Goal: Task Accomplishment & Management: Use online tool/utility

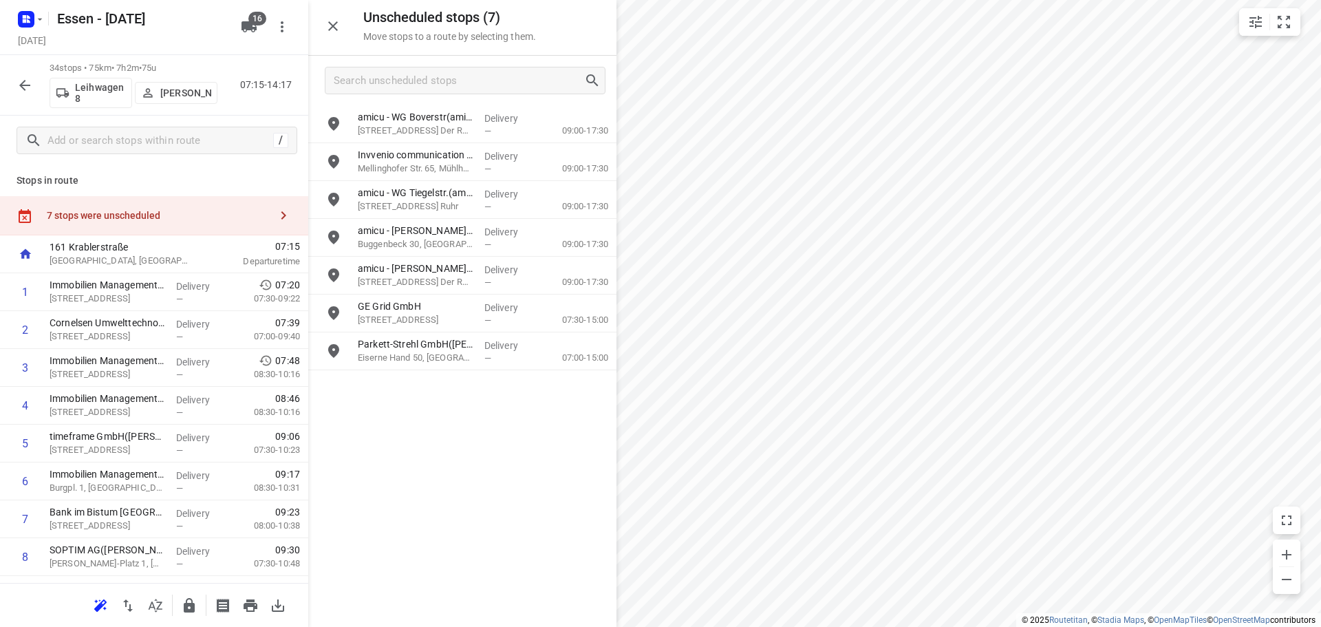
click at [19, 85] on icon "button" at bounding box center [25, 85] width 17 height 17
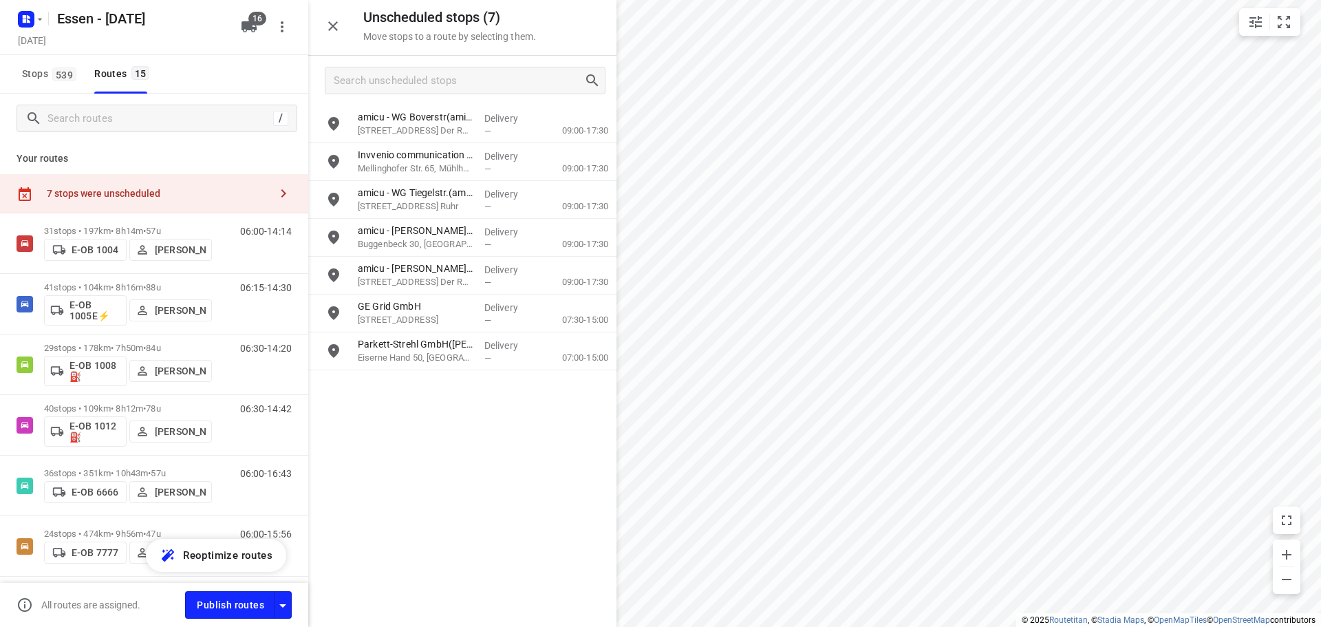
click at [45, 21] on div "Essen - [DATE]" at bounding box center [122, 17] width 220 height 25
click at [40, 22] on icon "button" at bounding box center [39, 19] width 11 height 11
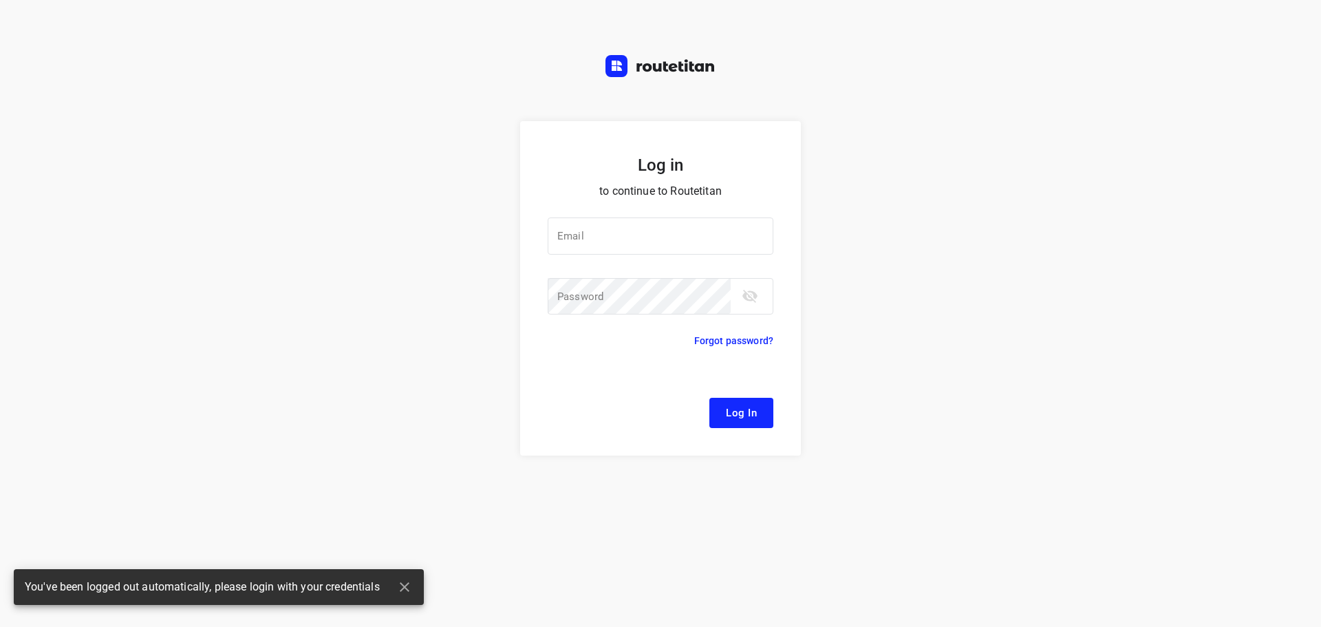
click at [57, 54] on div "Log in to continue to Routetitan Email Email ​ Password Password ​ Forgot passw…" at bounding box center [660, 313] width 1321 height 627
click at [0, 0] on div at bounding box center [0, 0] width 0 height 0
type input "[EMAIL_ADDRESS][DOMAIN_NAME]"
click at [745, 416] on span "Log In" at bounding box center [741, 413] width 31 height 18
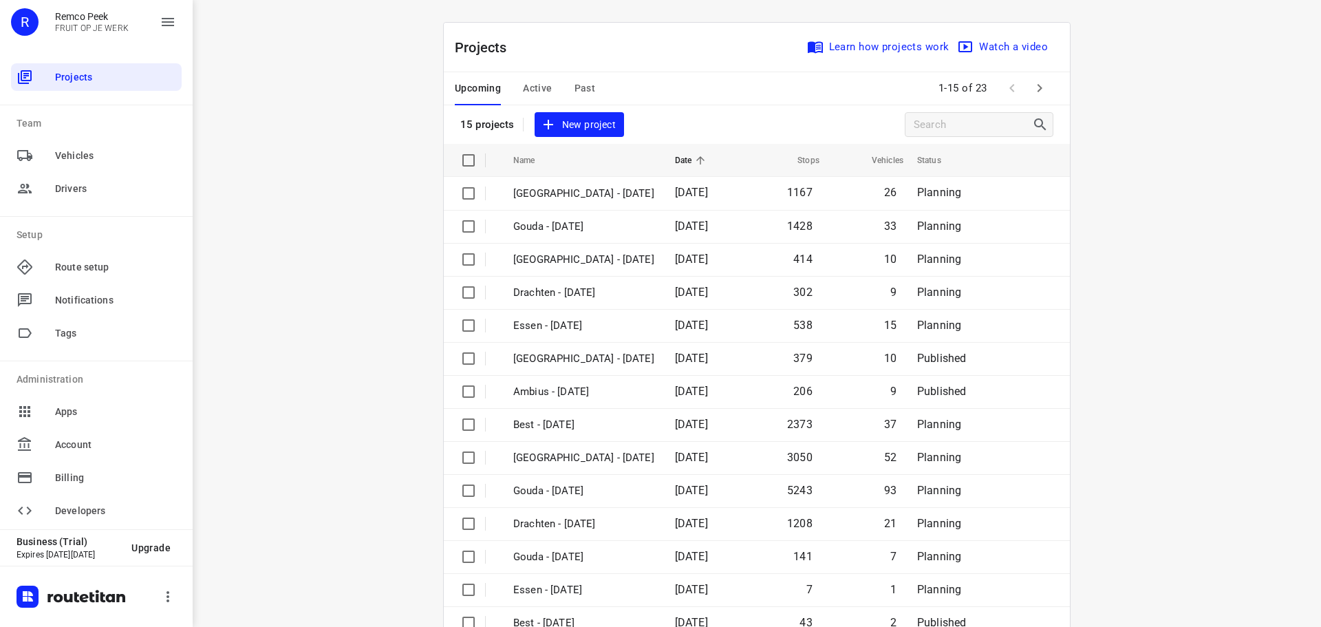
click at [534, 91] on span "Active" at bounding box center [537, 88] width 29 height 17
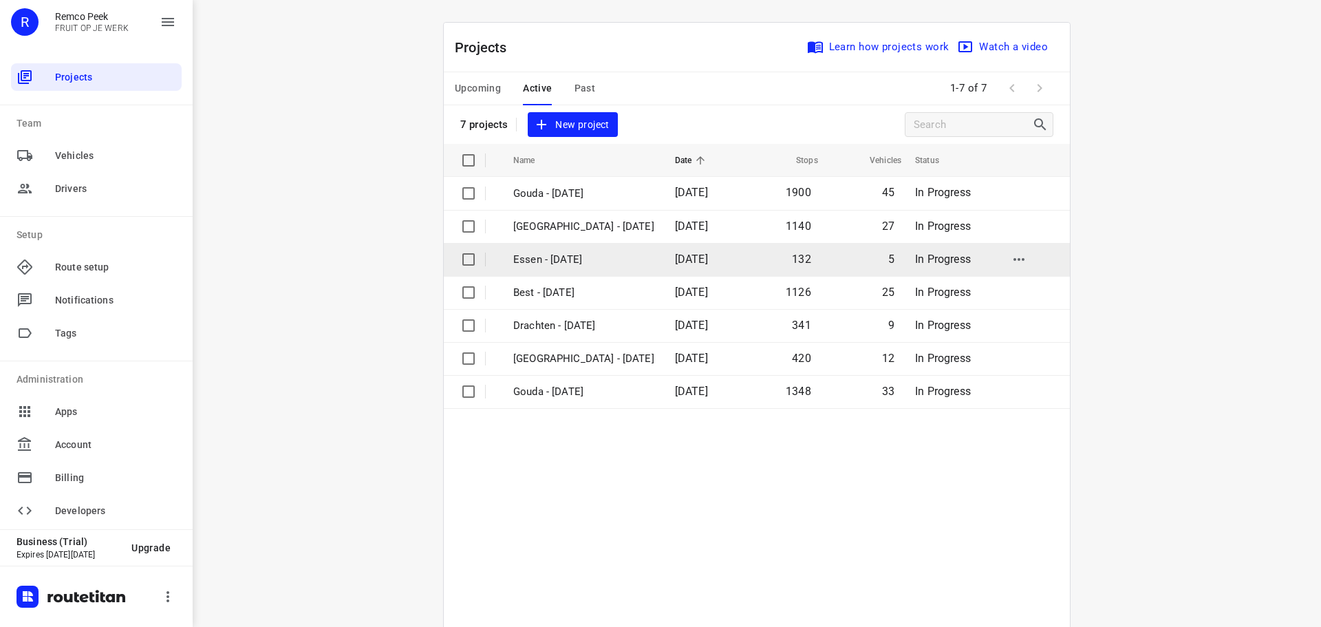
click at [553, 265] on p "Essen - [DATE]" at bounding box center [583, 260] width 141 height 16
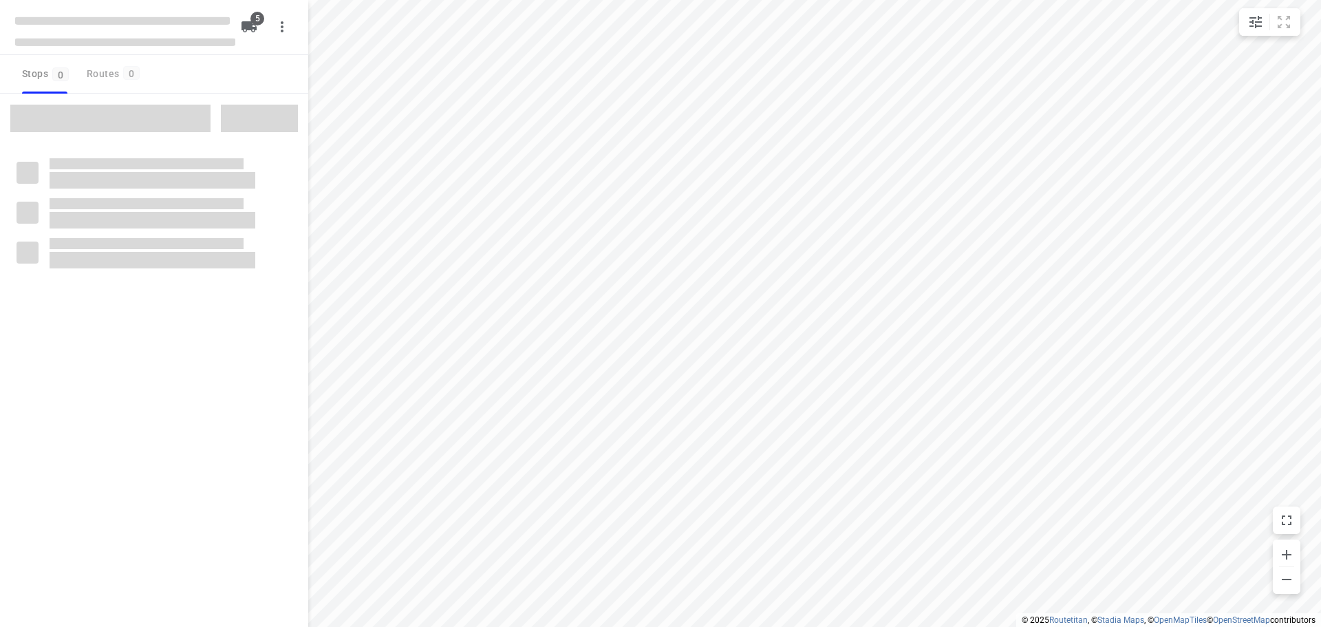
checkbox input "true"
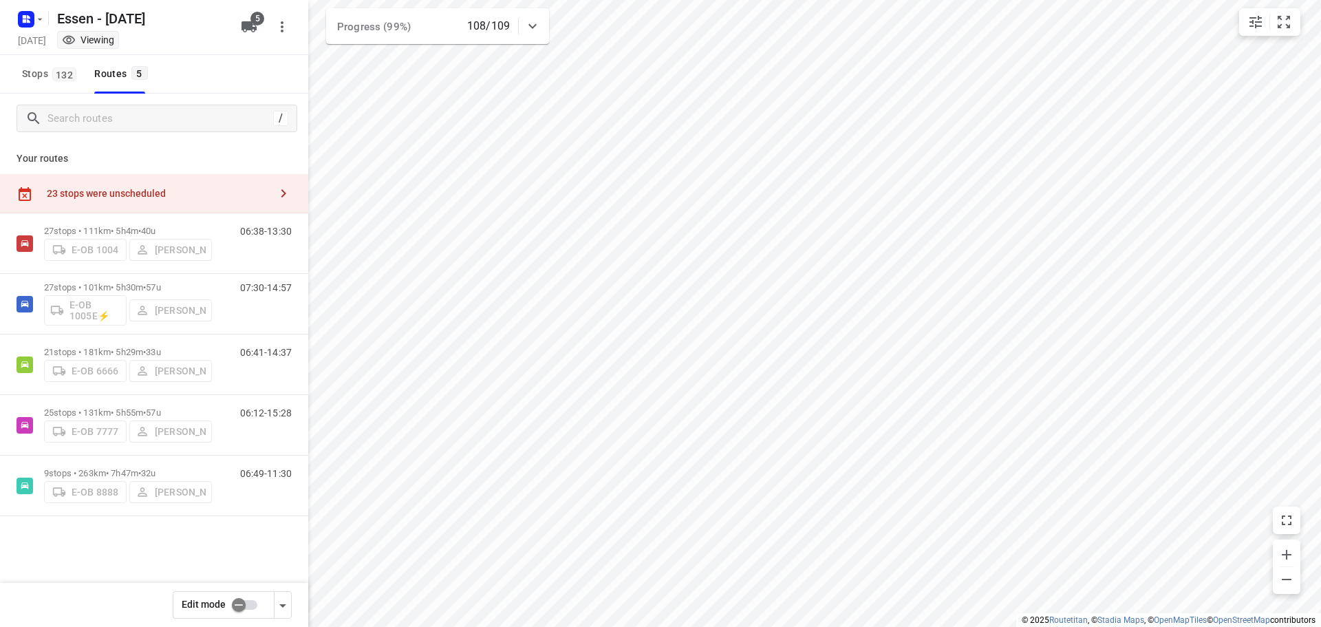
click at [171, 200] on div "23 stops were unscheduled" at bounding box center [154, 193] width 308 height 39
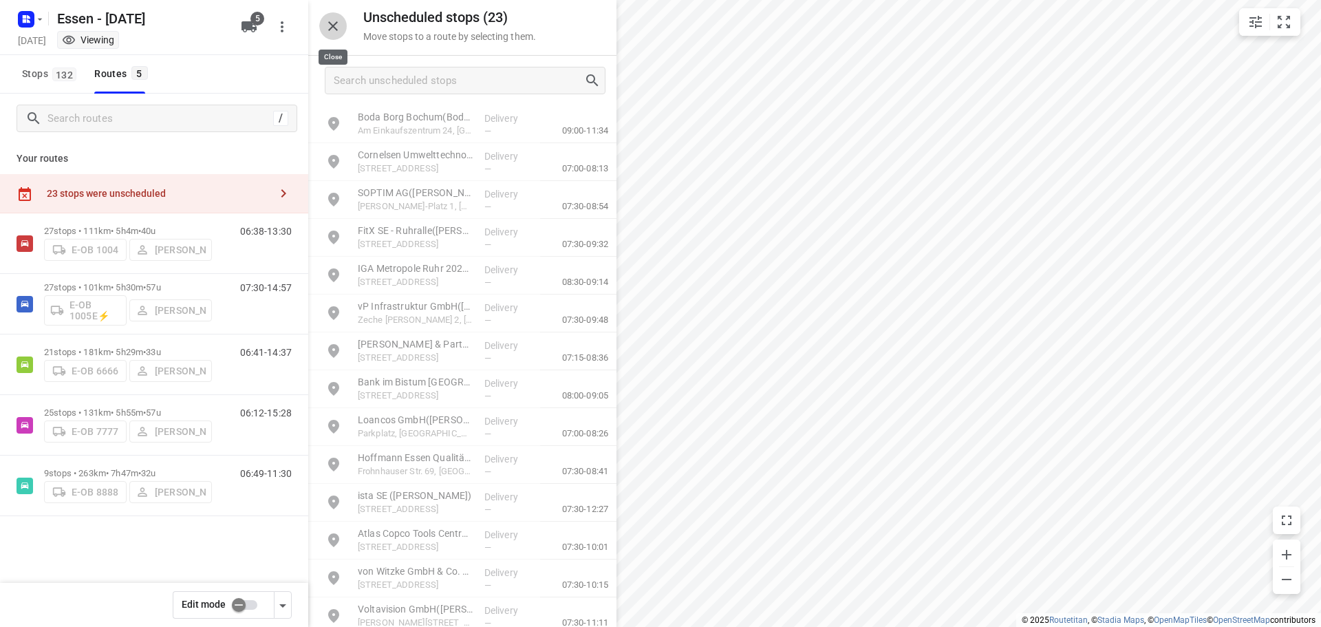
click at [330, 24] on icon "button" at bounding box center [333, 26] width 17 height 17
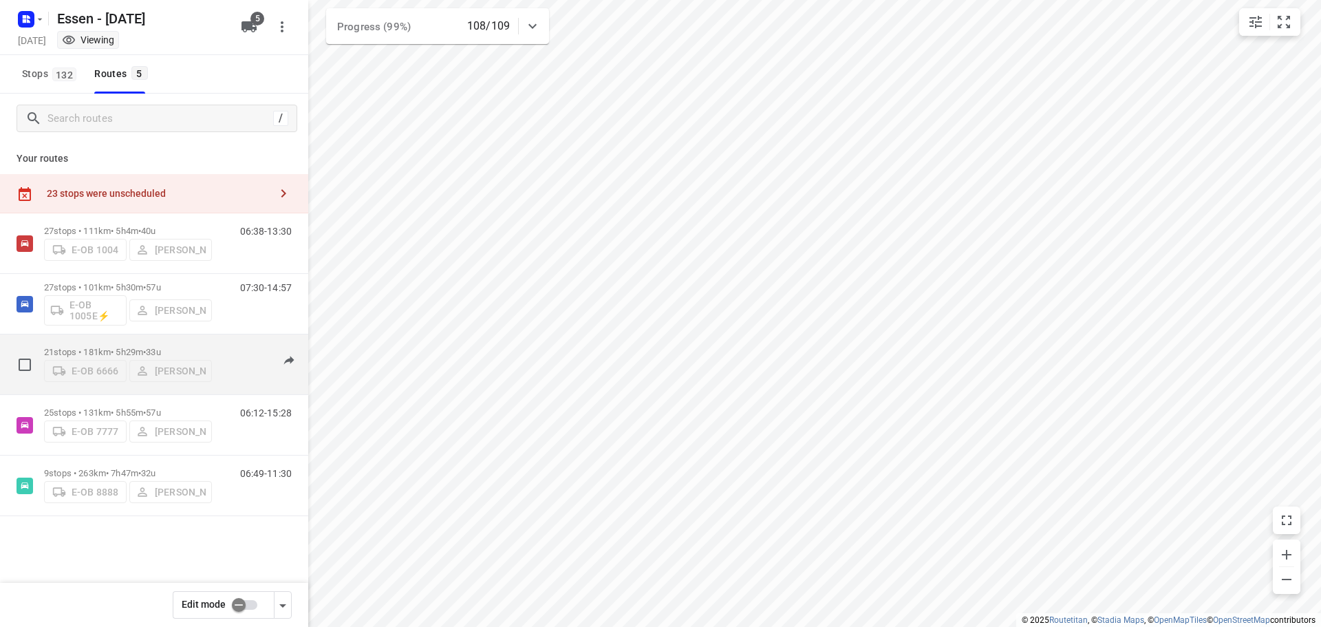
click at [140, 347] on p "21 stops • 181km • 5h29m • [DATE]" at bounding box center [128, 352] width 168 height 10
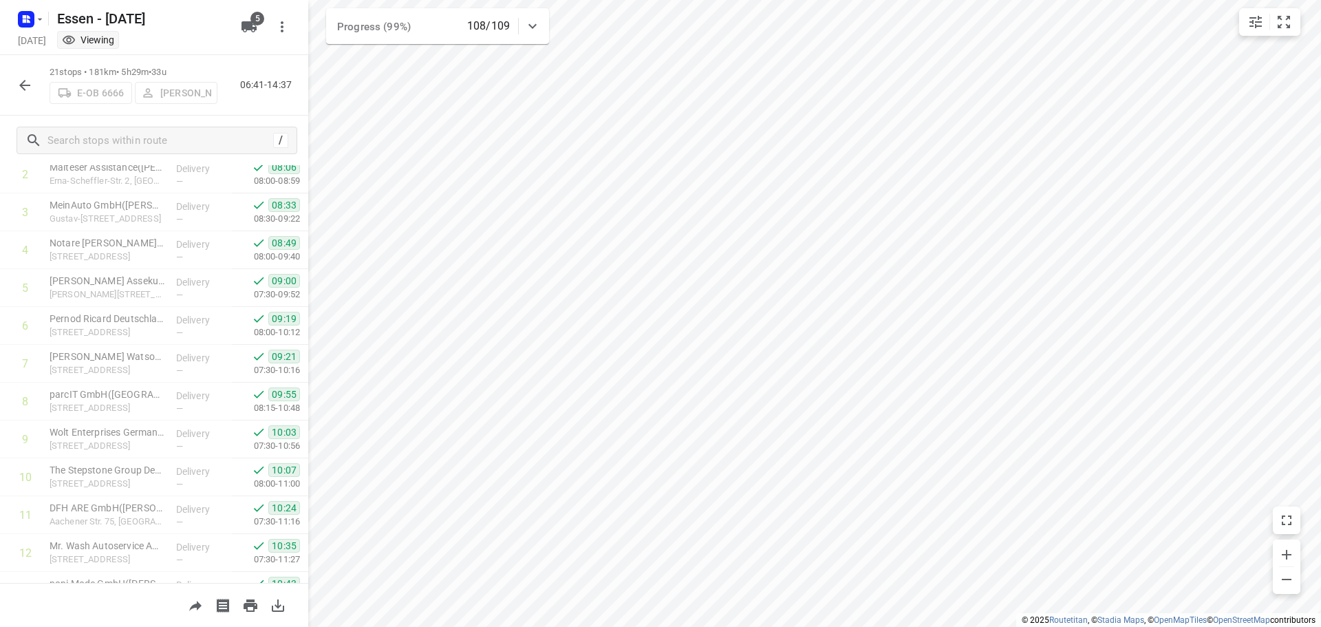
scroll to position [41, 0]
click at [533, 22] on icon at bounding box center [532, 26] width 17 height 17
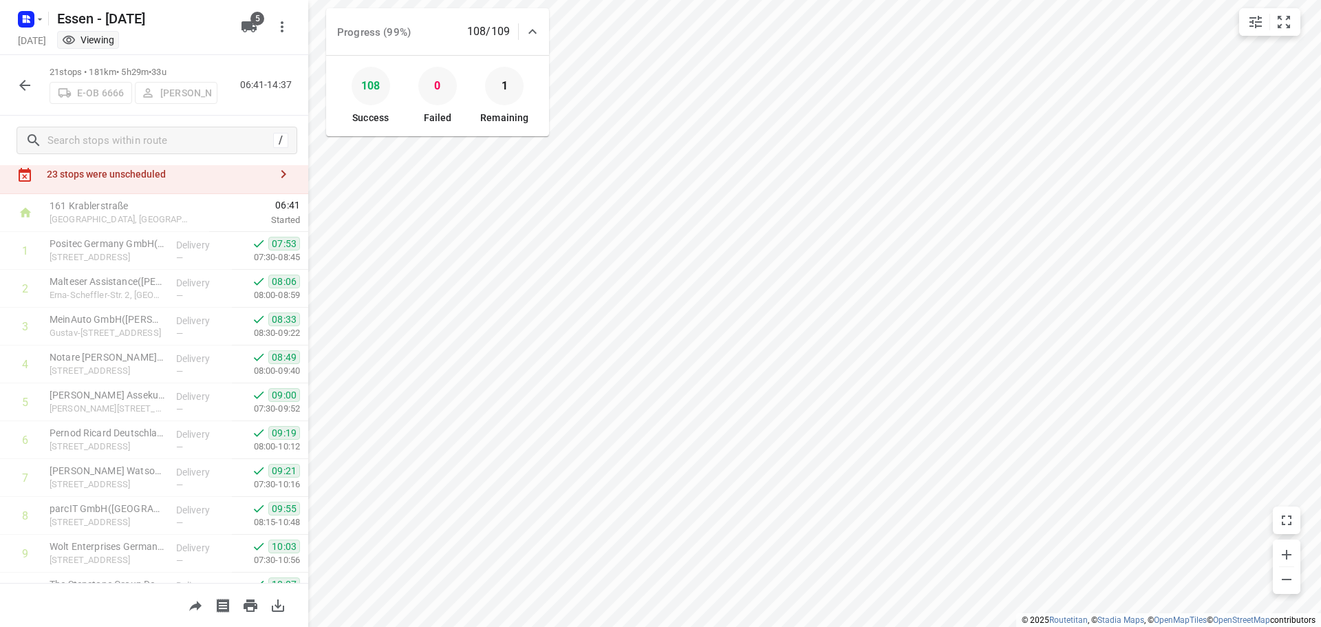
click at [277, 176] on icon "button" at bounding box center [283, 174] width 17 height 17
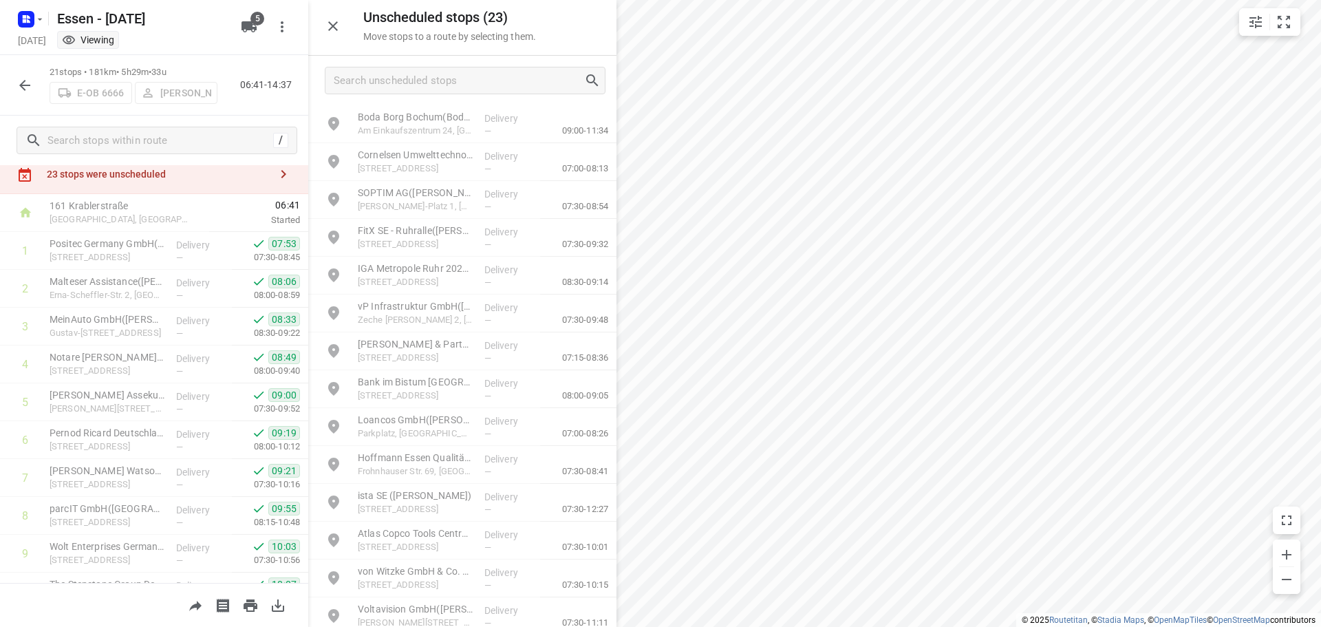
click at [277, 176] on icon "button" at bounding box center [283, 174] width 17 height 17
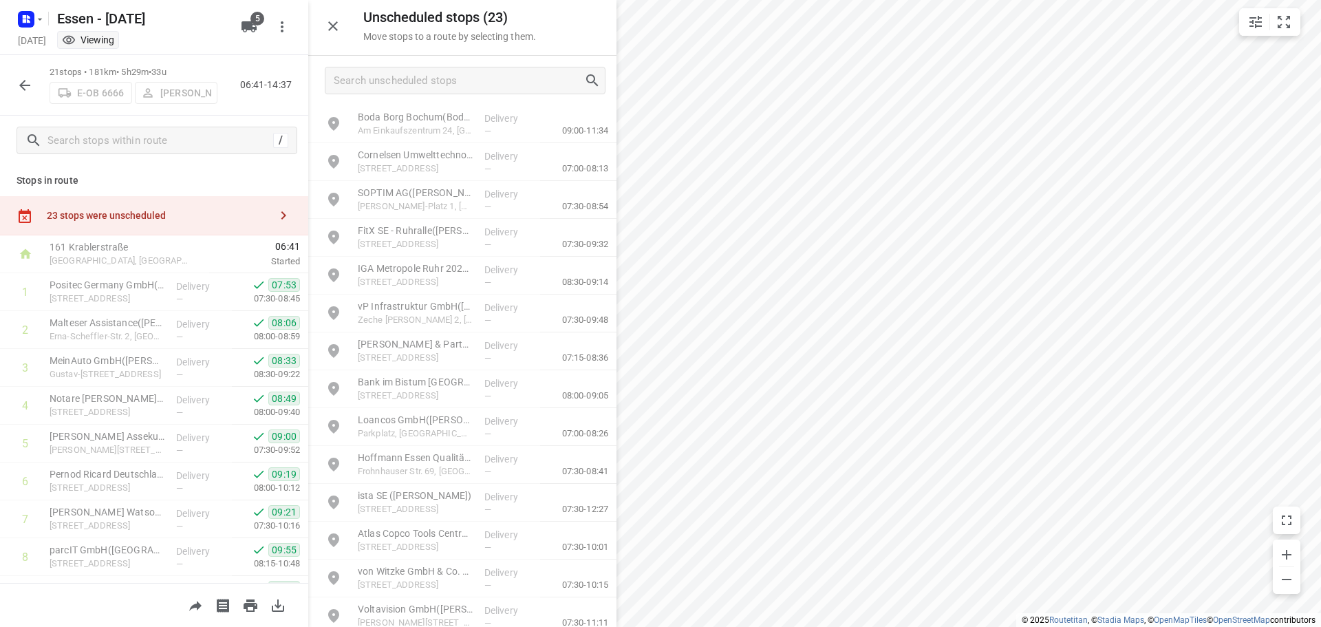
click at [19, 88] on icon "button" at bounding box center [25, 85] width 17 height 17
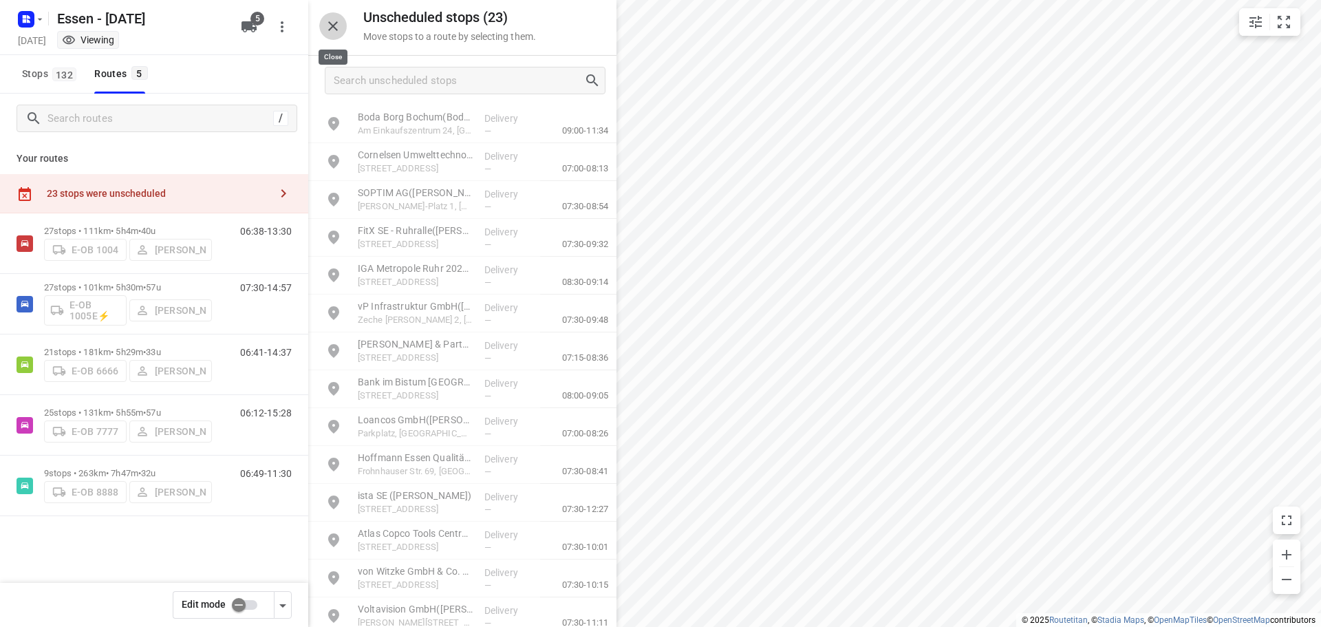
click at [336, 30] on icon "button" at bounding box center [333, 26] width 17 height 17
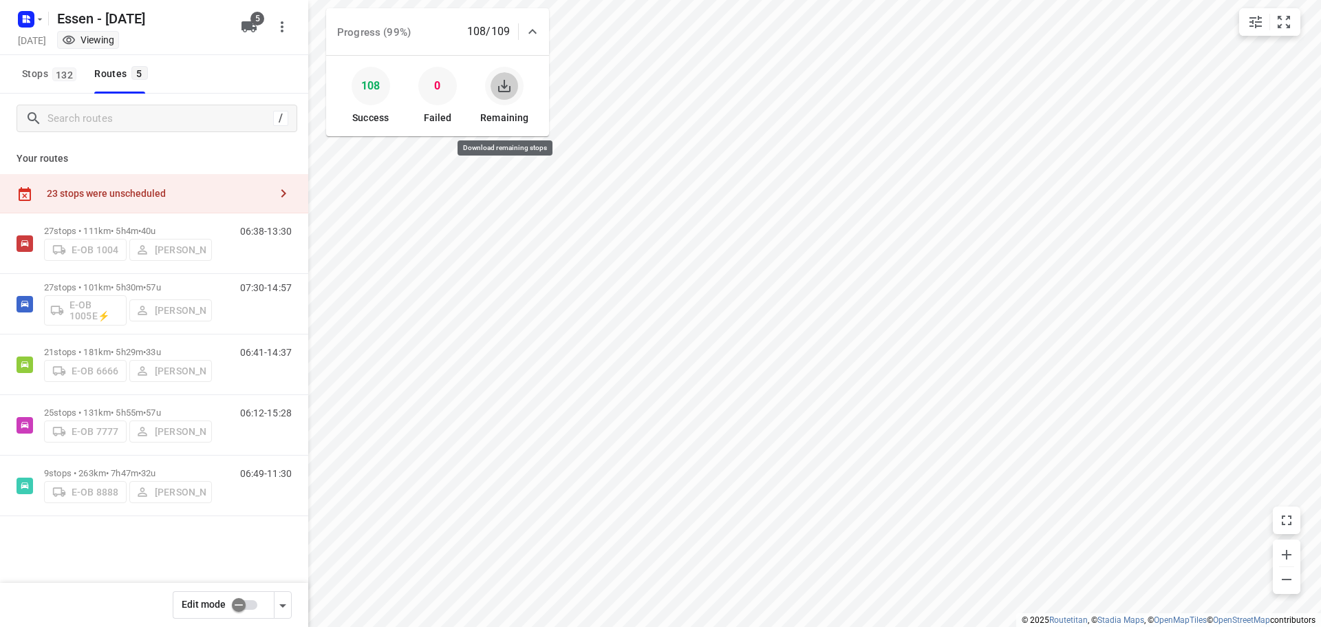
click at [504, 85] on icon "button" at bounding box center [504, 86] width 17 height 17
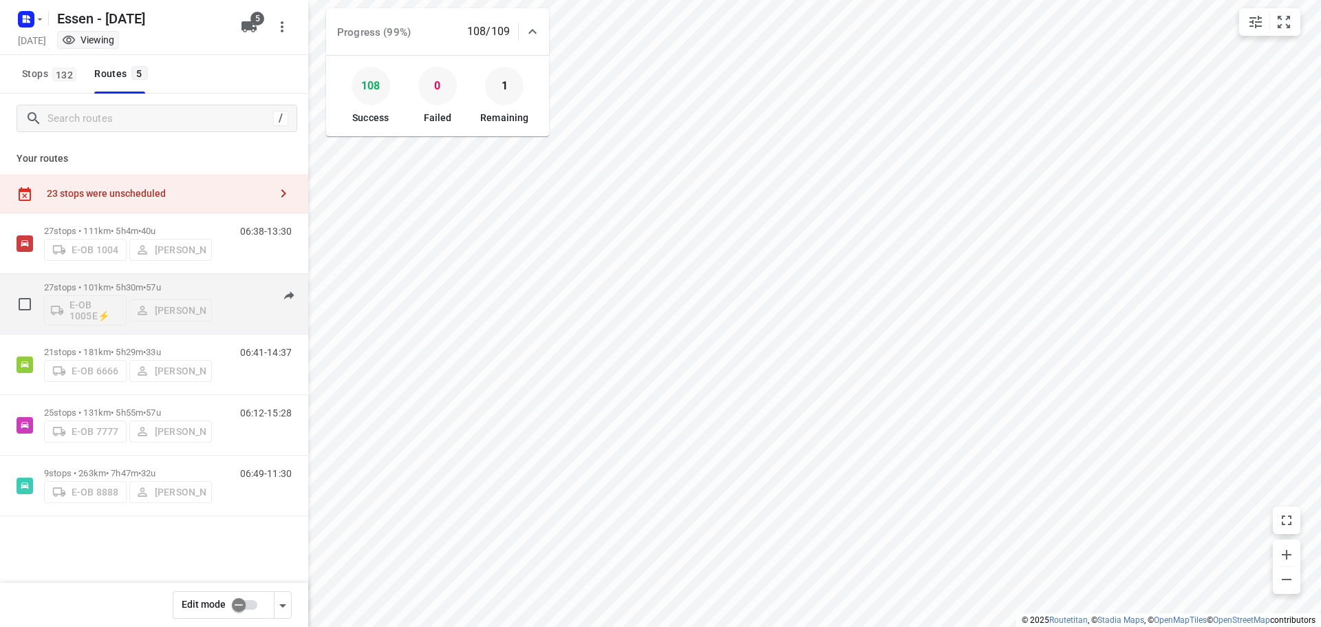
click at [141, 289] on p "27 stops • 101km • 5h30m • [DATE]" at bounding box center [128, 287] width 168 height 10
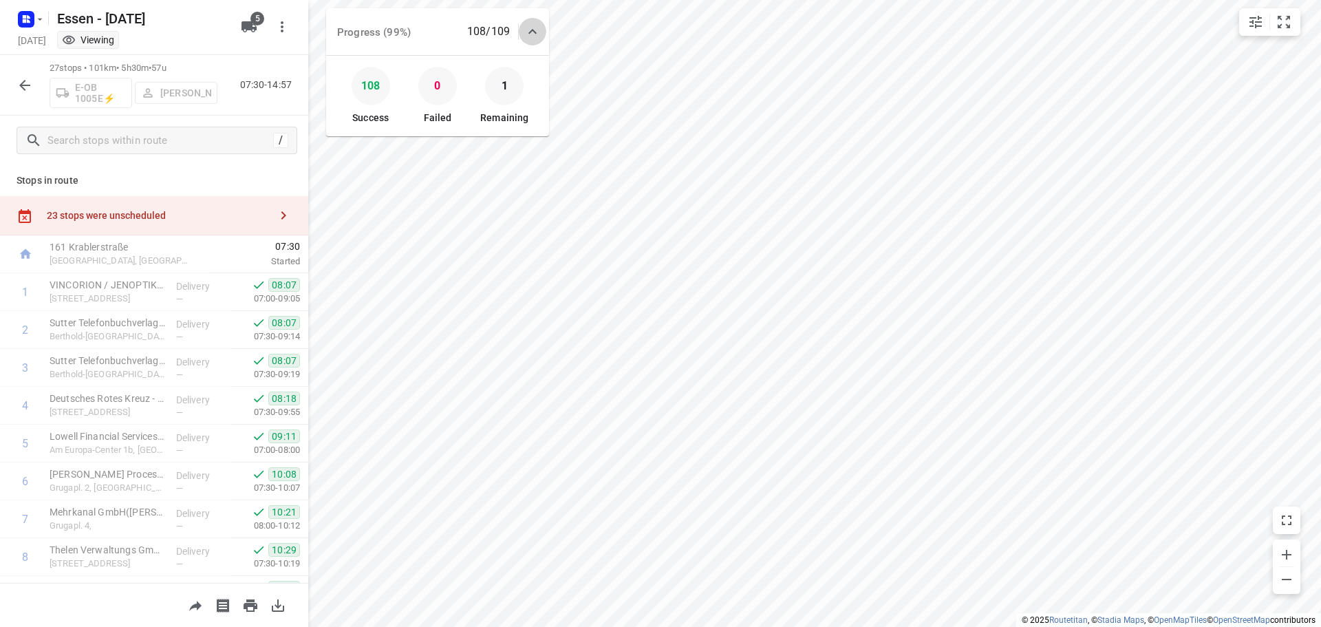
click at [538, 32] on icon at bounding box center [532, 31] width 17 height 17
click at [22, 83] on icon "button" at bounding box center [24, 85] width 11 height 11
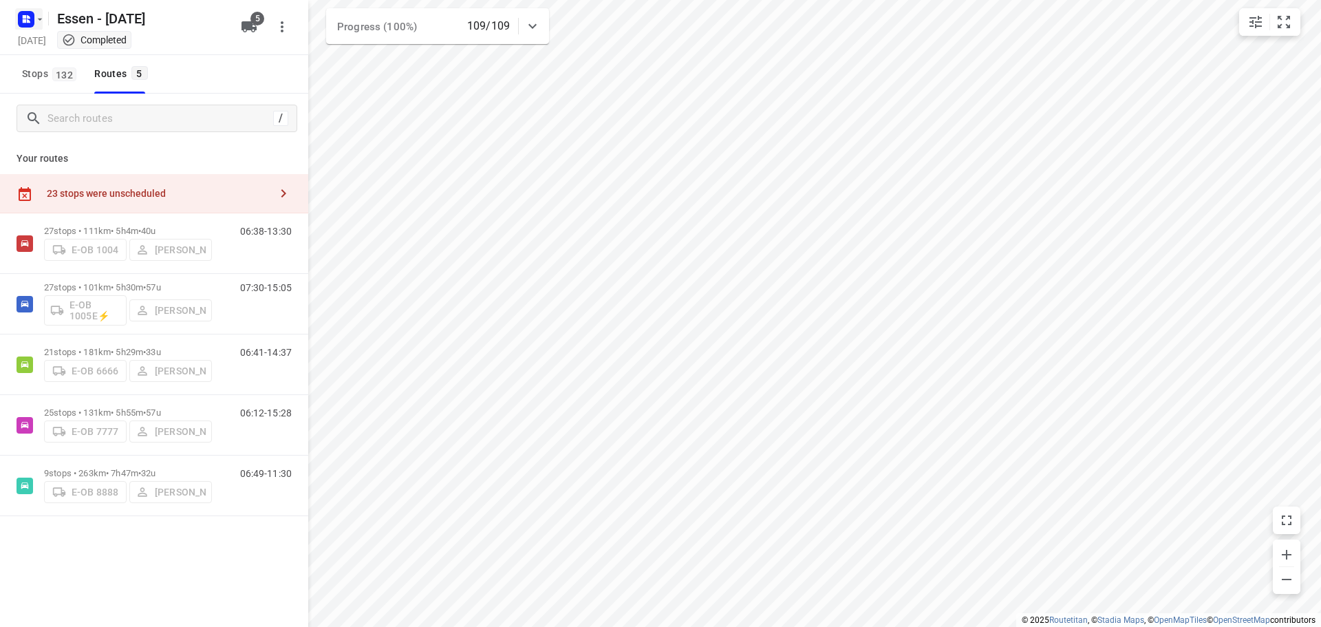
click at [41, 19] on icon "button" at bounding box center [40, 19] width 5 height 2
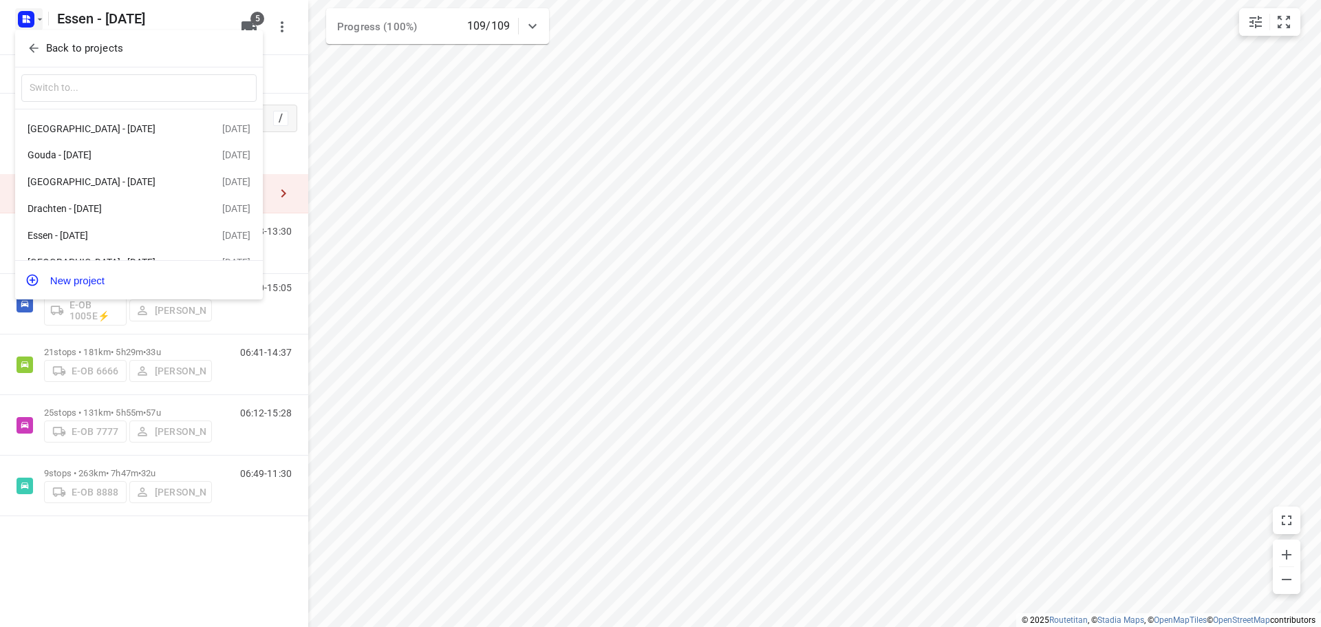
click at [36, 50] on icon "button" at bounding box center [34, 48] width 14 height 14
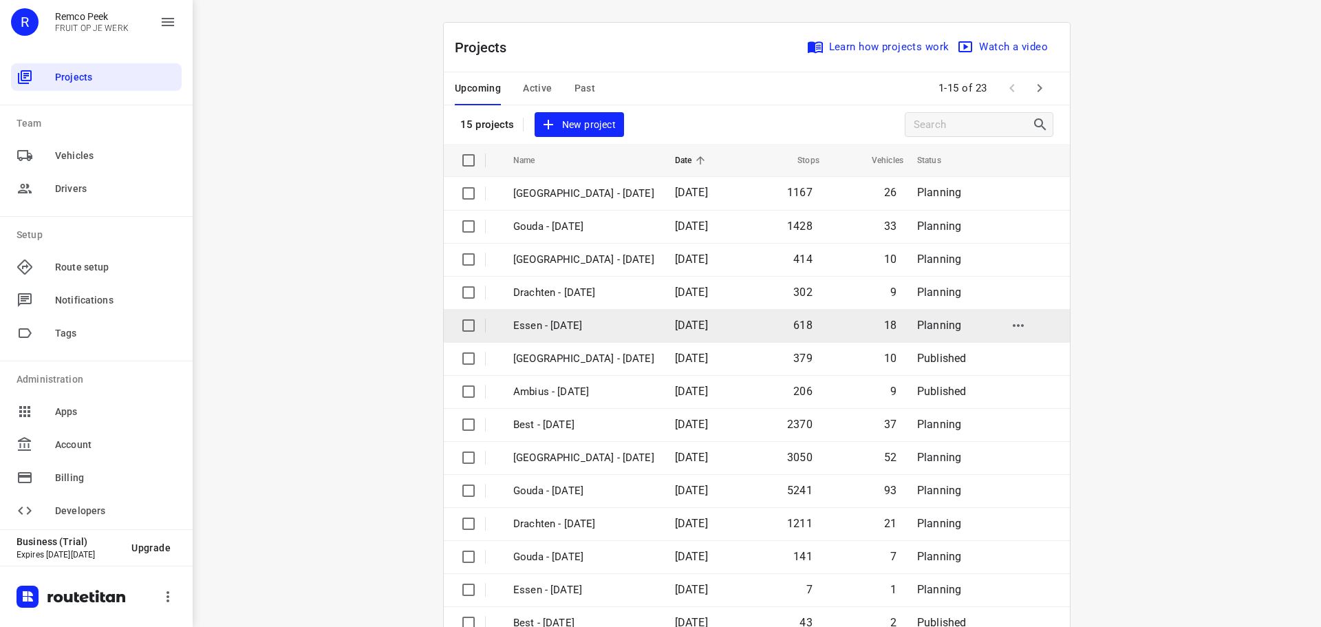
click at [573, 326] on p "Essen - [DATE]" at bounding box center [583, 326] width 141 height 16
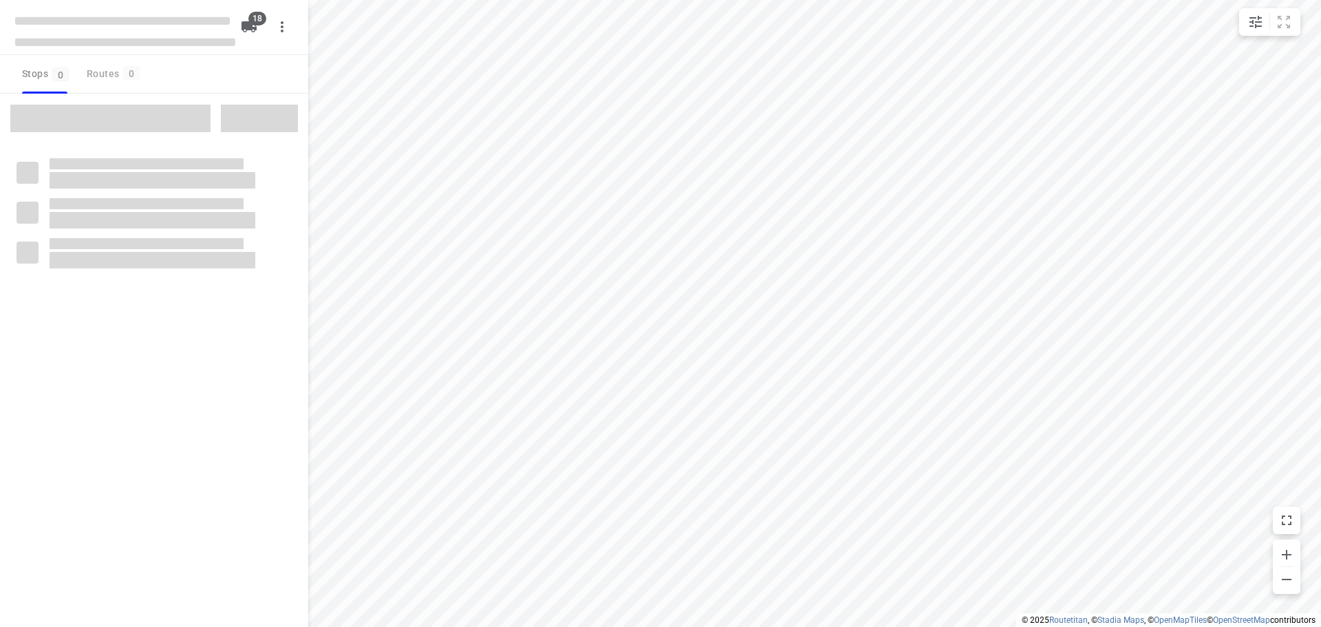
checkbox input "true"
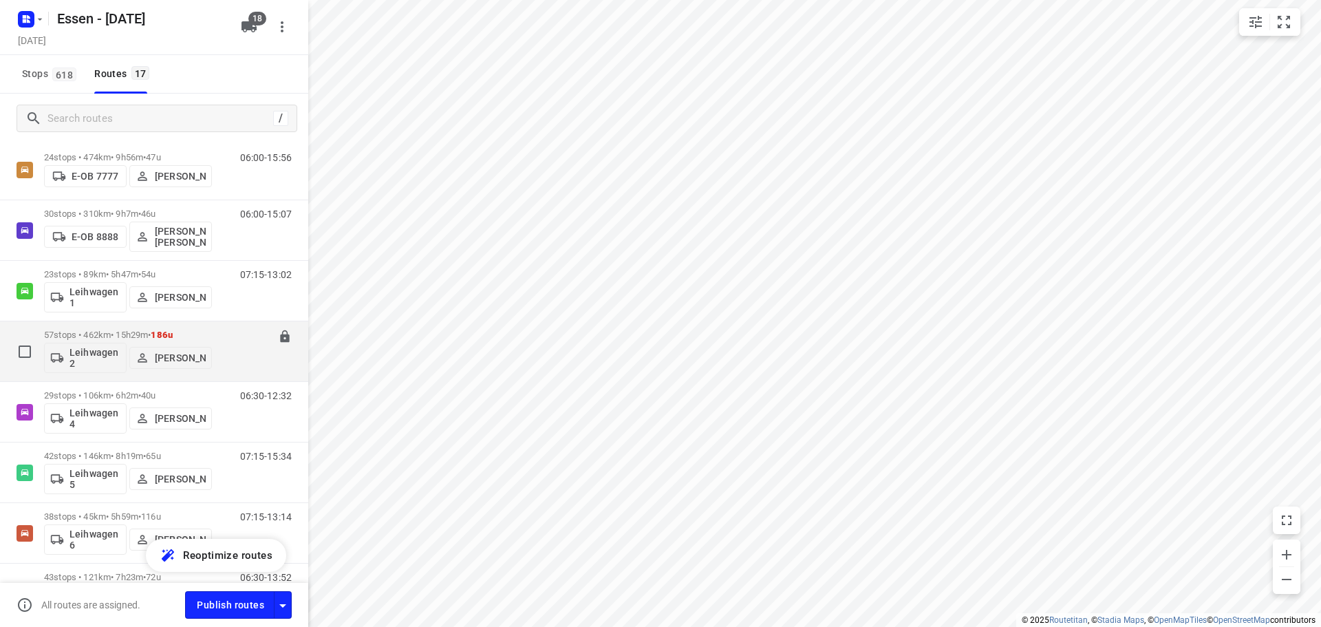
scroll to position [332, 0]
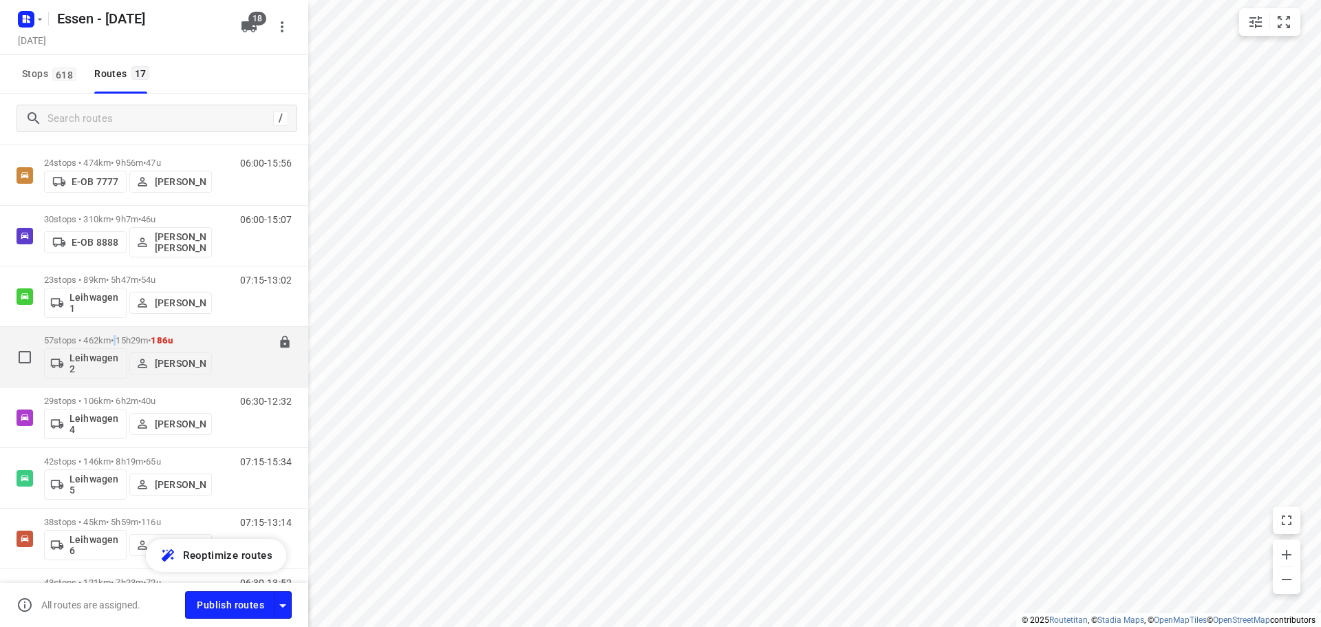
click at [121, 343] on p "57 stops • 462km • 15h29m • [DATE]" at bounding box center [128, 340] width 168 height 10
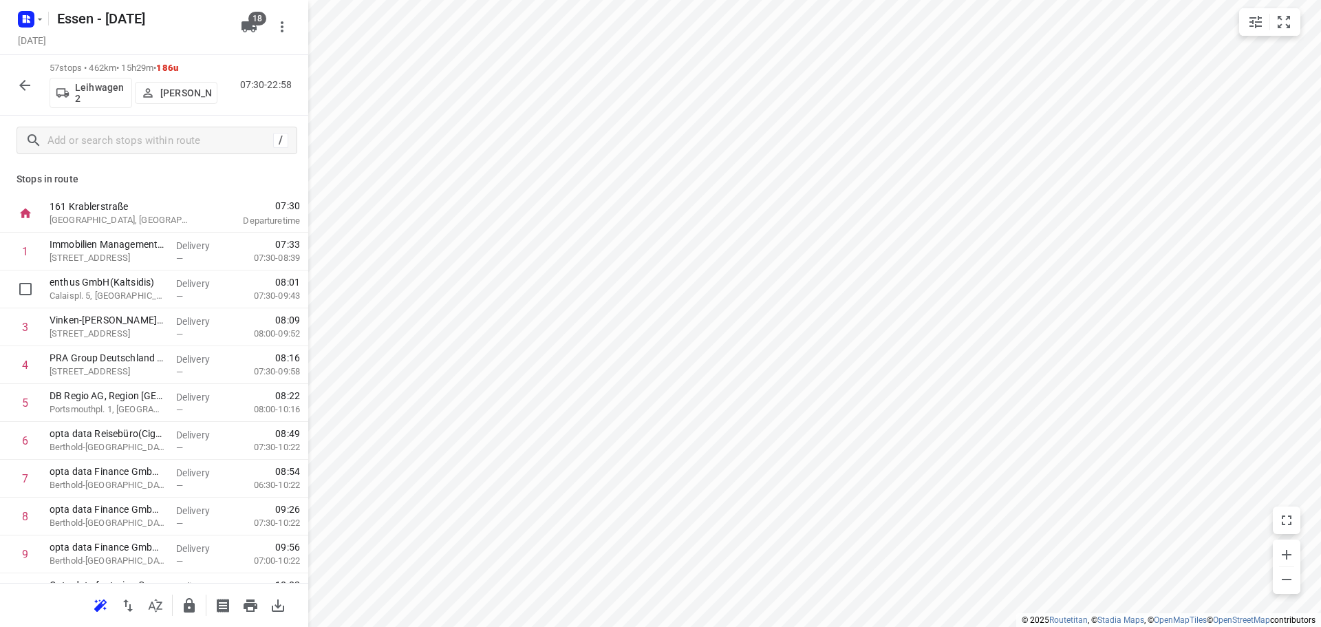
scroll to position [0, 0]
click at [19, 83] on icon "button" at bounding box center [25, 85] width 17 height 17
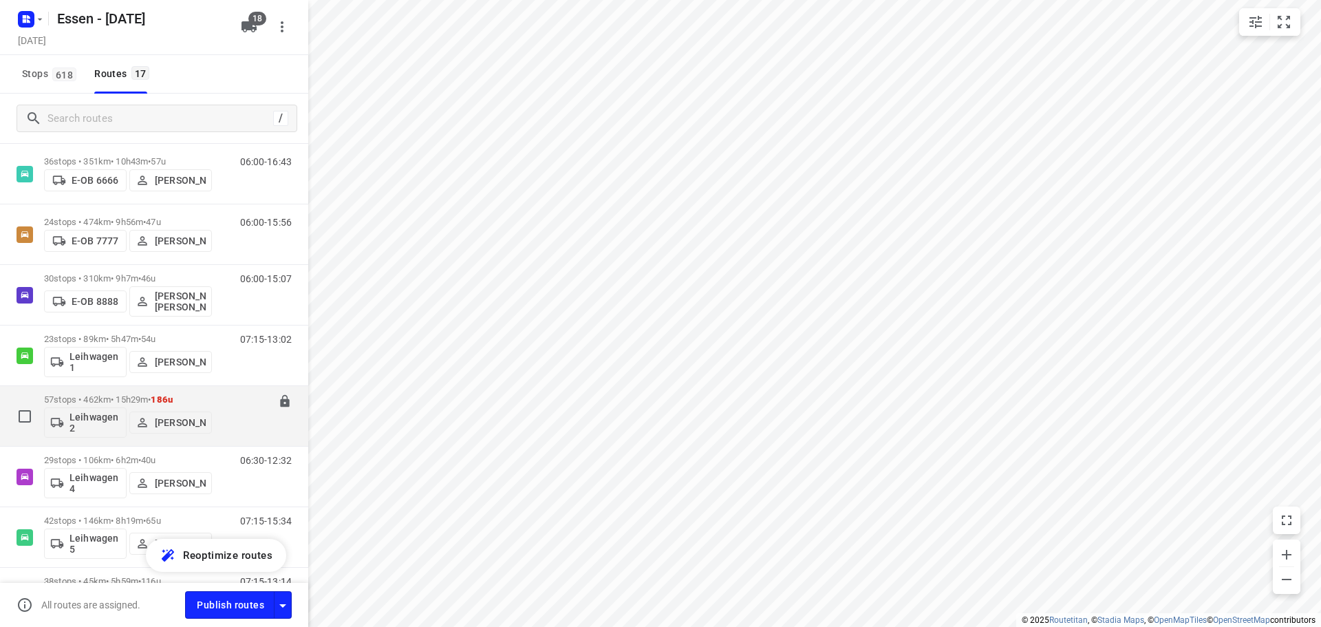
scroll to position [332, 0]
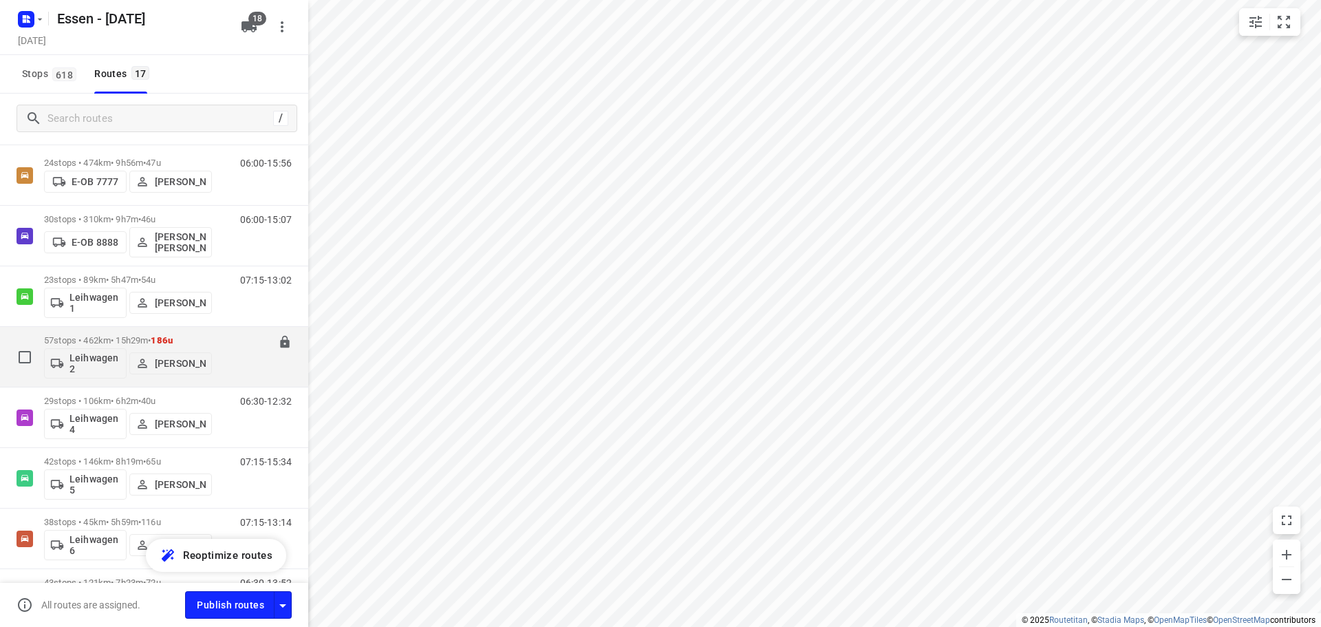
click at [117, 339] on p "57 stops • 462km • 15h29m • [DATE]" at bounding box center [128, 340] width 168 height 10
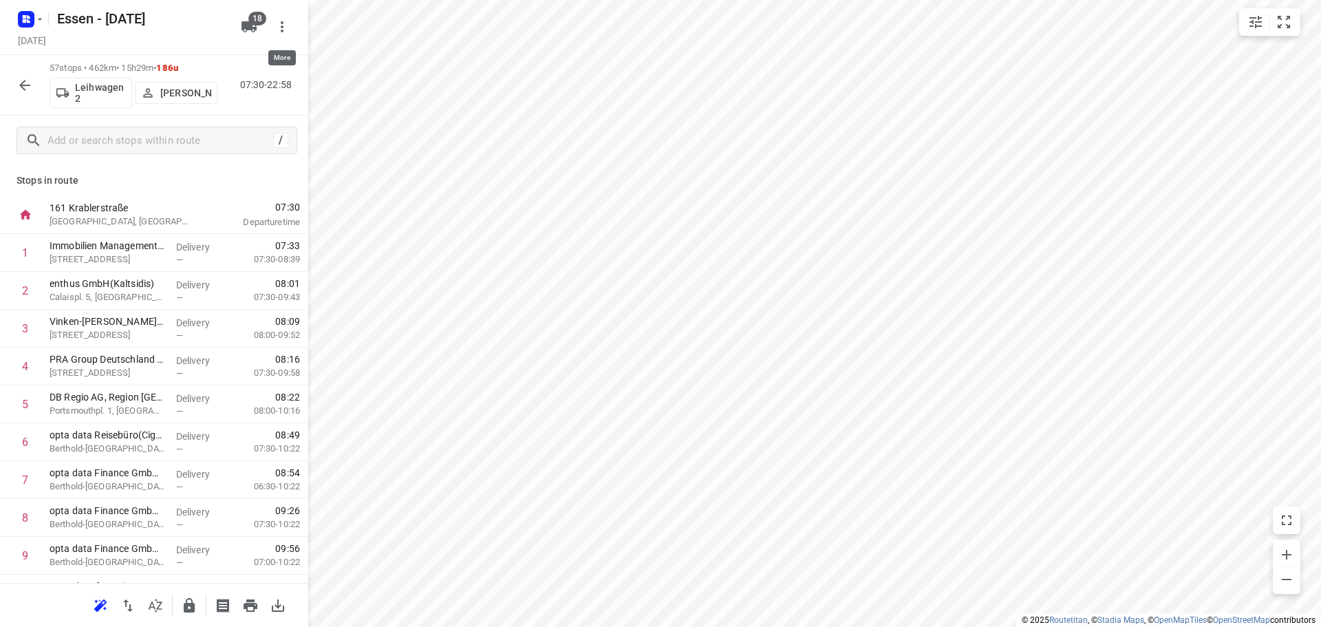
click at [279, 28] on icon "button" at bounding box center [282, 27] width 17 height 17
click at [199, 59] on div "Routing settings" at bounding box center [224, 58] width 121 height 11
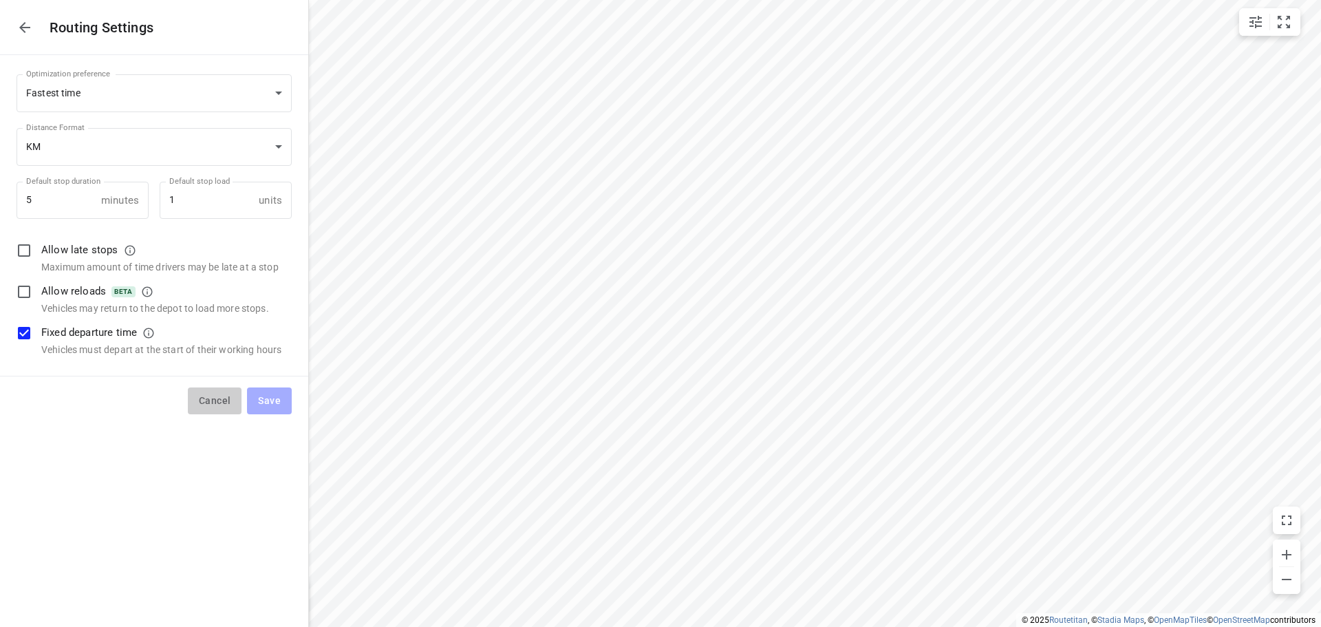
click at [213, 398] on span "Cancel" at bounding box center [215, 400] width 32 height 17
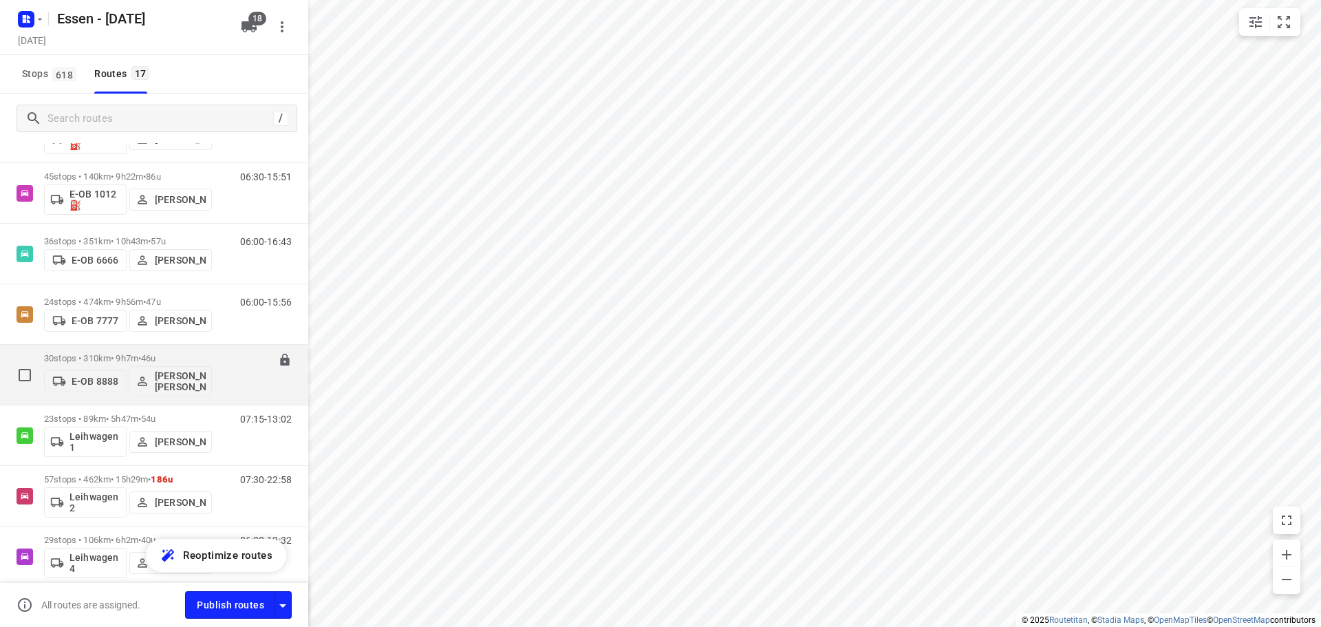
scroll to position [206, 0]
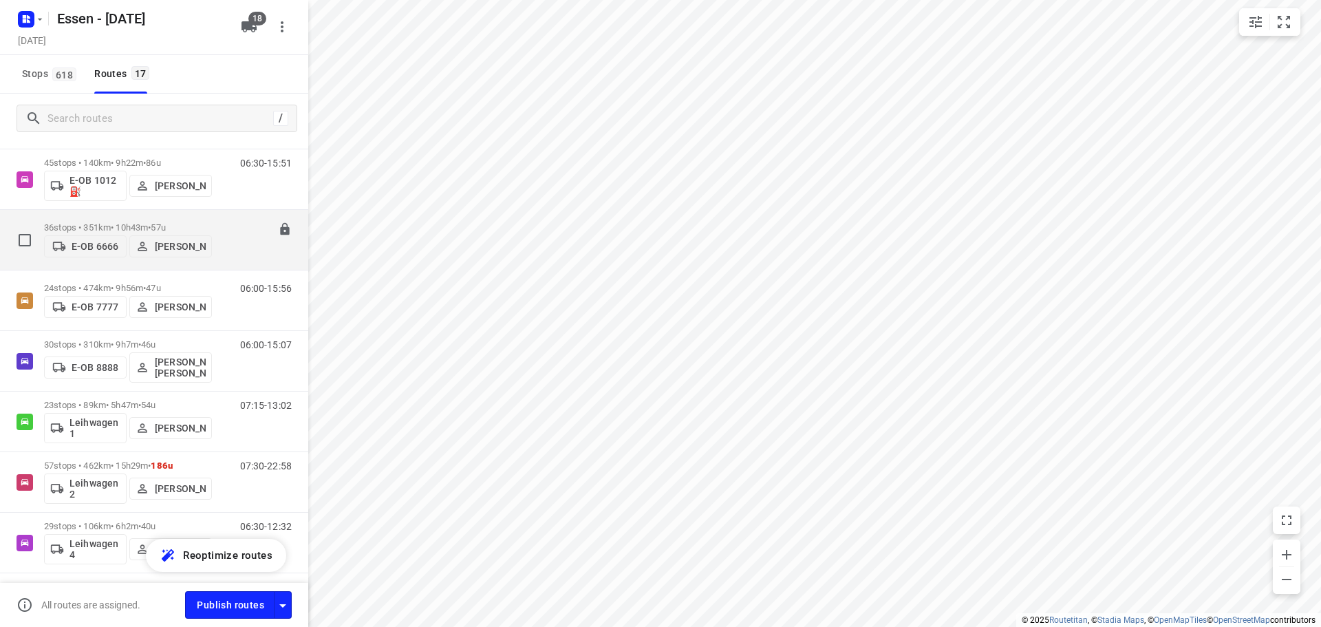
click at [124, 227] on p "36 stops • 351km • 10h43m • [DATE]" at bounding box center [128, 227] width 168 height 10
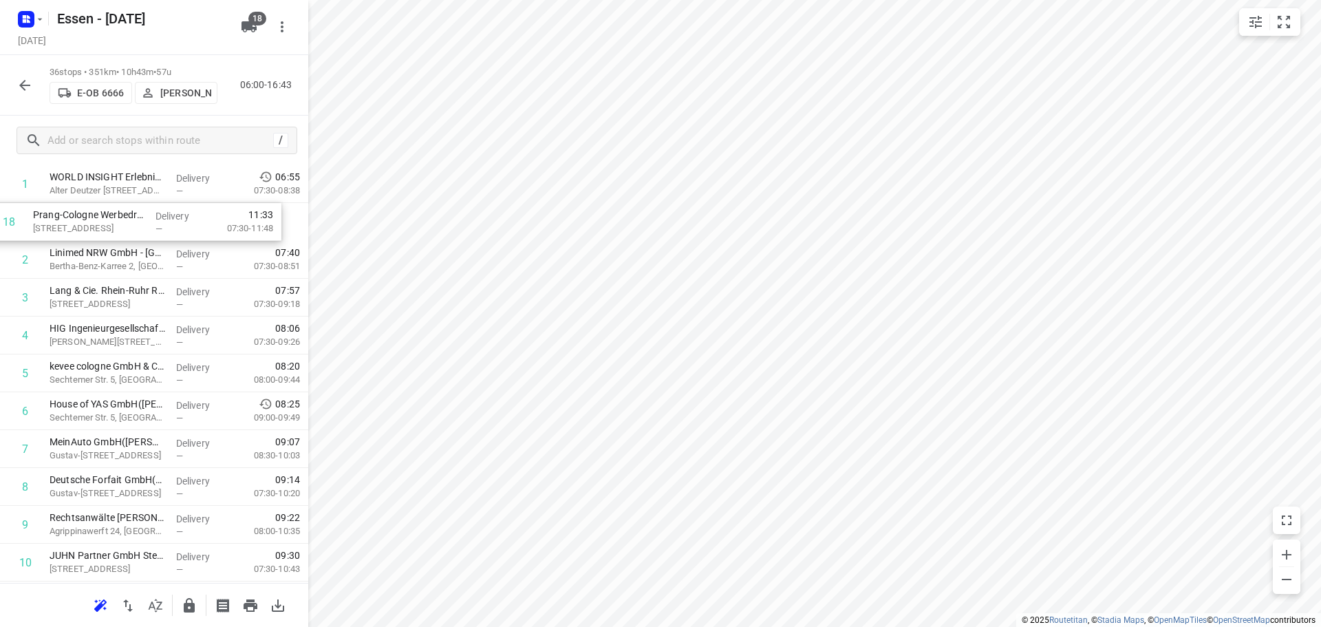
scroll to position [61, 0]
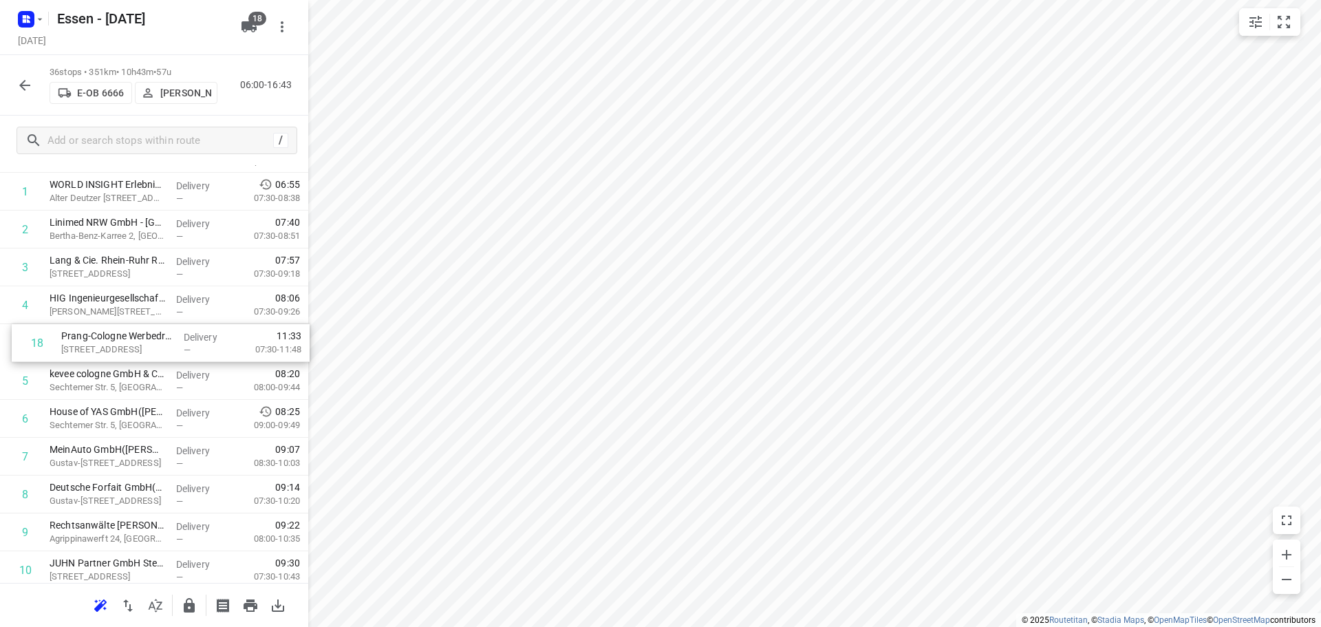
drag, startPoint x: 109, startPoint y: 556, endPoint x: 117, endPoint y: 342, distance: 214.2
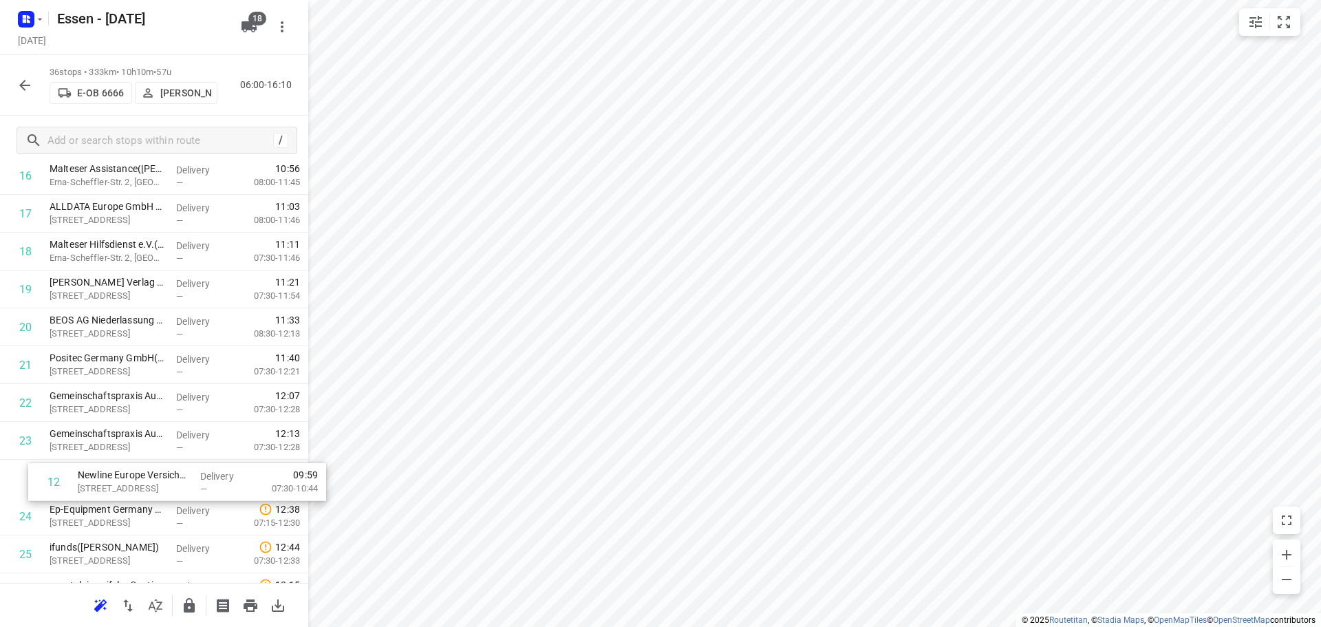
scroll to position [610, 0]
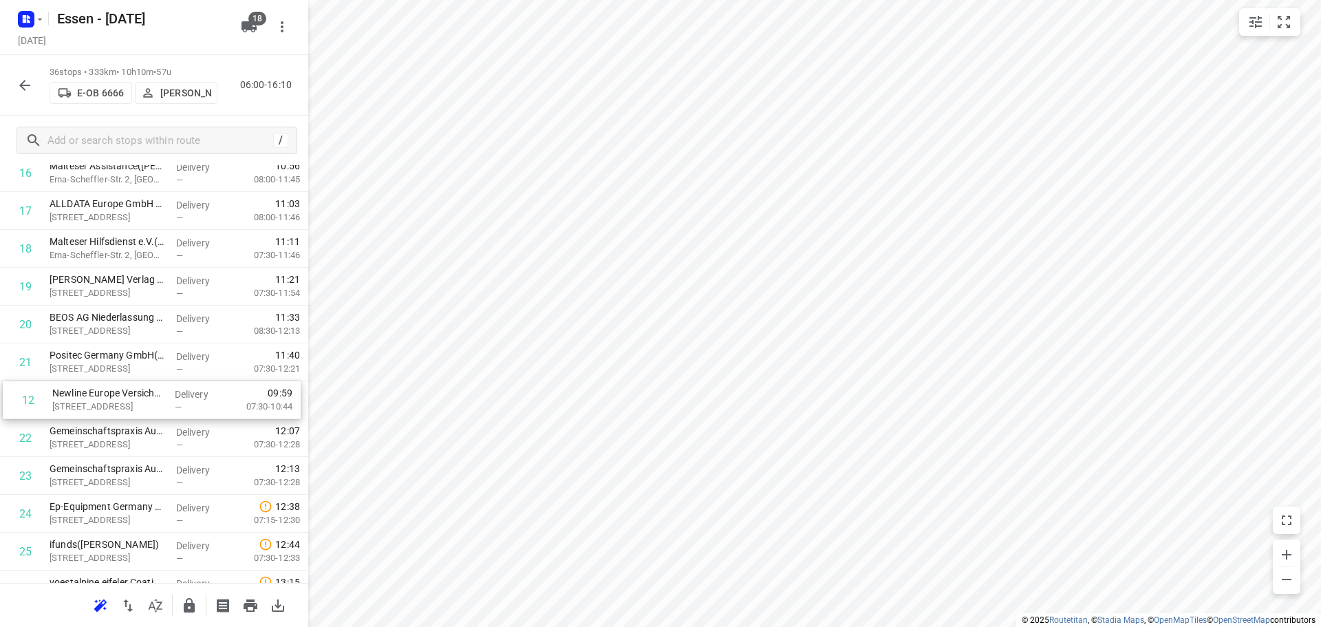
drag, startPoint x: 59, startPoint y: 472, endPoint x: 61, endPoint y: 406, distance: 66.1
click at [62, 406] on div "1 WORLD INSIGHT Erlebnisreisen GmbH([PERSON_NAME]) [STREET_ADDRESS] Delivery — …" at bounding box center [154, 305] width 308 height 1363
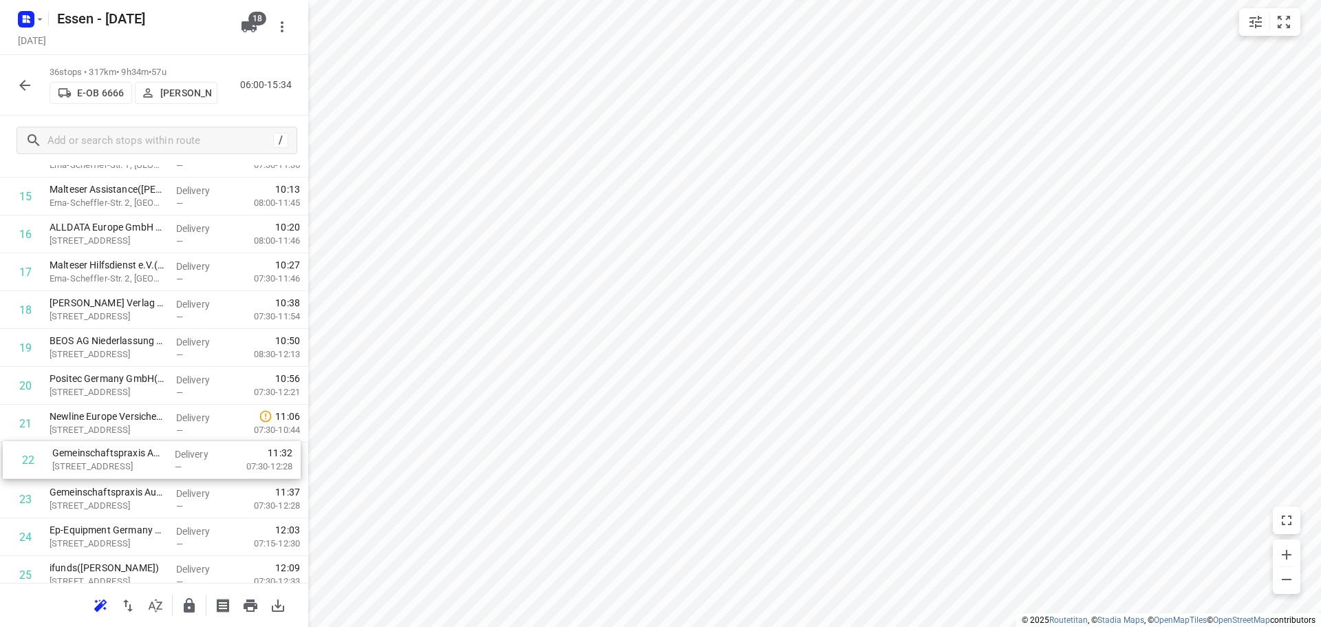
click at [105, 468] on div "1 WORLD INSIGHT Erlebnisreisen GmbH([PERSON_NAME]) [STREET_ADDRESS] Delivery — …" at bounding box center [154, 329] width 308 height 1363
click at [24, 466] on input "checkbox" at bounding box center [26, 461] width 28 height 28
checkbox input "true"
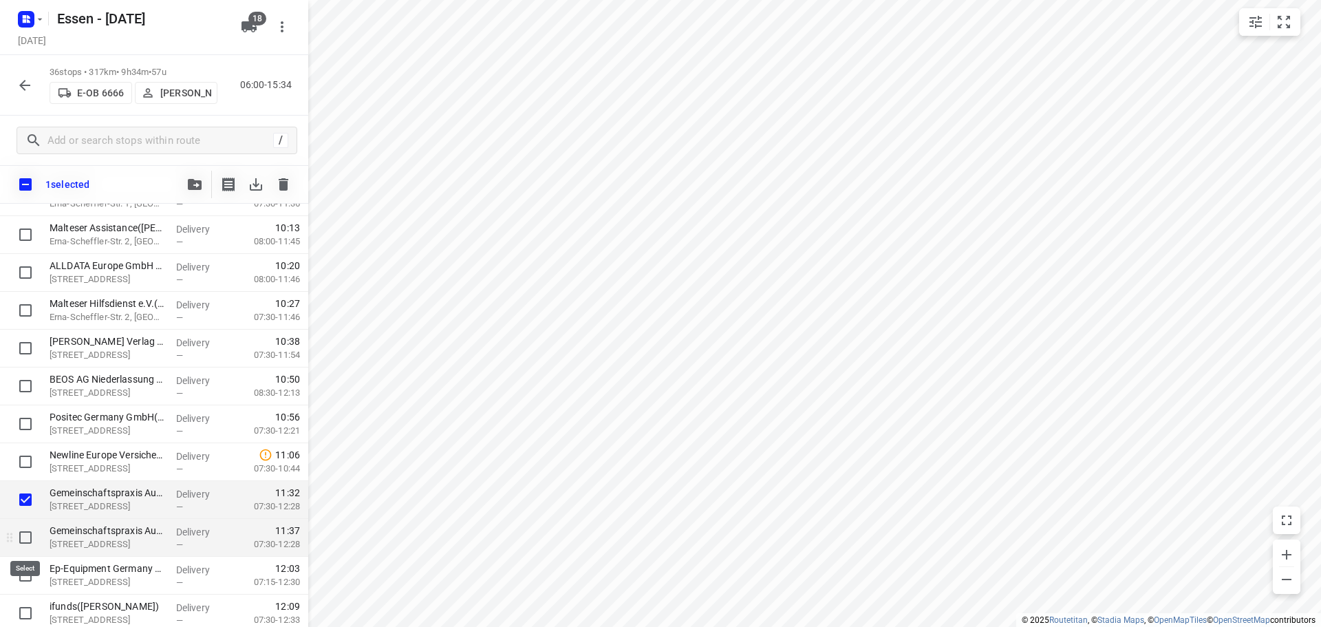
click at [24, 537] on input "checkbox" at bounding box center [26, 538] width 28 height 28
checkbox input "true"
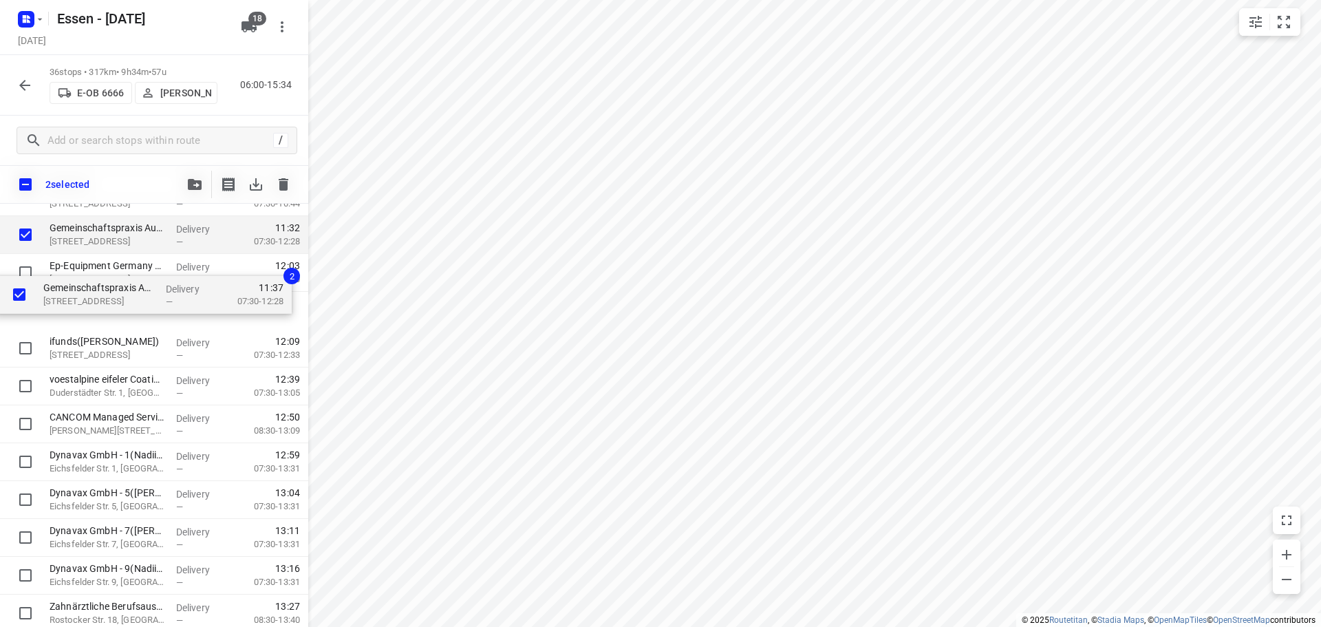
scroll to position [848, 0]
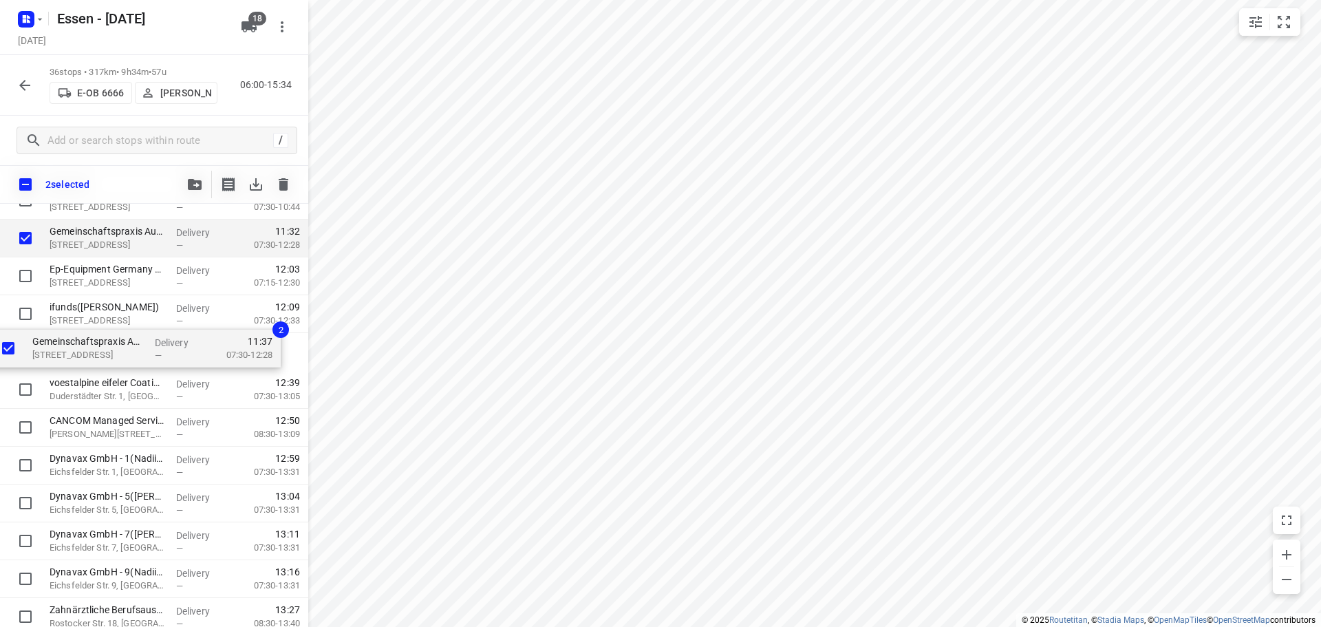
drag, startPoint x: 122, startPoint y: 270, endPoint x: 105, endPoint y: 360, distance: 91.7
click at [105, 360] on div "WORLD INSIGHT Erlebnisreisen GmbH([PERSON_NAME]) [STREET_ADDRESS] Delivery — 06…" at bounding box center [154, 106] width 308 height 1363
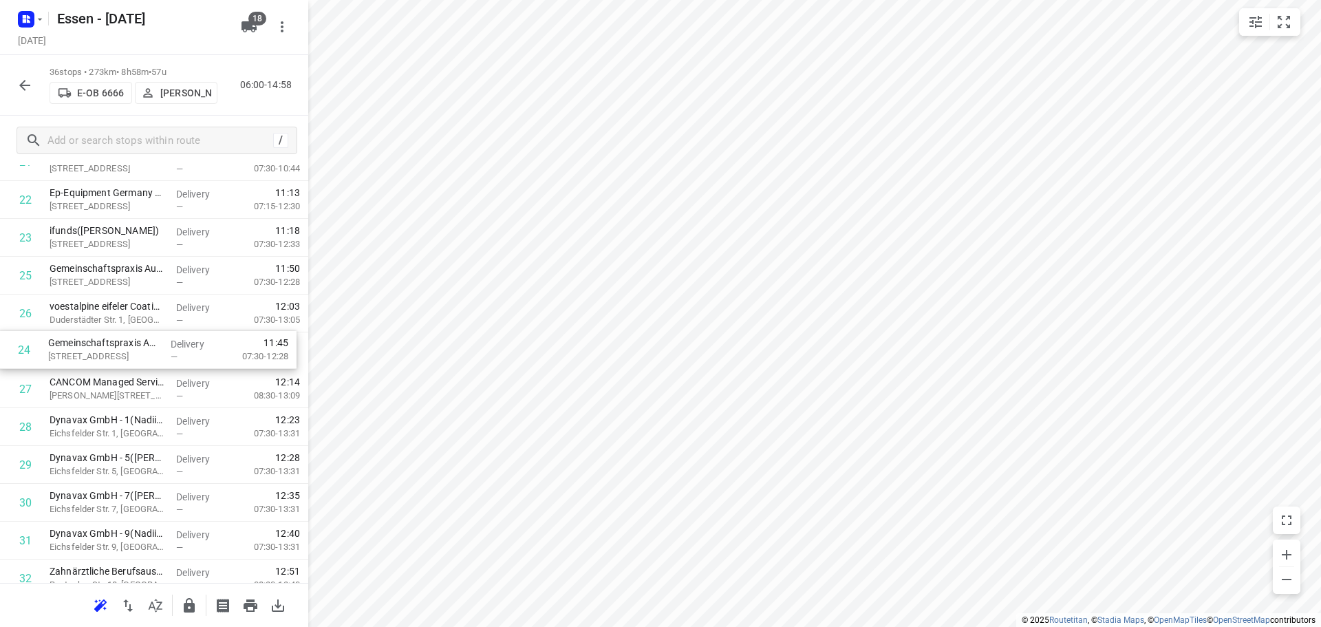
drag, startPoint x: 120, startPoint y: 275, endPoint x: 120, endPoint y: 352, distance: 77.8
click at [120, 352] on div "1 WORLD INSIGHT Erlebnisreisen GmbH([PERSON_NAME]) [STREET_ADDRESS] Delivery — …" at bounding box center [154, 67] width 308 height 1363
drag, startPoint x: 105, startPoint y: 273, endPoint x: 103, endPoint y: 319, distance: 45.4
click at [103, 319] on div "1 WORLD INSIGHT Erlebnisreisen GmbH([PERSON_NAME]) [STREET_ADDRESS] Delivery — …" at bounding box center [154, 67] width 308 height 1363
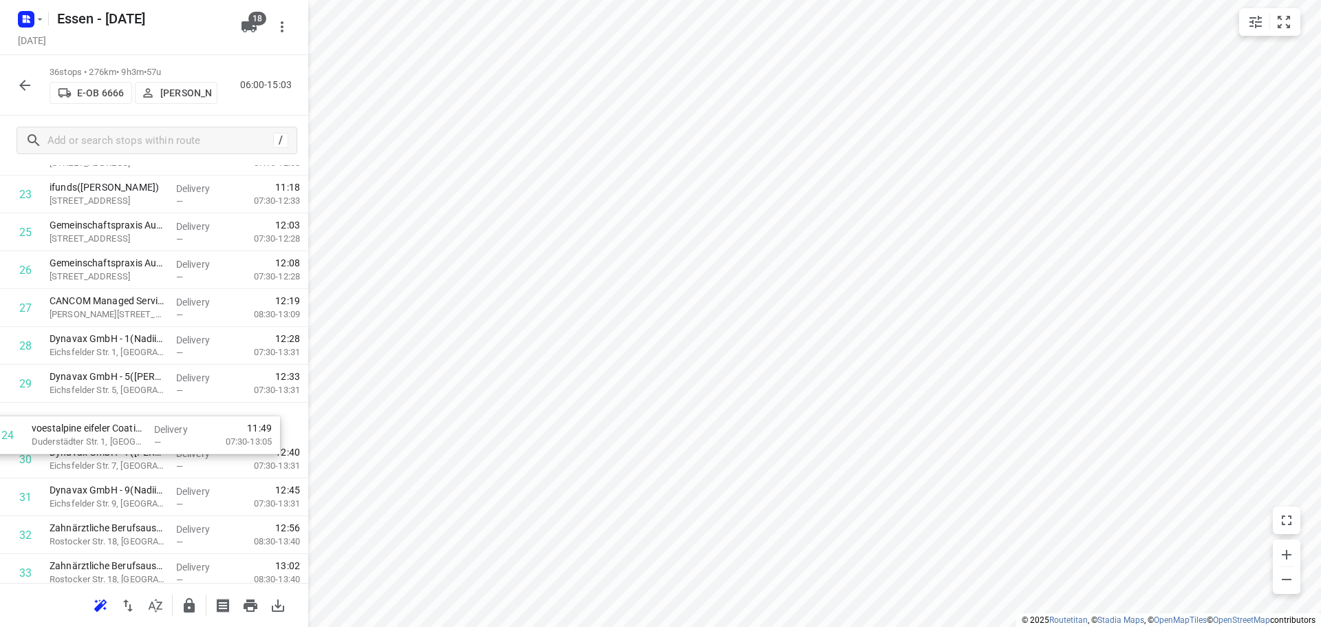
scroll to position [891, 0]
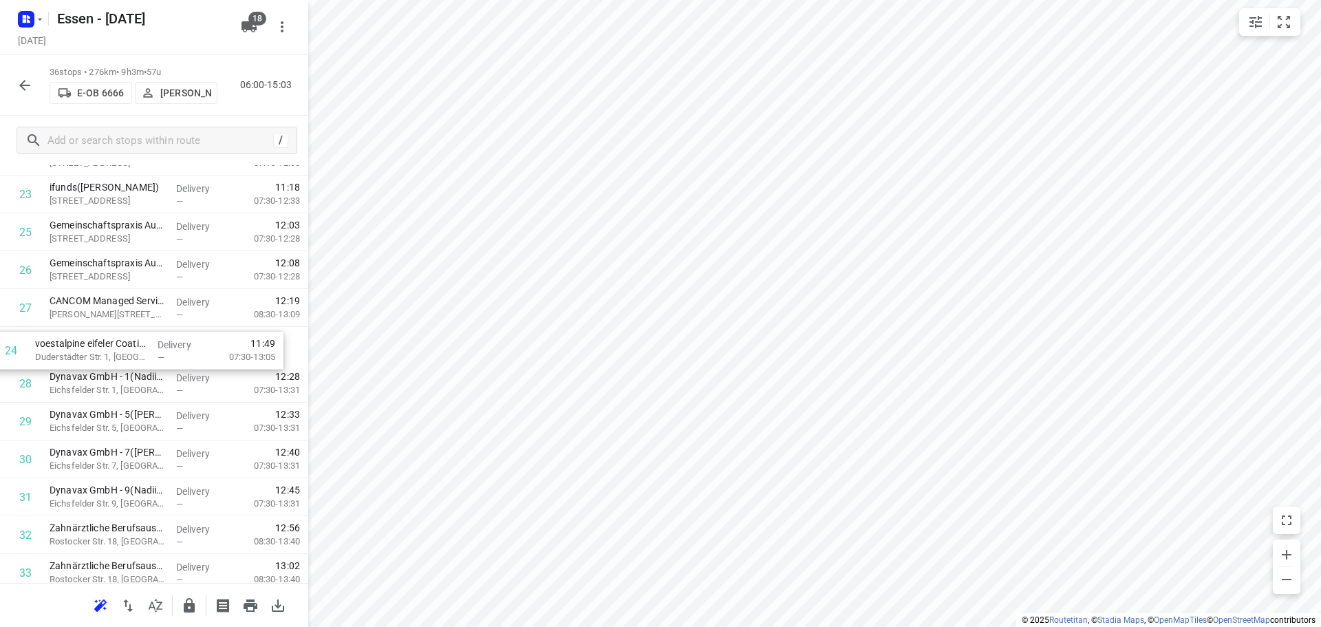
drag, startPoint x: 133, startPoint y: 279, endPoint x: 119, endPoint y: 359, distance: 80.3
click at [119, 359] on div "1 WORLD INSIGHT Erlebnisreisen GmbH([PERSON_NAME]) [STREET_ADDRESS] Delivery — …" at bounding box center [154, 24] width 308 height 1363
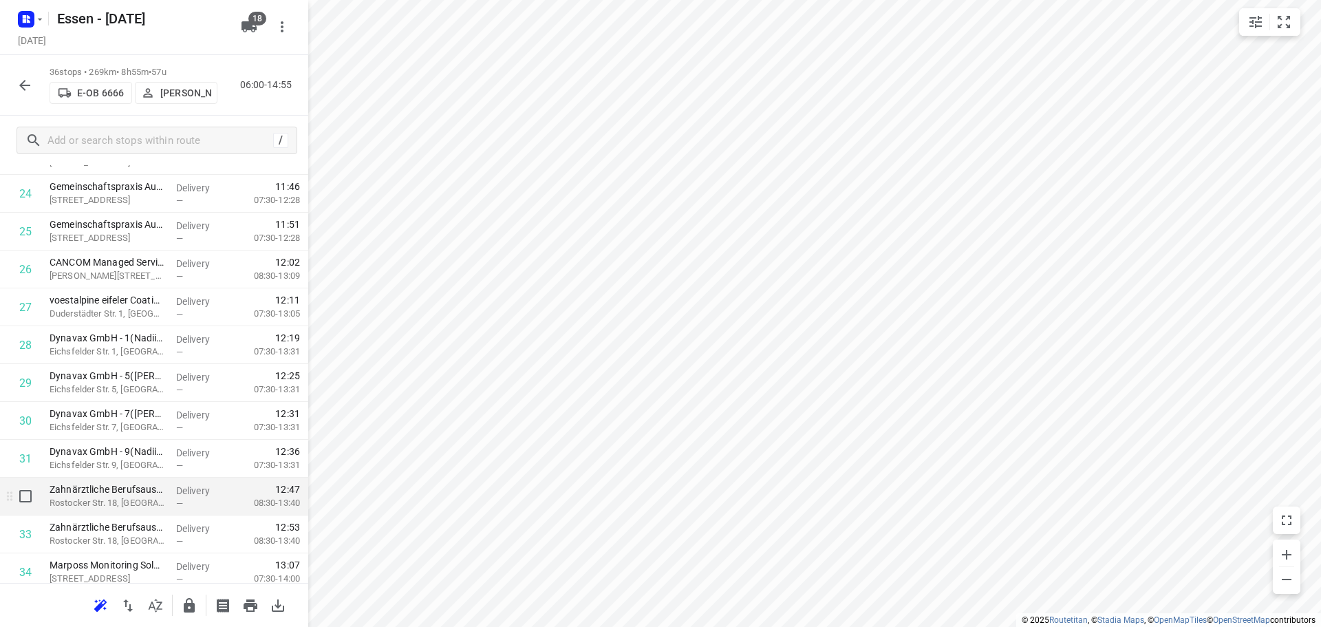
scroll to position [1052, 0]
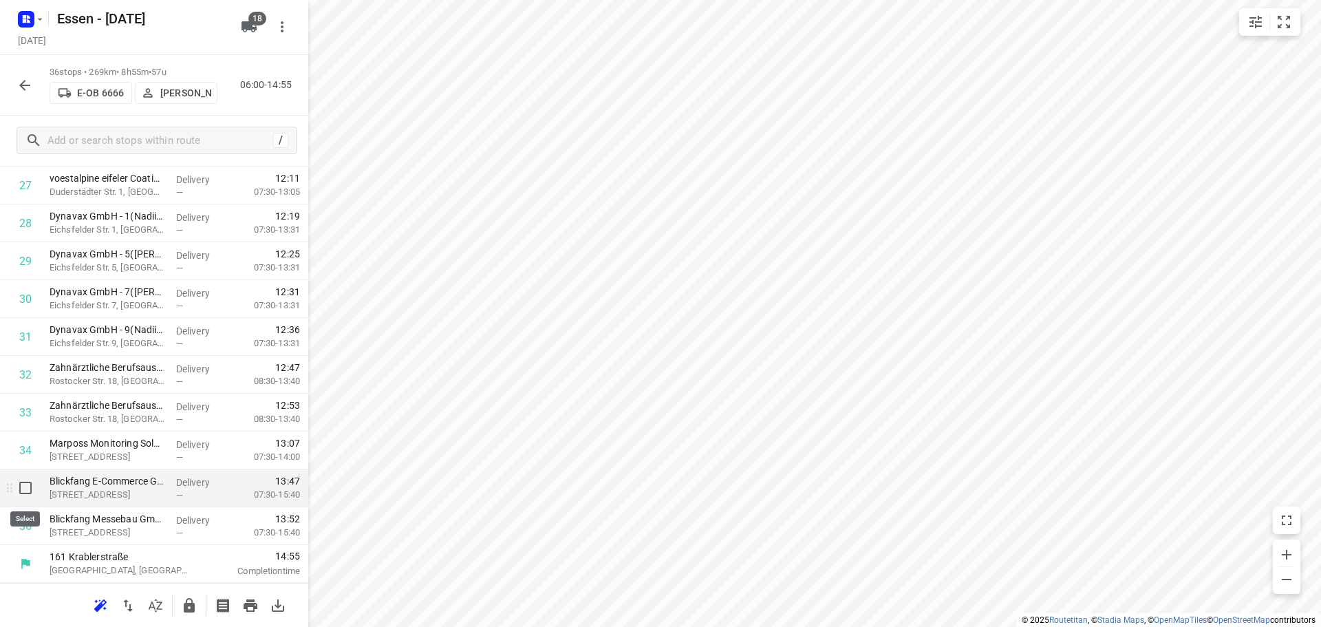
click at [25, 492] on input "checkbox" at bounding box center [26, 488] width 28 height 28
checkbox input "true"
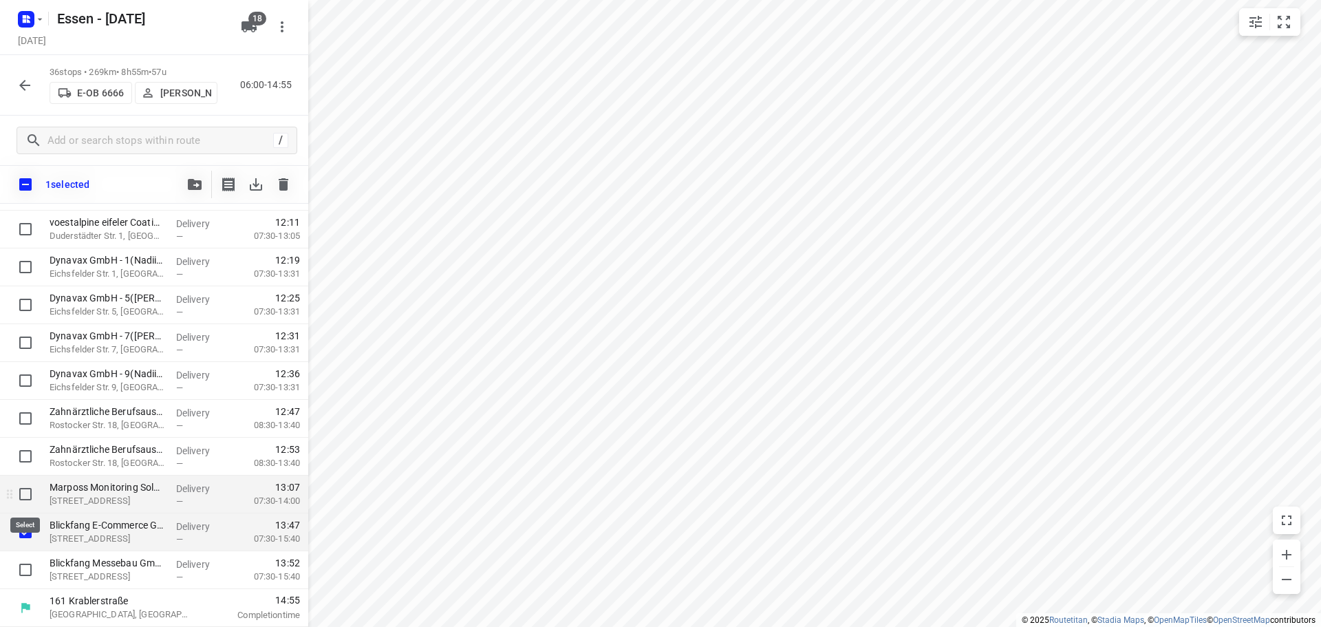
scroll to position [1046, 0]
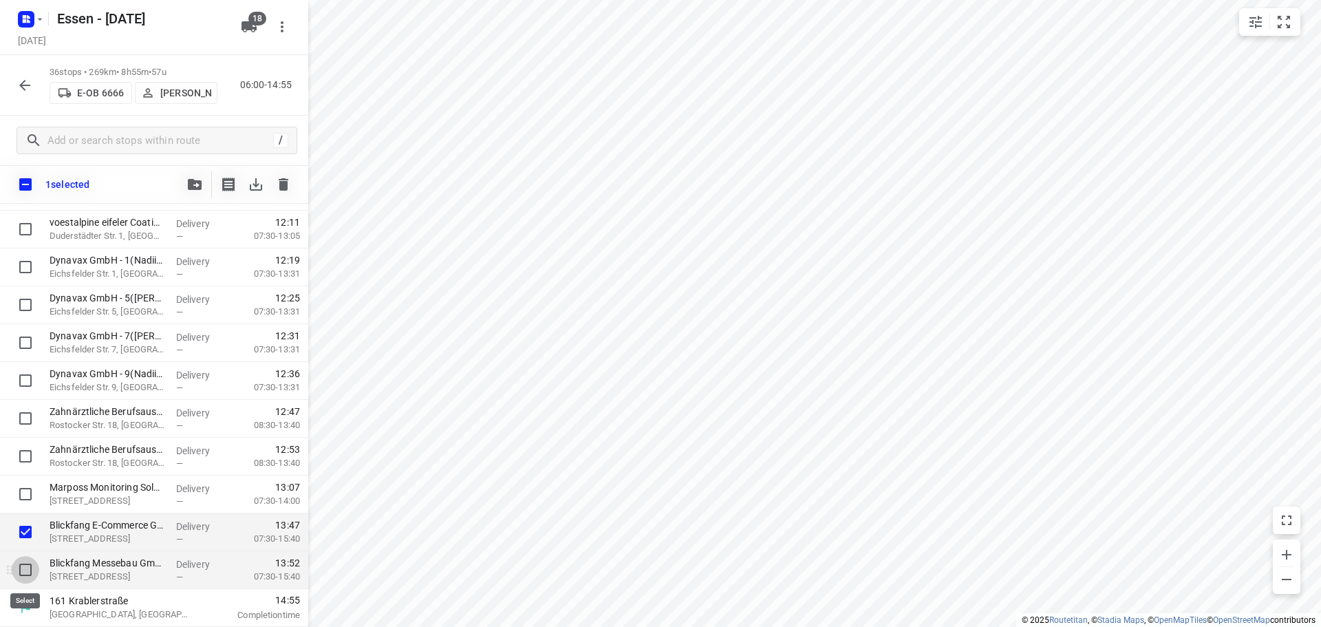
click at [24, 566] on input "checkbox" at bounding box center [26, 570] width 28 height 28
checkbox input "true"
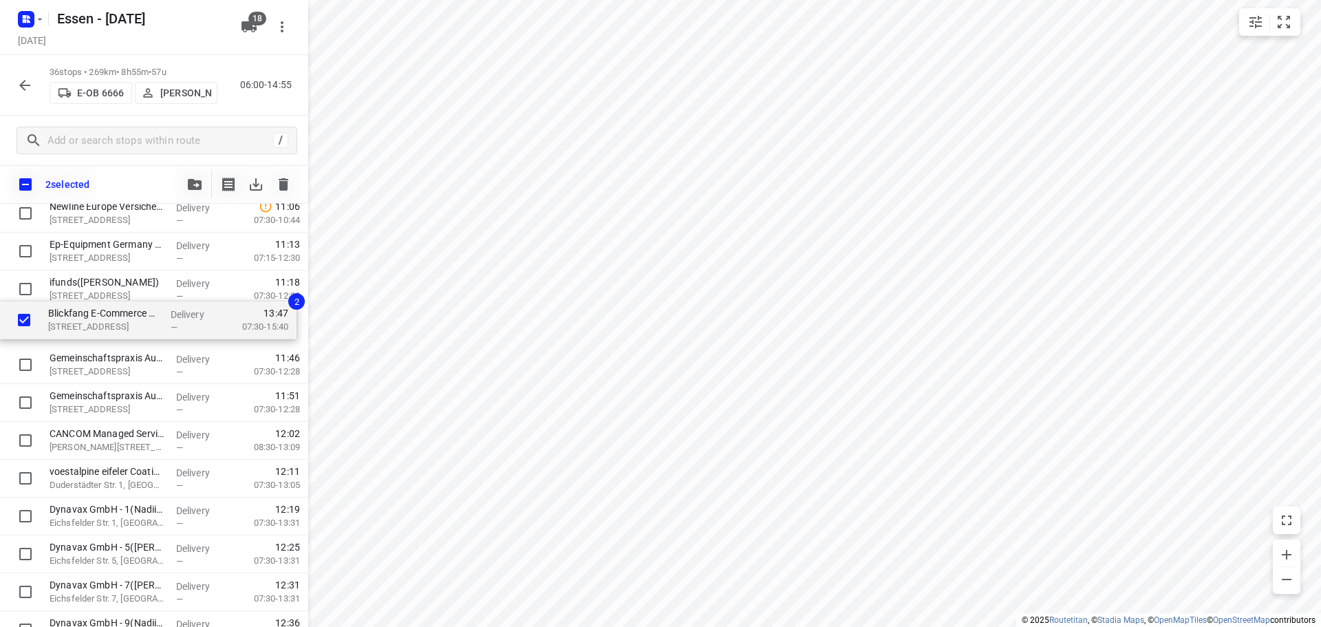
scroll to position [833, 0]
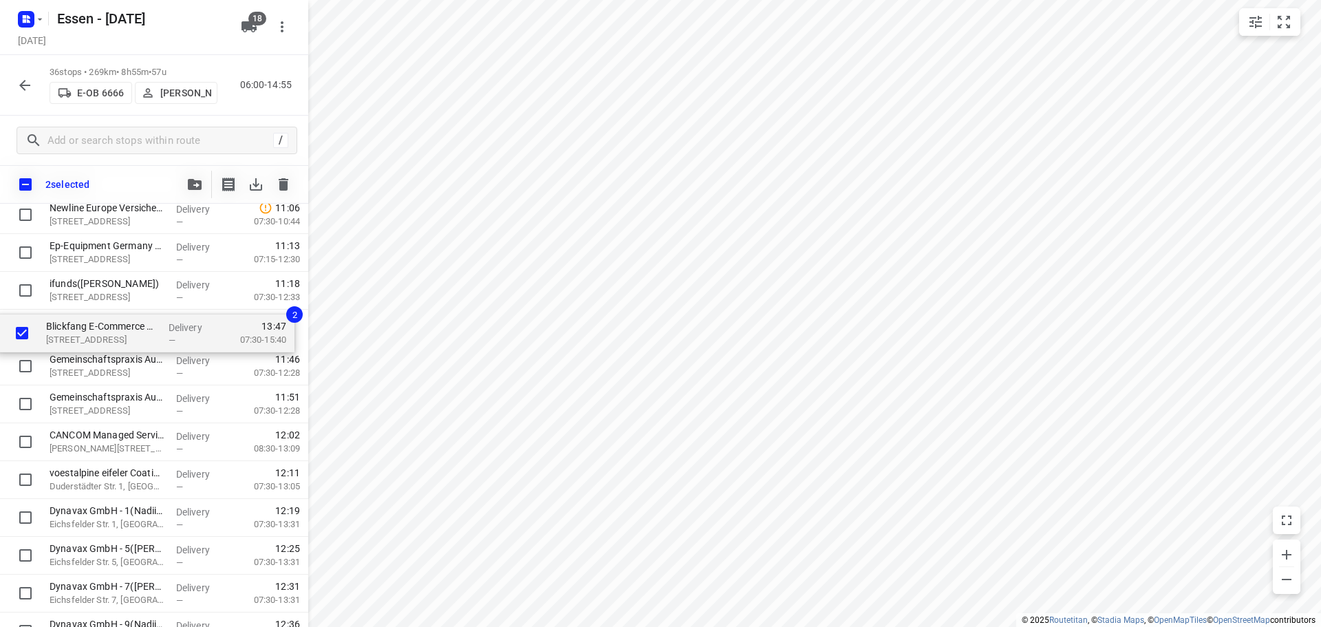
drag, startPoint x: 61, startPoint y: 538, endPoint x: 59, endPoint y: 334, distance: 203.7
click at [59, 334] on div "WORLD INSIGHT Erlebnisreisen GmbH([PERSON_NAME]) [STREET_ADDRESS] Delivery — 06…" at bounding box center [154, 120] width 308 height 1363
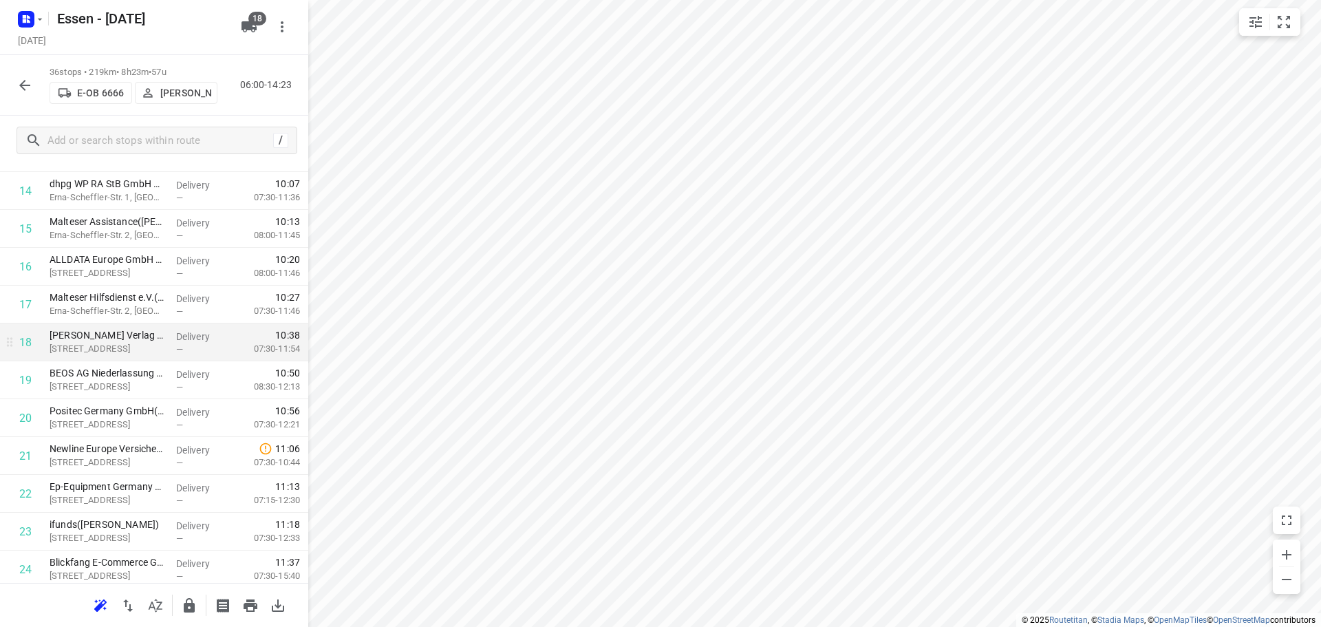
scroll to position [570, 0]
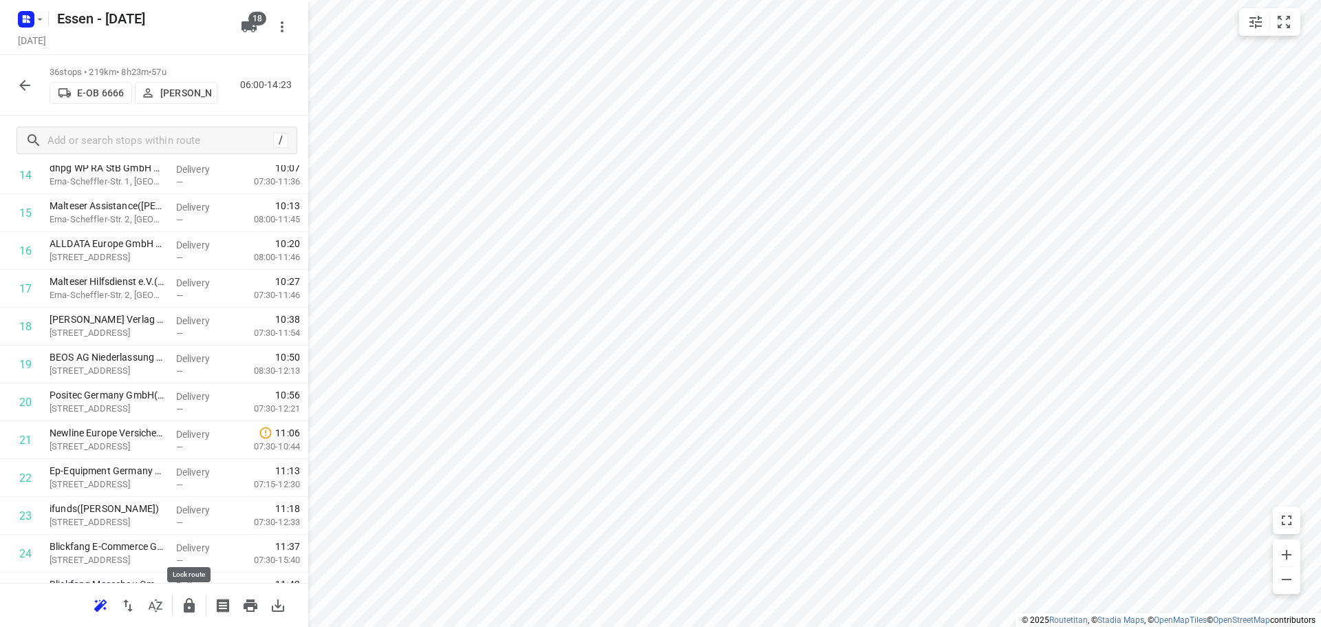
click at [187, 607] on icon "button" at bounding box center [189, 605] width 11 height 14
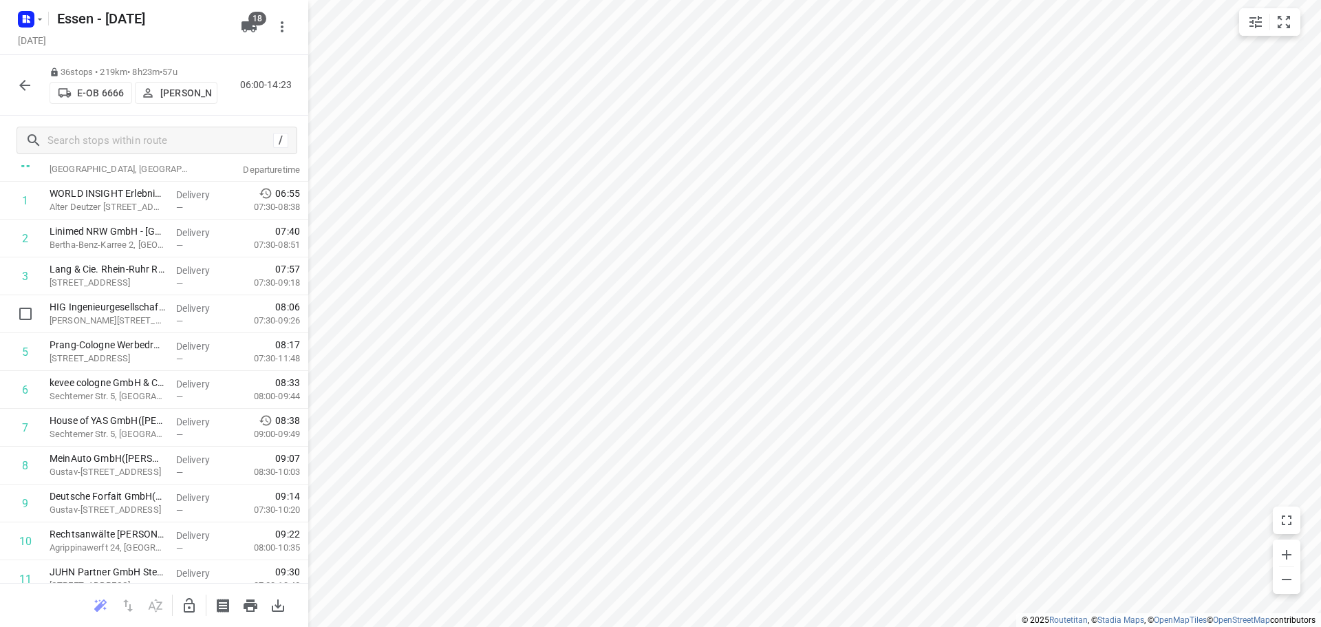
scroll to position [0, 0]
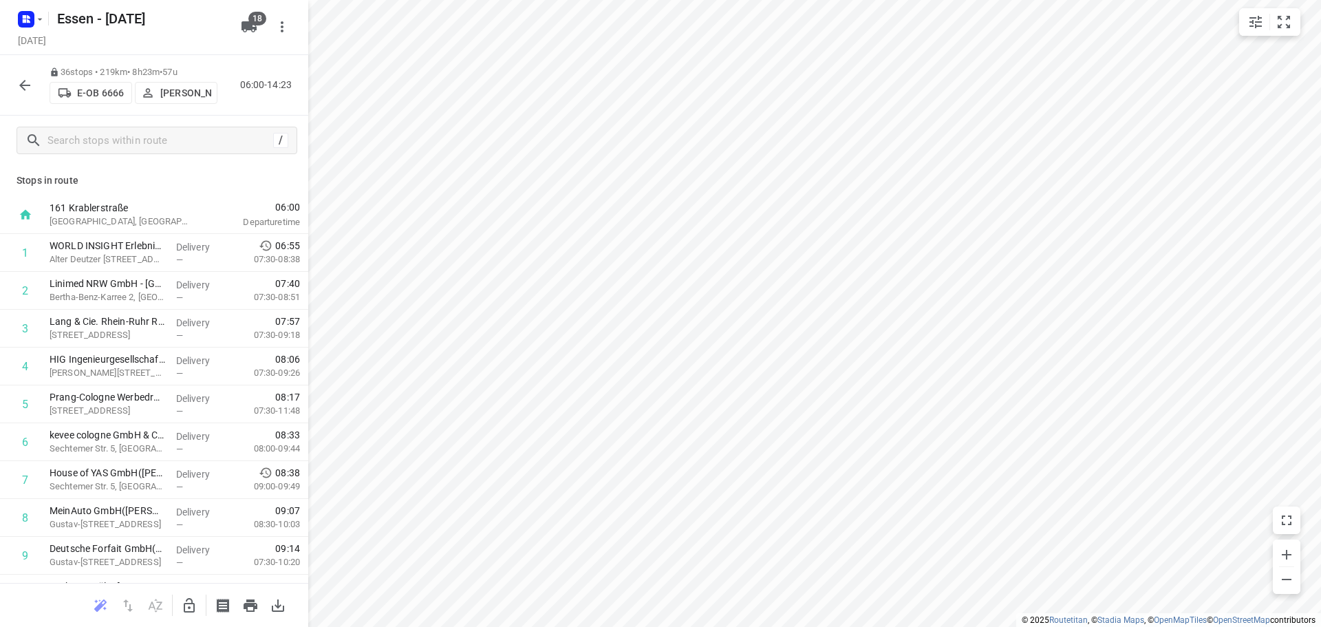
click at [22, 87] on icon "button" at bounding box center [24, 85] width 11 height 11
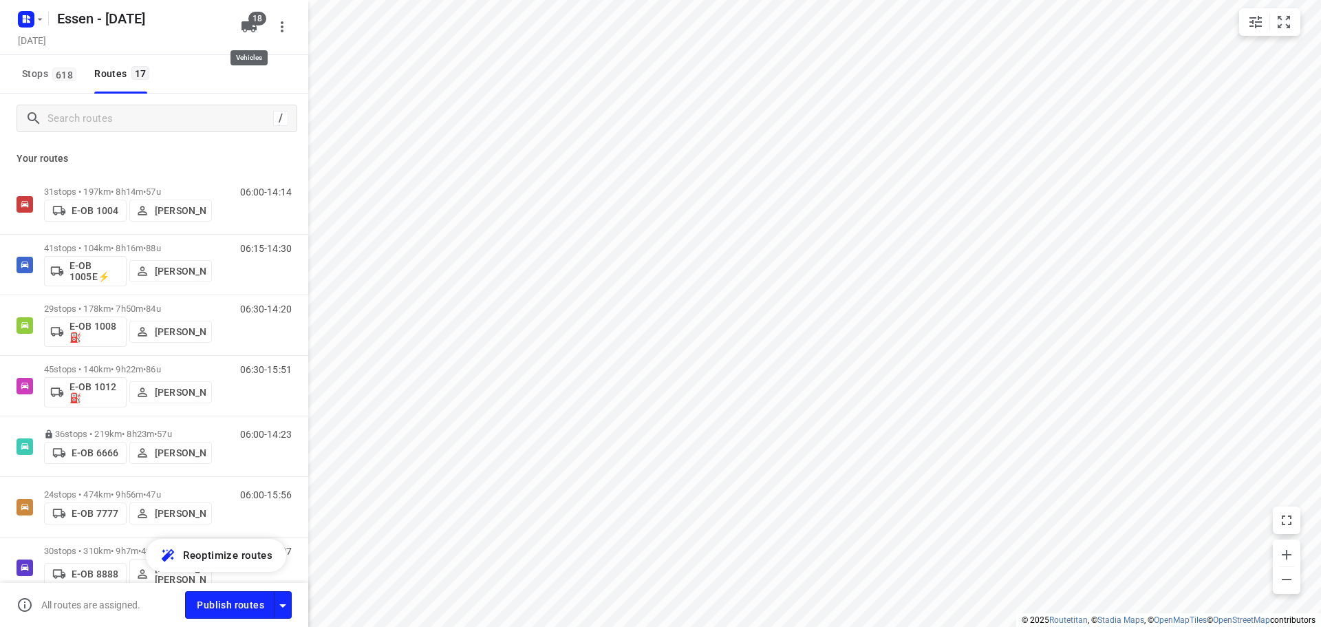
click at [253, 28] on icon "button" at bounding box center [249, 26] width 15 height 11
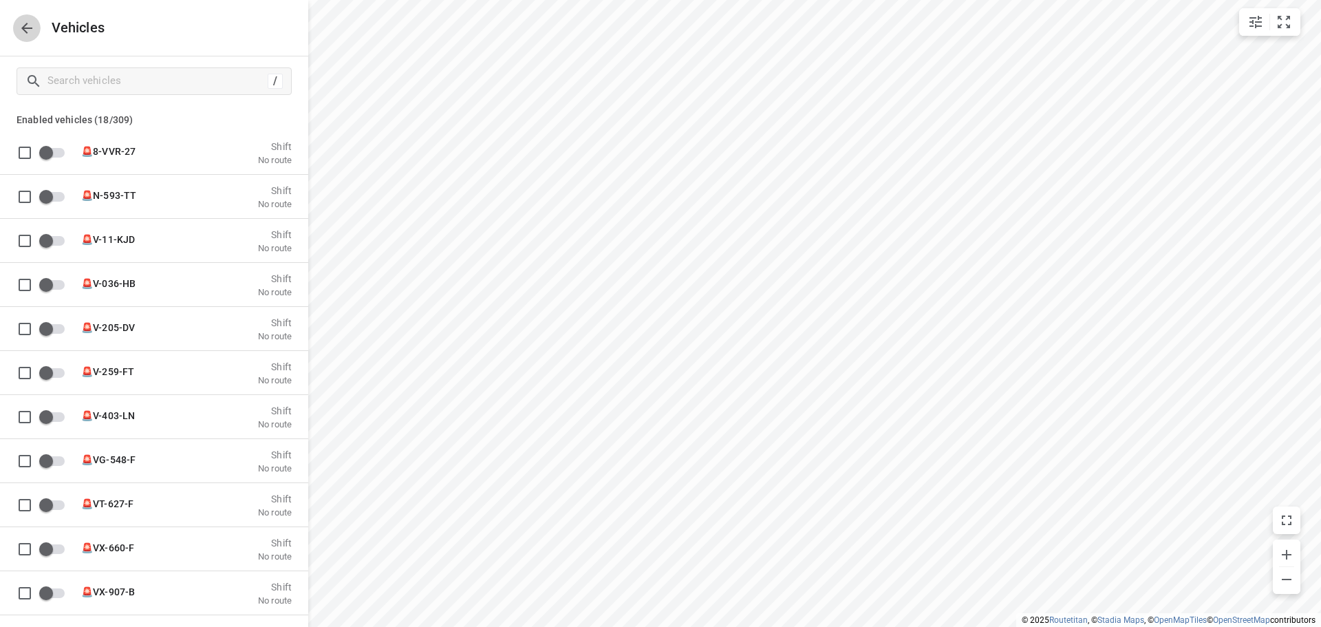
click at [28, 28] on icon "button" at bounding box center [26, 28] width 11 height 11
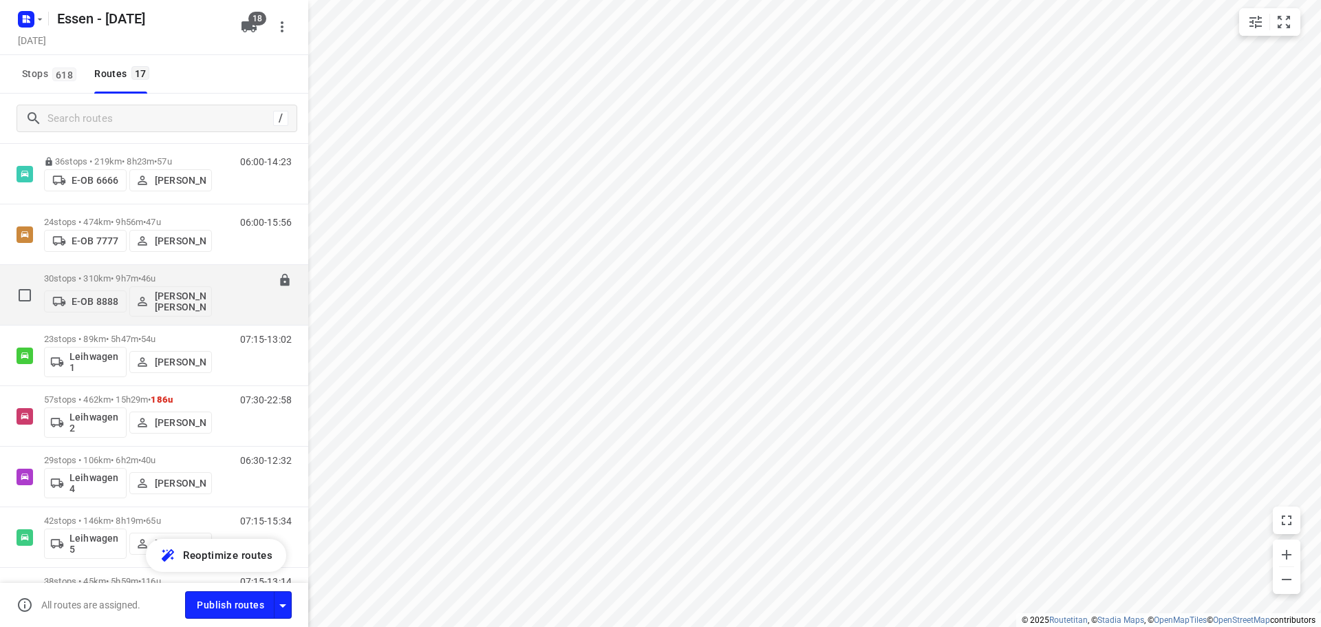
scroll to position [275, 0]
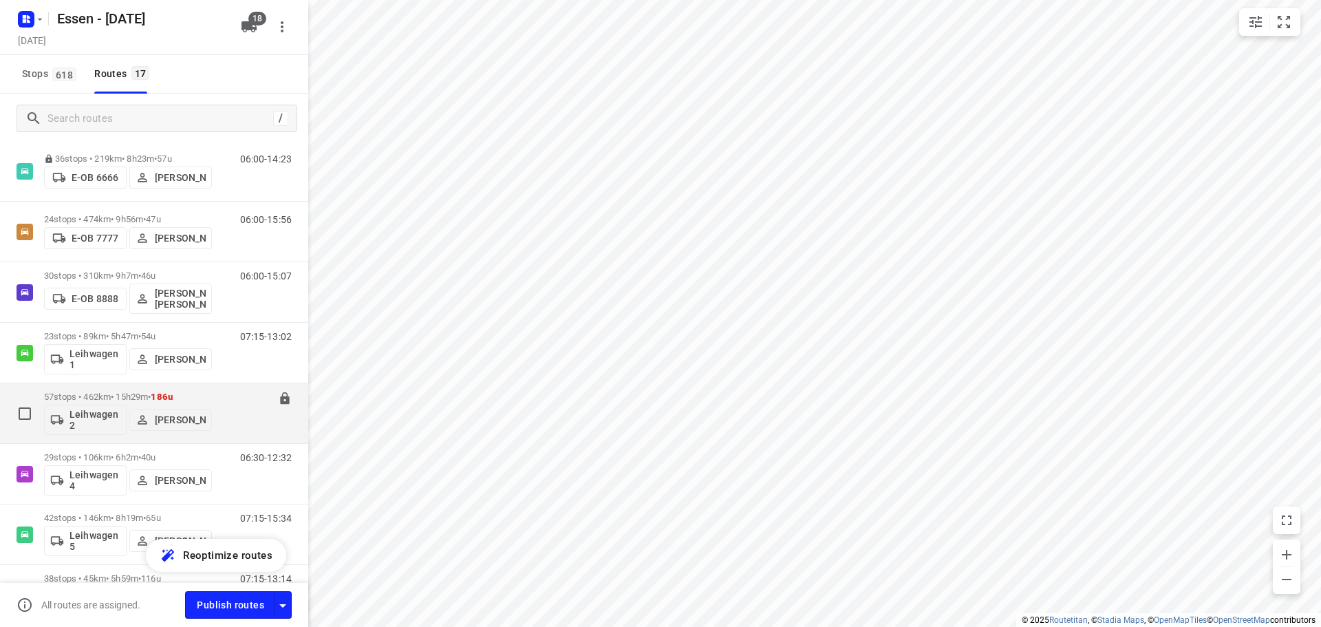
click at [151, 396] on span "•" at bounding box center [149, 397] width 3 height 10
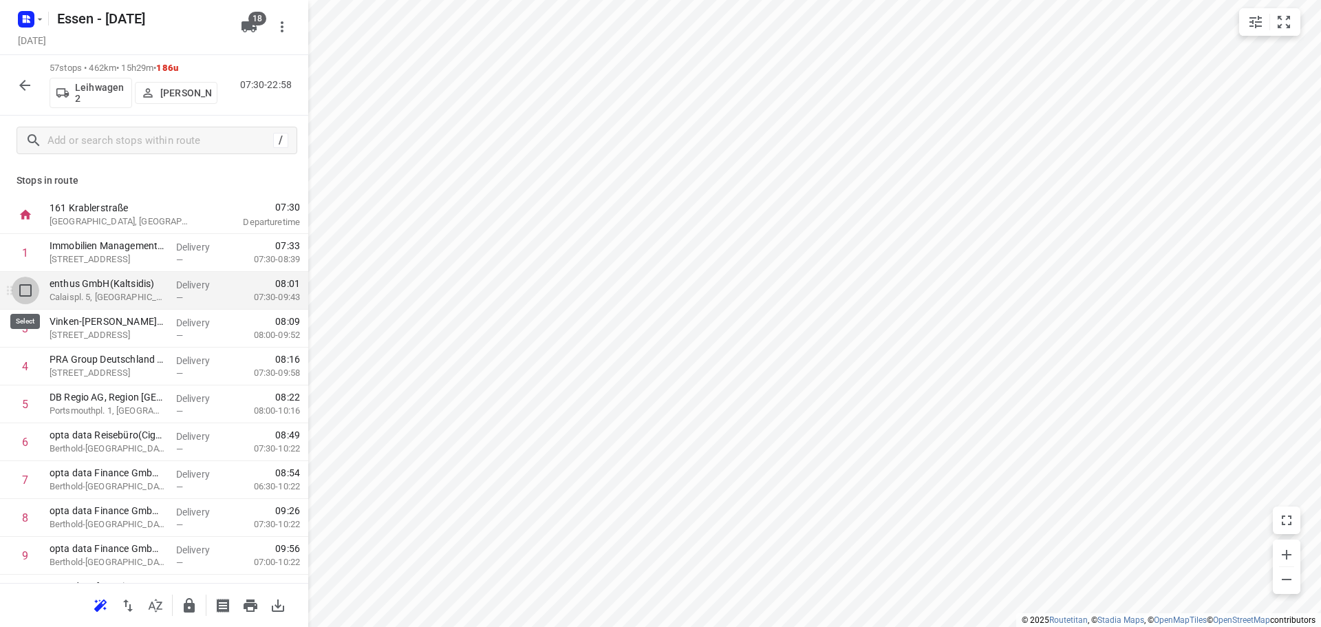
click at [27, 288] on input "checkbox" at bounding box center [26, 291] width 28 height 28
checkbox input "true"
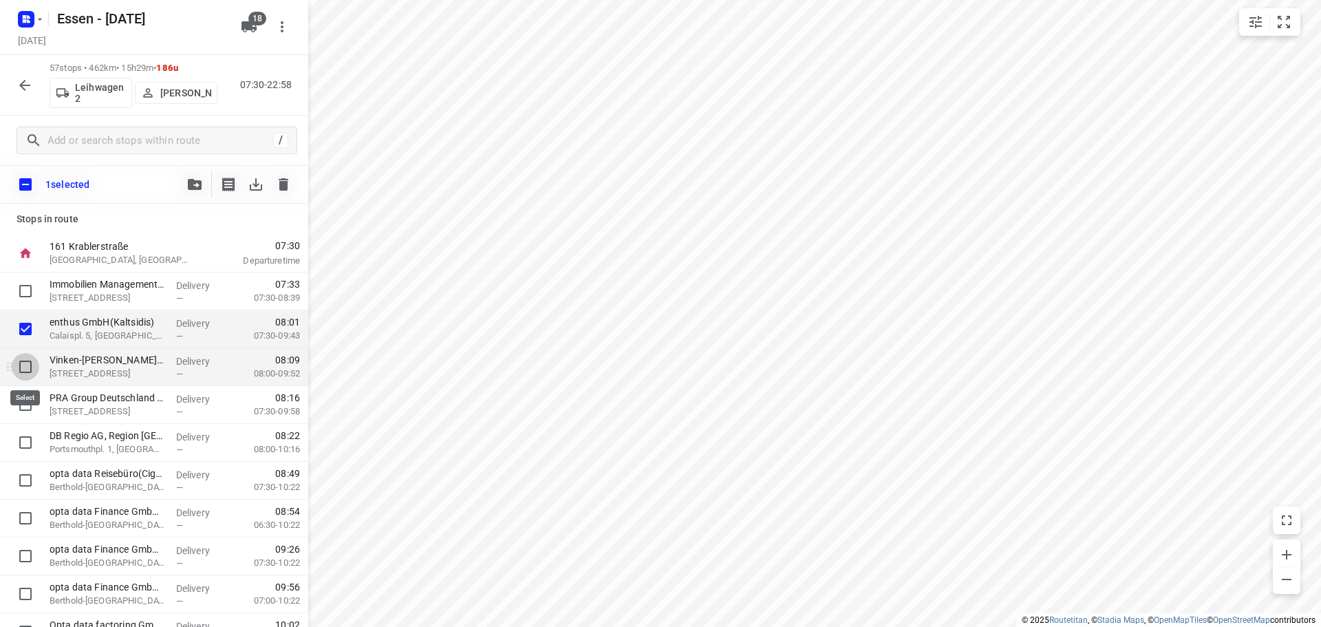
drag, startPoint x: 29, startPoint y: 365, endPoint x: 30, endPoint y: 376, distance: 11.0
click at [28, 365] on input "checkbox" at bounding box center [26, 367] width 28 height 28
checkbox input "true"
click at [25, 400] on input "checkbox" at bounding box center [26, 405] width 28 height 28
checkbox input "true"
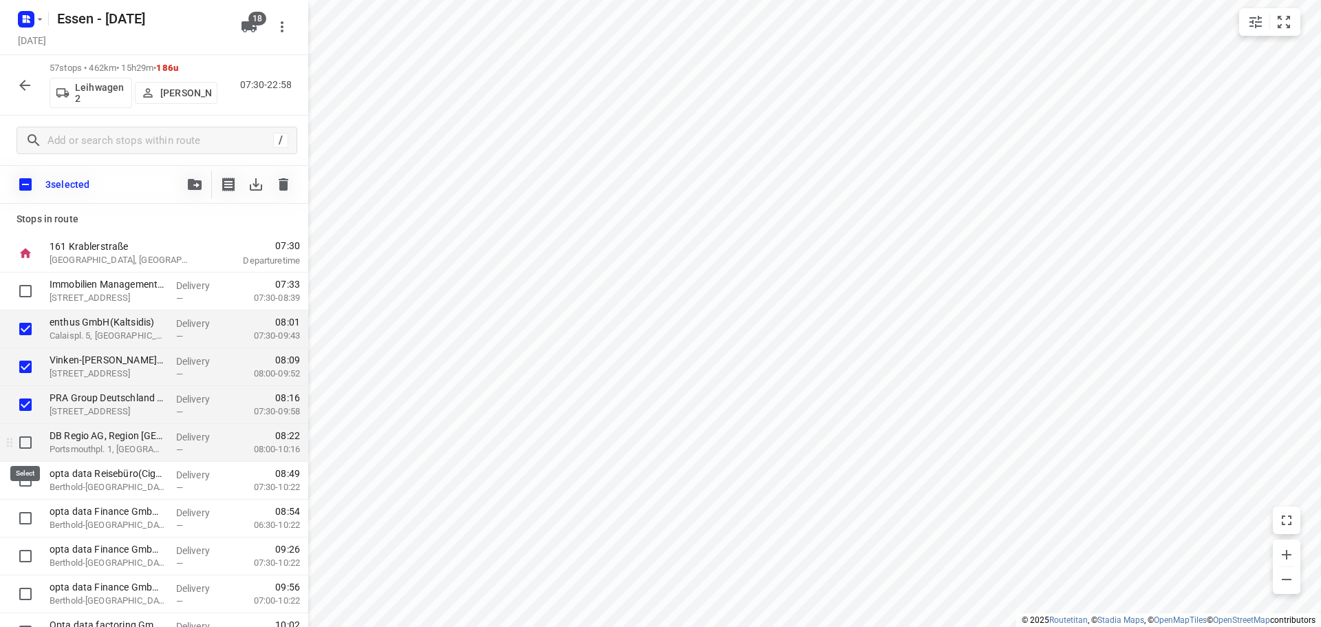
click at [24, 443] on input "checkbox" at bounding box center [26, 443] width 28 height 28
checkbox input "true"
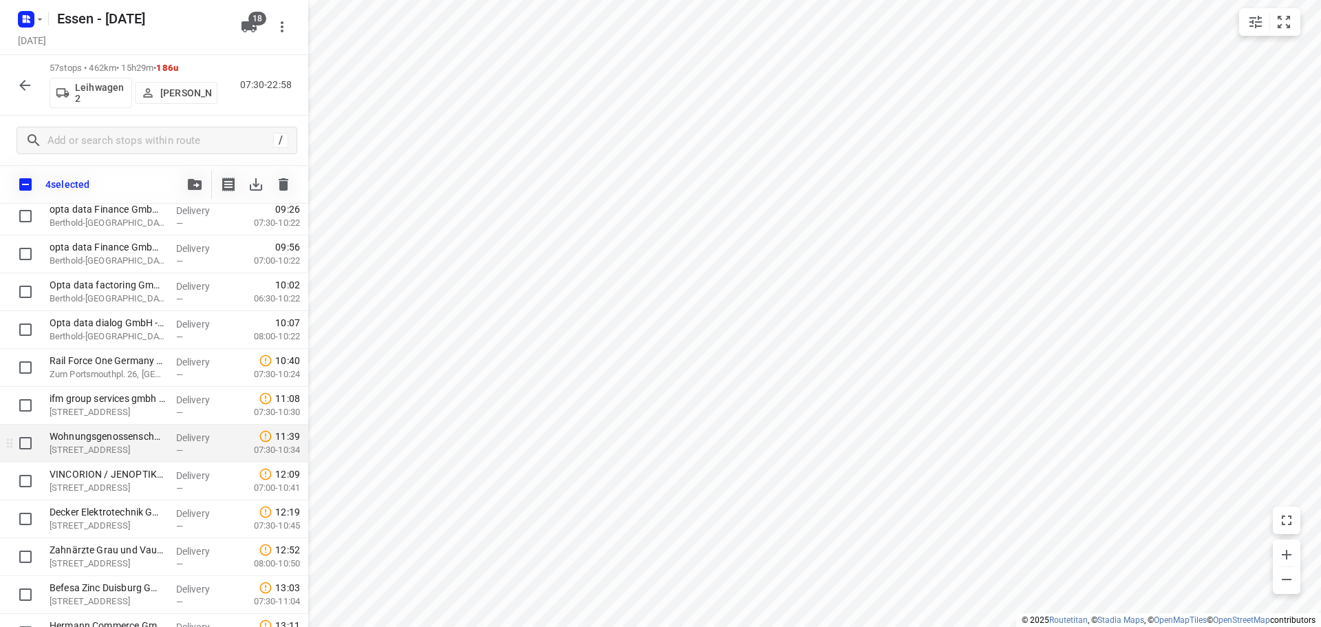
scroll to position [344, 0]
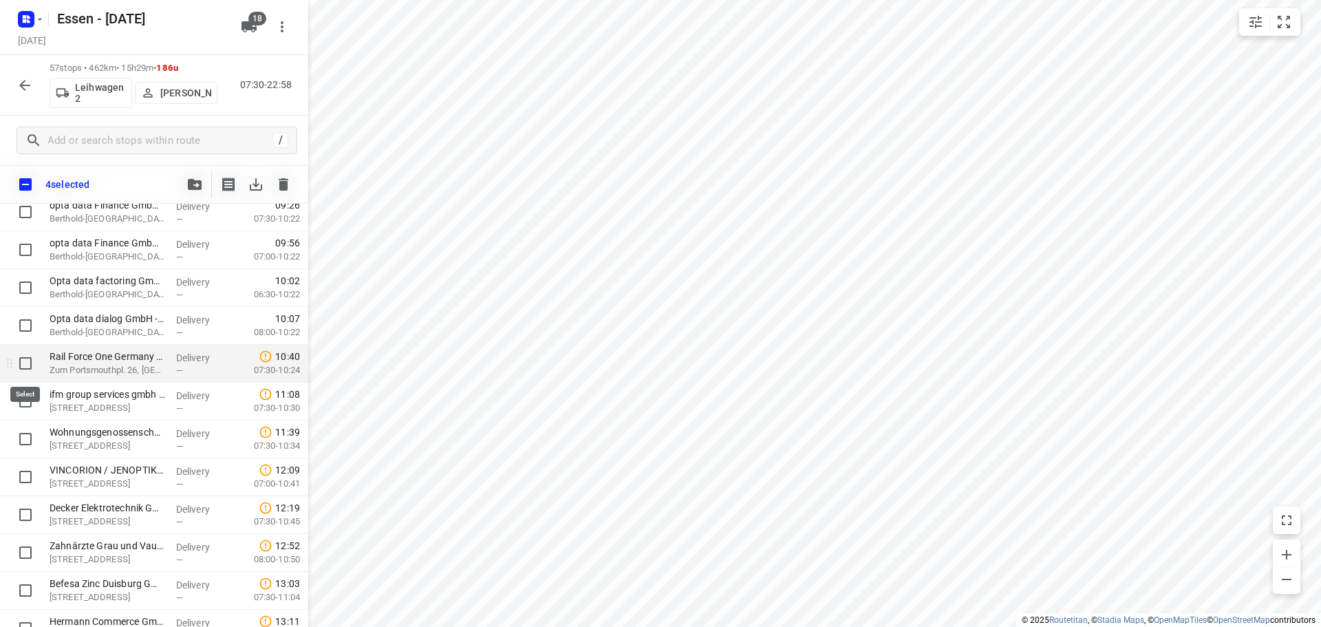
click at [23, 364] on input "checkbox" at bounding box center [26, 364] width 28 height 28
checkbox input "true"
click at [29, 436] on input "checkbox" at bounding box center [26, 439] width 28 height 28
checkbox input "true"
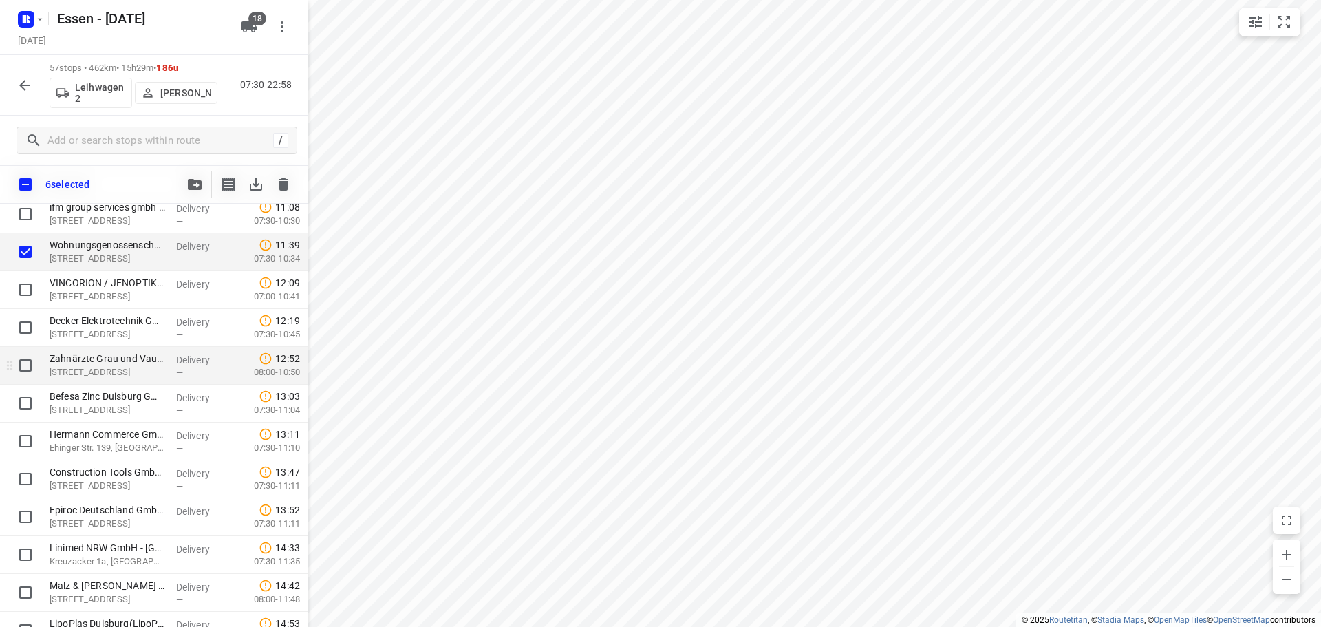
scroll to position [551, 0]
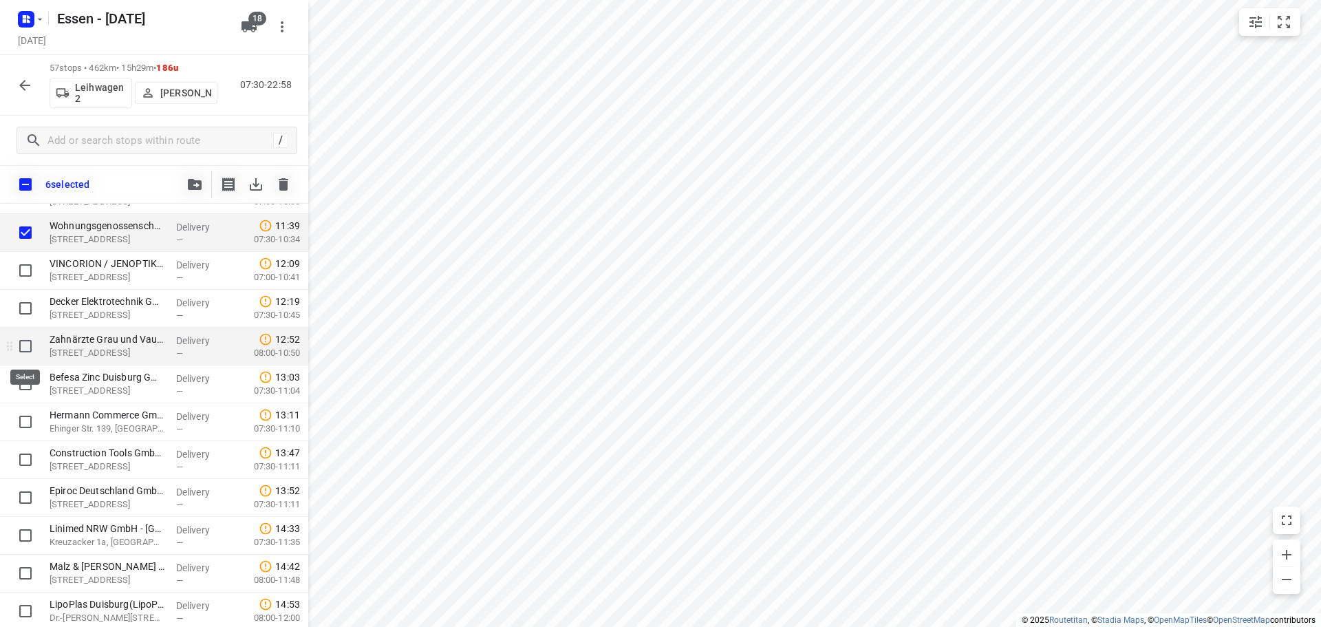
click at [26, 346] on input "checkbox" at bounding box center [26, 346] width 28 height 28
checkbox input "true"
click at [28, 381] on input "checkbox" at bounding box center [26, 384] width 28 height 28
checkbox input "true"
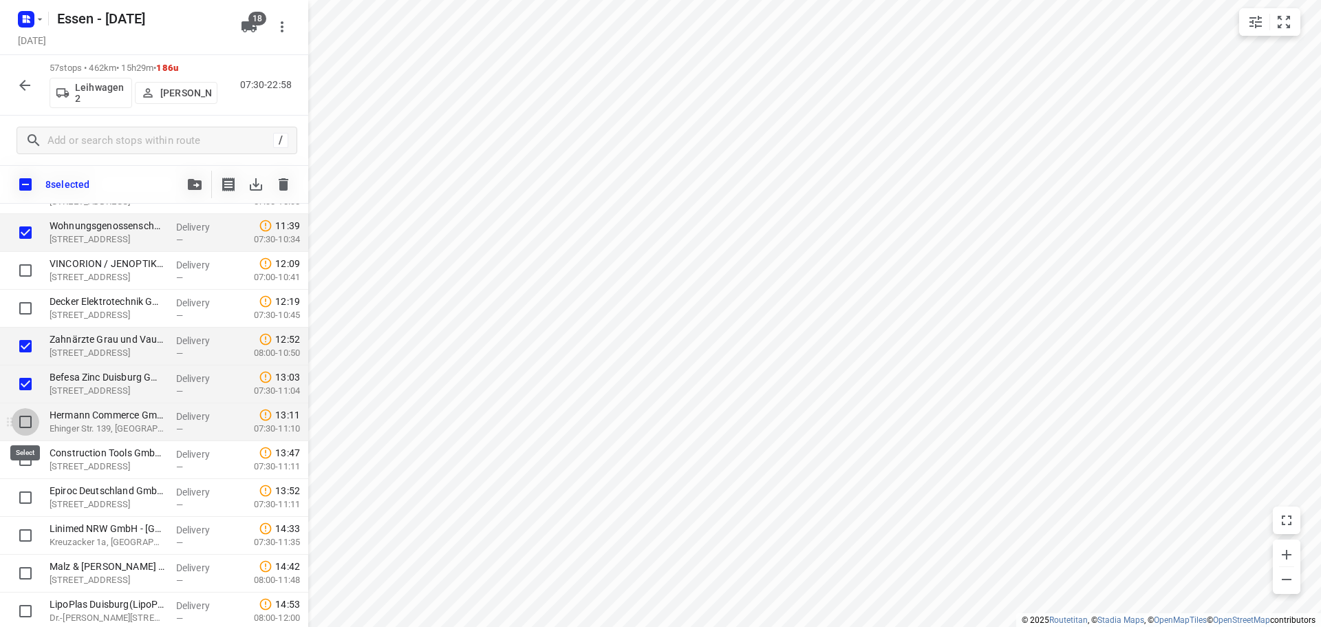
click at [31, 416] on input "checkbox" at bounding box center [26, 422] width 28 height 28
checkbox input "true"
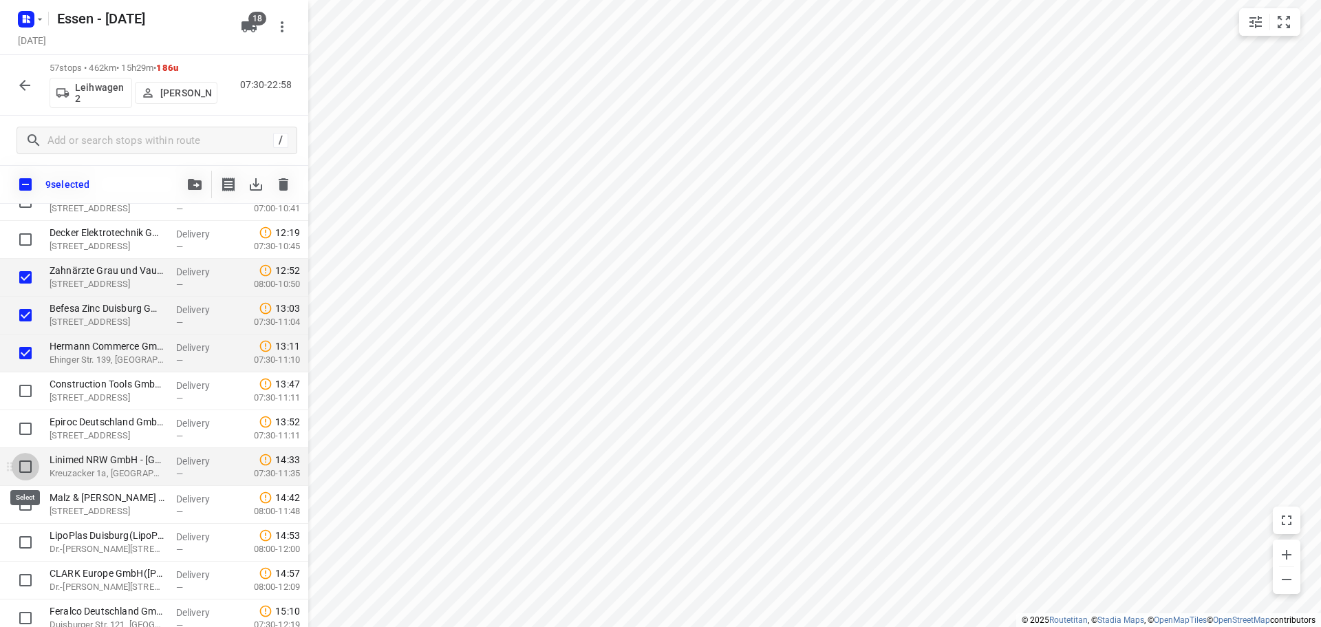
click at [27, 467] on input "checkbox" at bounding box center [26, 467] width 28 height 28
checkbox input "true"
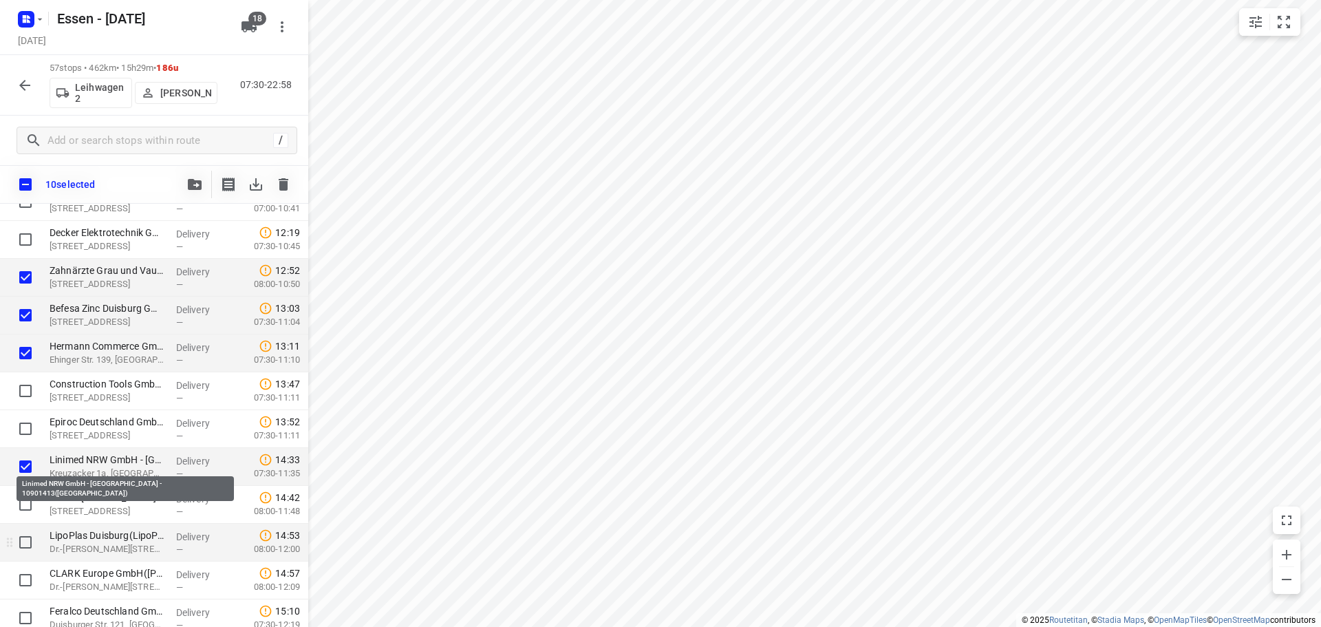
scroll to position [688, 0]
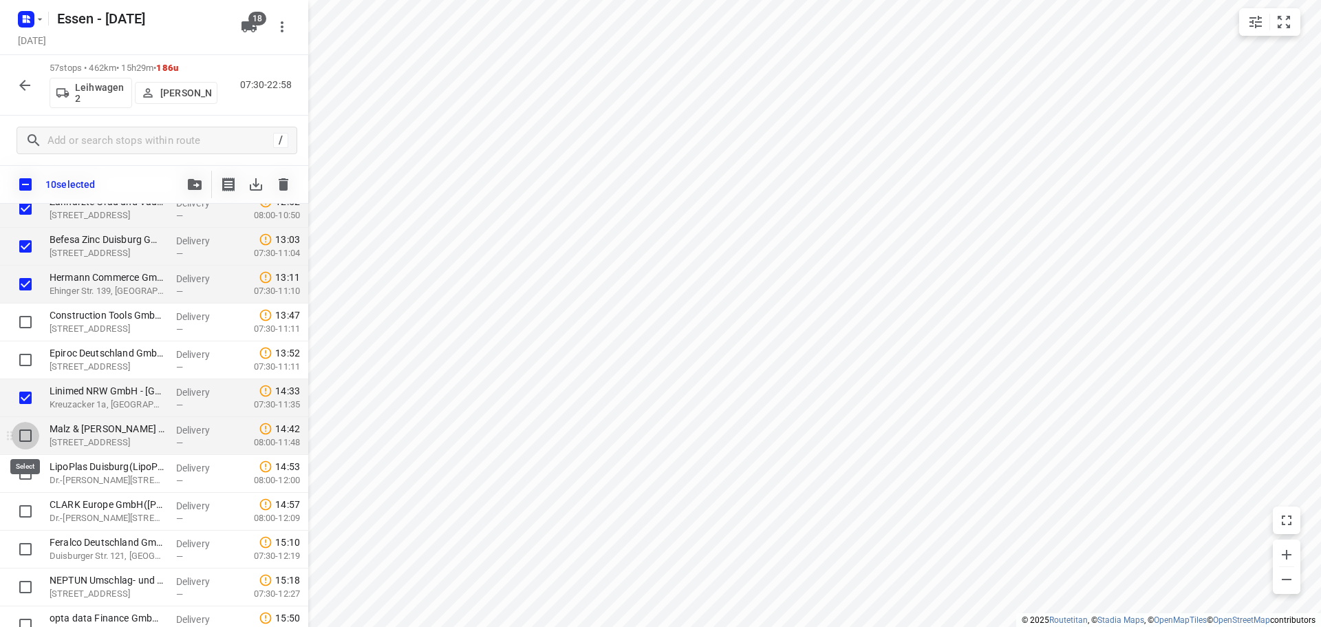
click at [23, 435] on input "checkbox" at bounding box center [26, 436] width 28 height 28
checkbox input "true"
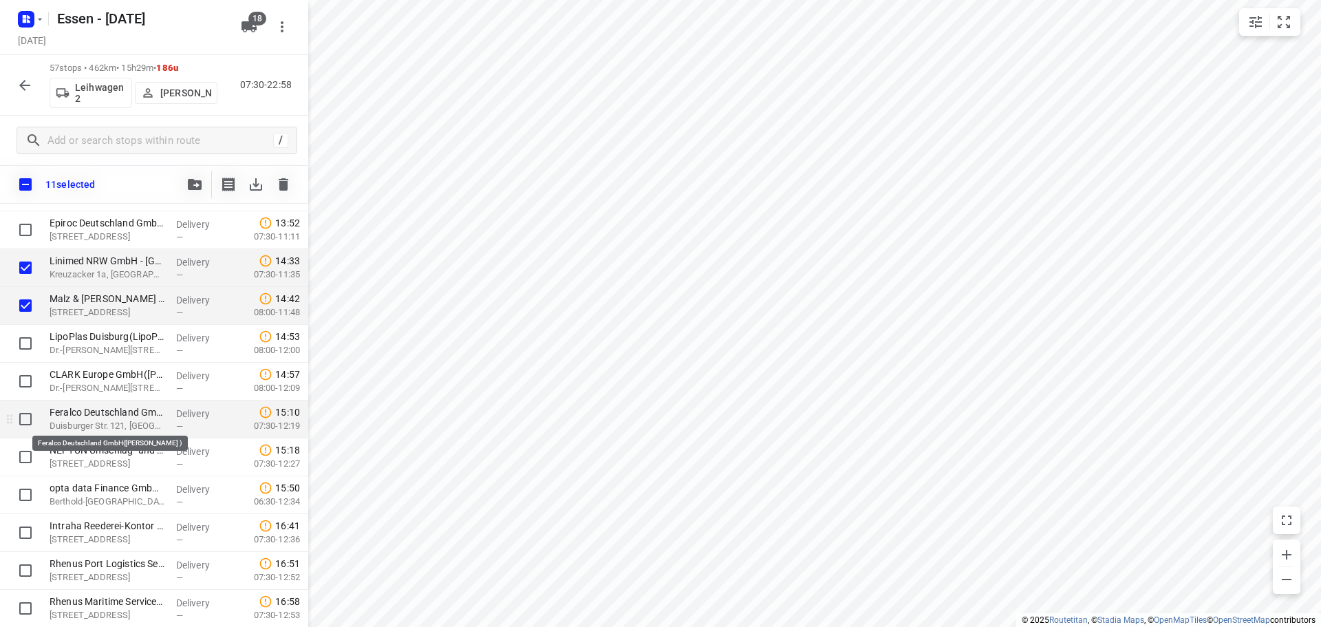
scroll to position [826, 0]
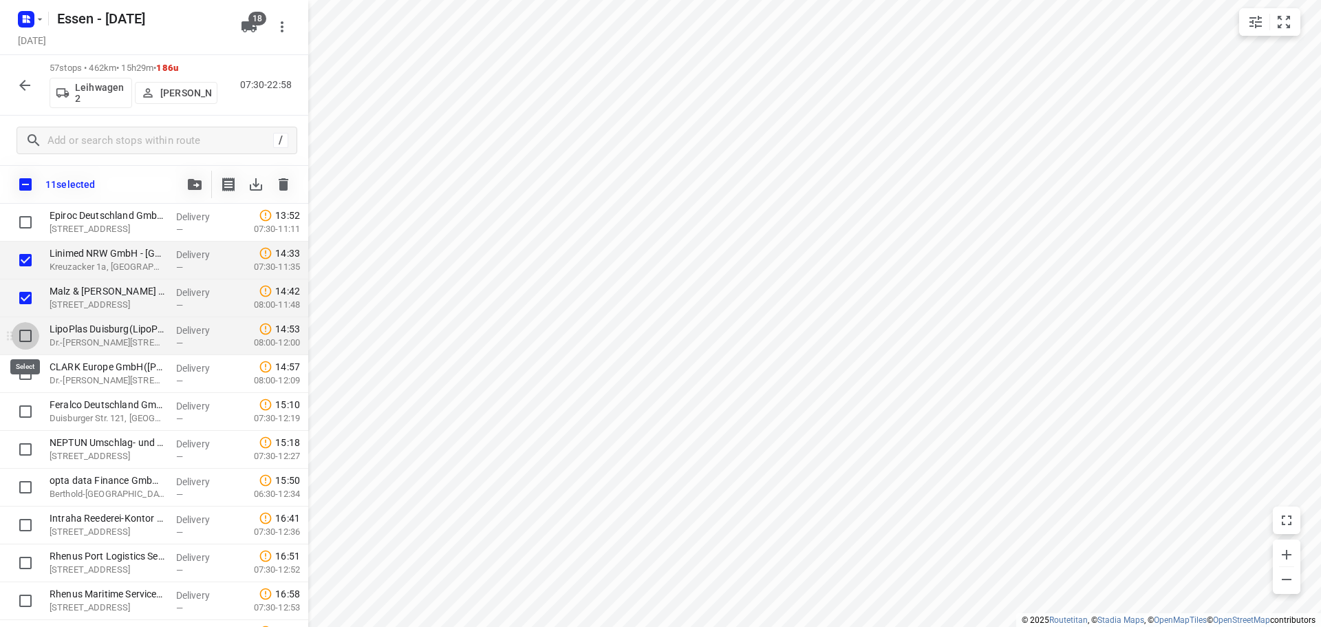
click at [28, 337] on input "checkbox" at bounding box center [26, 336] width 28 height 28
checkbox input "true"
click at [23, 370] on input "checkbox" at bounding box center [26, 374] width 28 height 28
checkbox input "true"
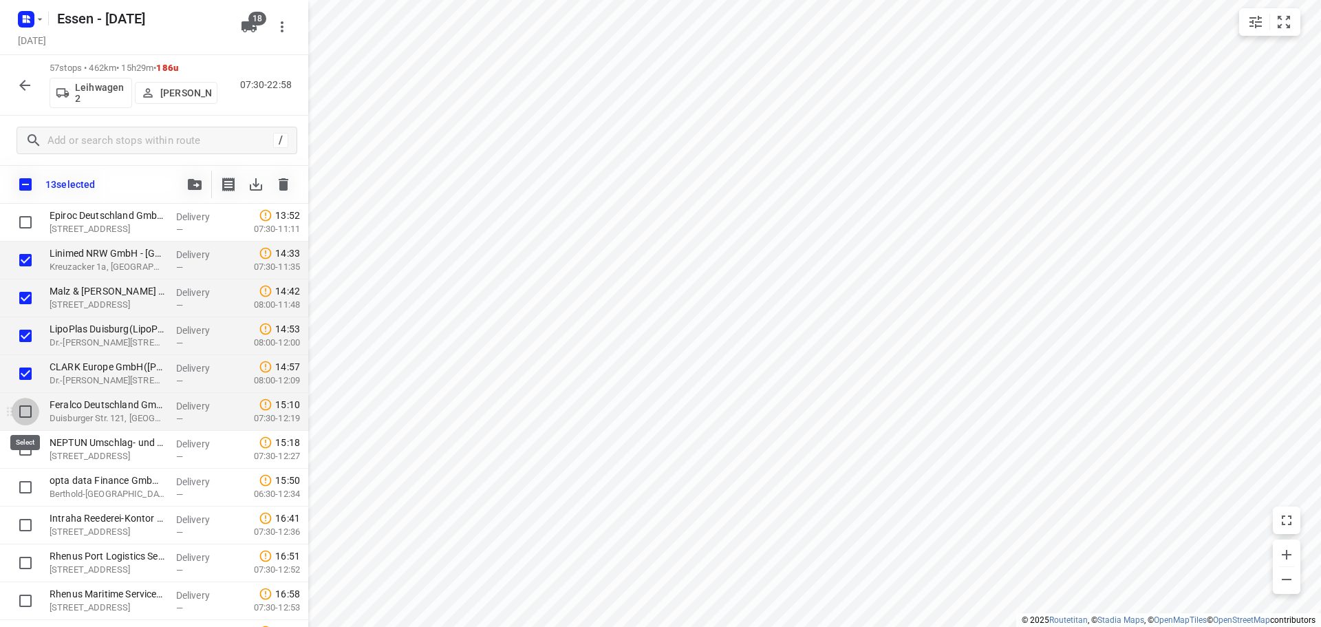
click at [28, 410] on input "checkbox" at bounding box center [26, 412] width 28 height 28
checkbox input "true"
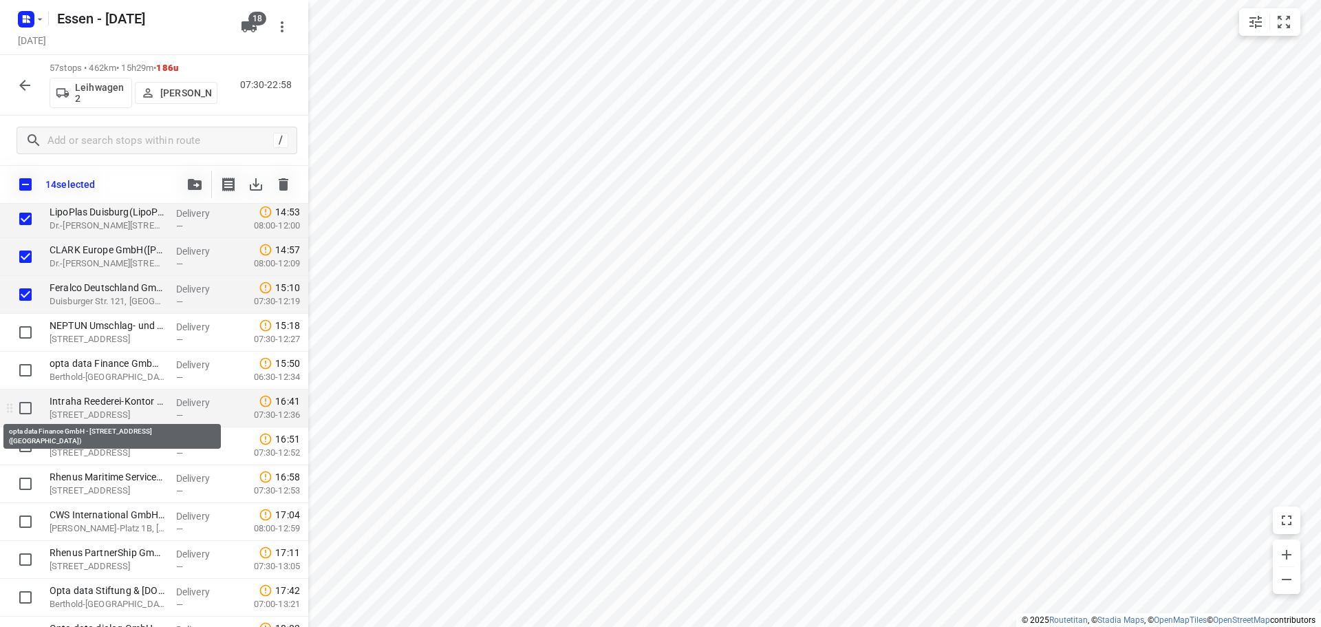
scroll to position [964, 0]
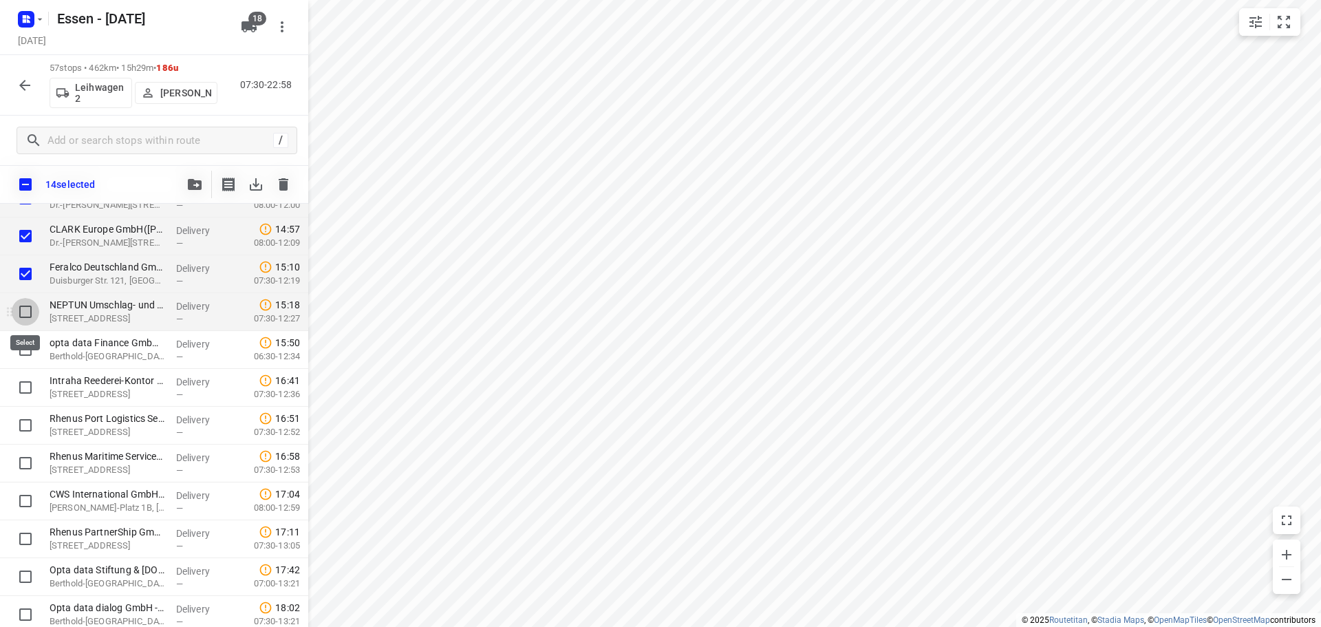
click at [25, 311] on input "checkbox" at bounding box center [26, 312] width 28 height 28
checkbox input "true"
click at [25, 385] on input "checkbox" at bounding box center [26, 388] width 28 height 28
checkbox input "true"
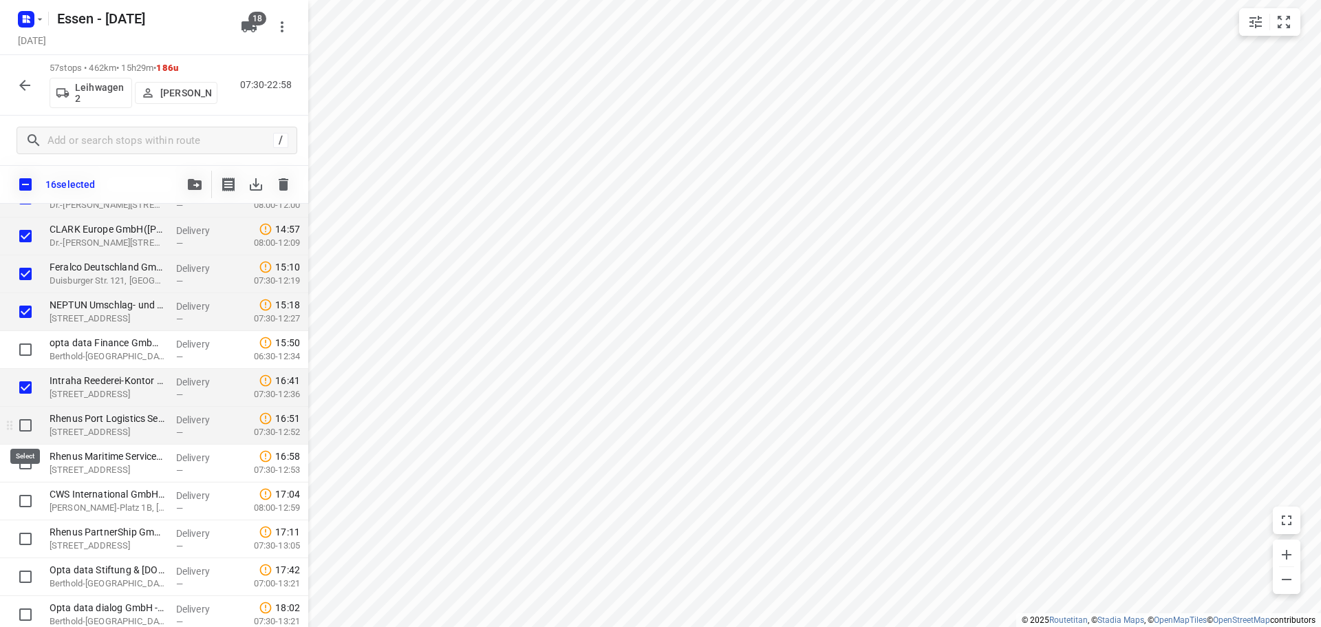
click at [23, 421] on input "checkbox" at bounding box center [26, 426] width 28 height 28
checkbox input "true"
click at [25, 460] on input "checkbox" at bounding box center [26, 463] width 28 height 28
checkbox input "true"
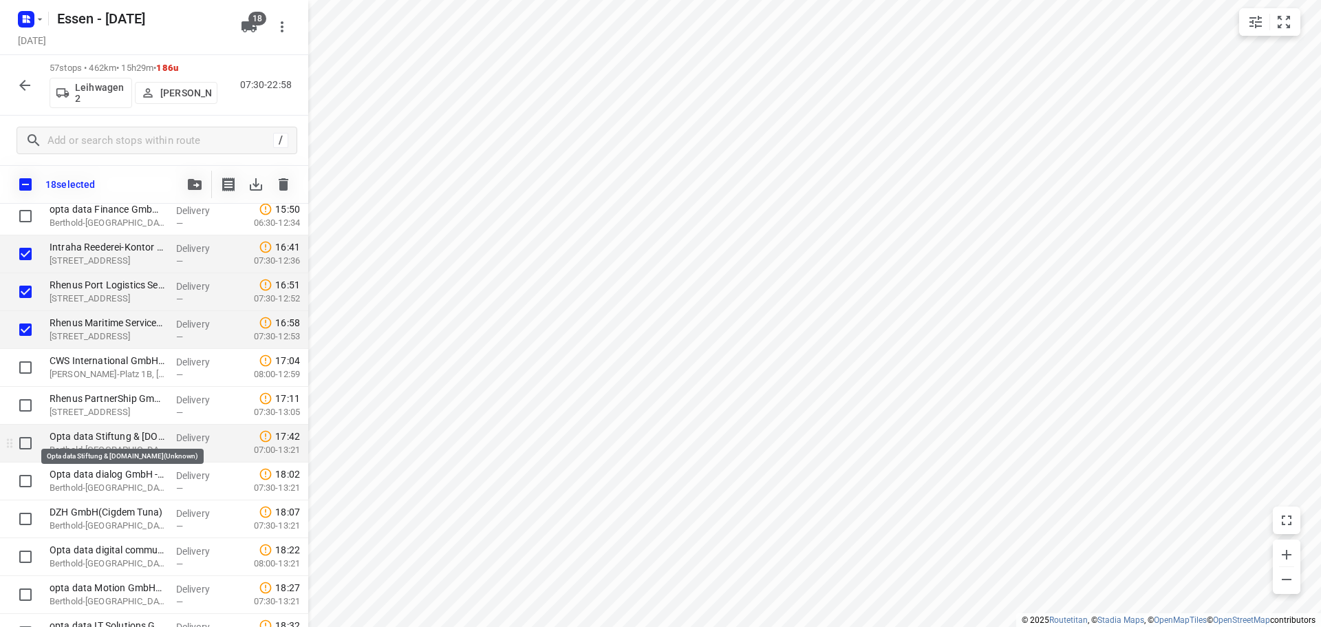
scroll to position [1101, 0]
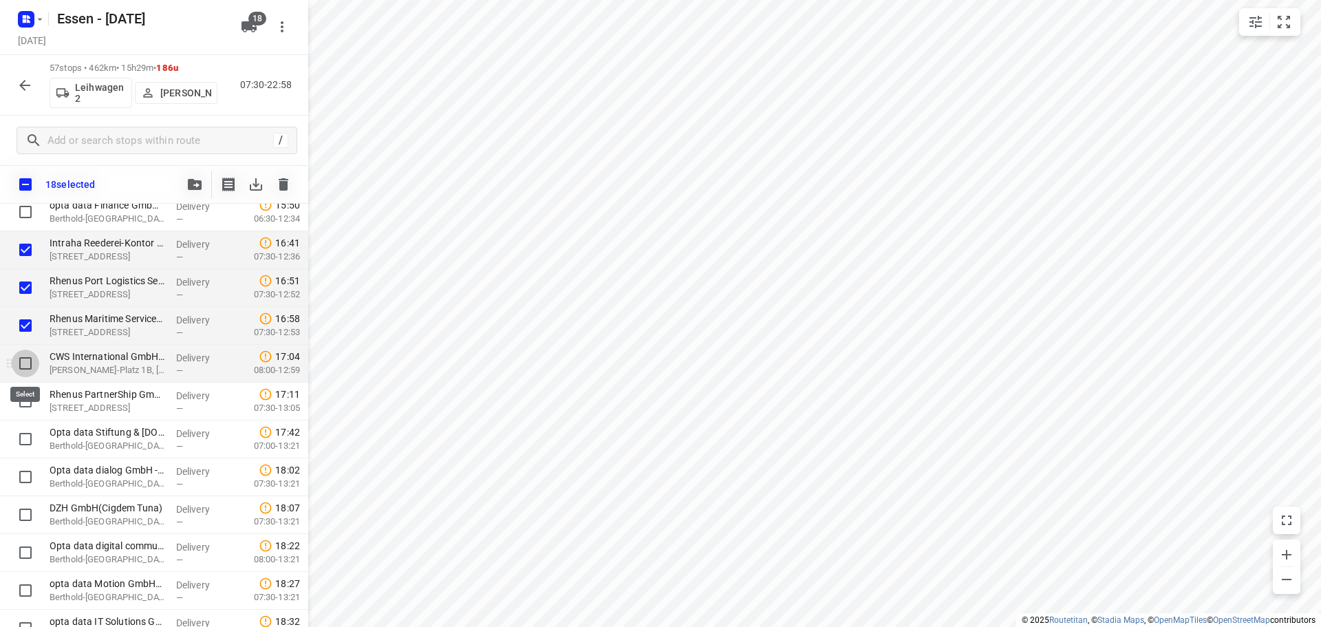
click at [28, 374] on input "checkbox" at bounding box center [26, 364] width 28 height 28
checkbox input "true"
click at [27, 398] on input "checkbox" at bounding box center [26, 401] width 28 height 28
checkbox input "true"
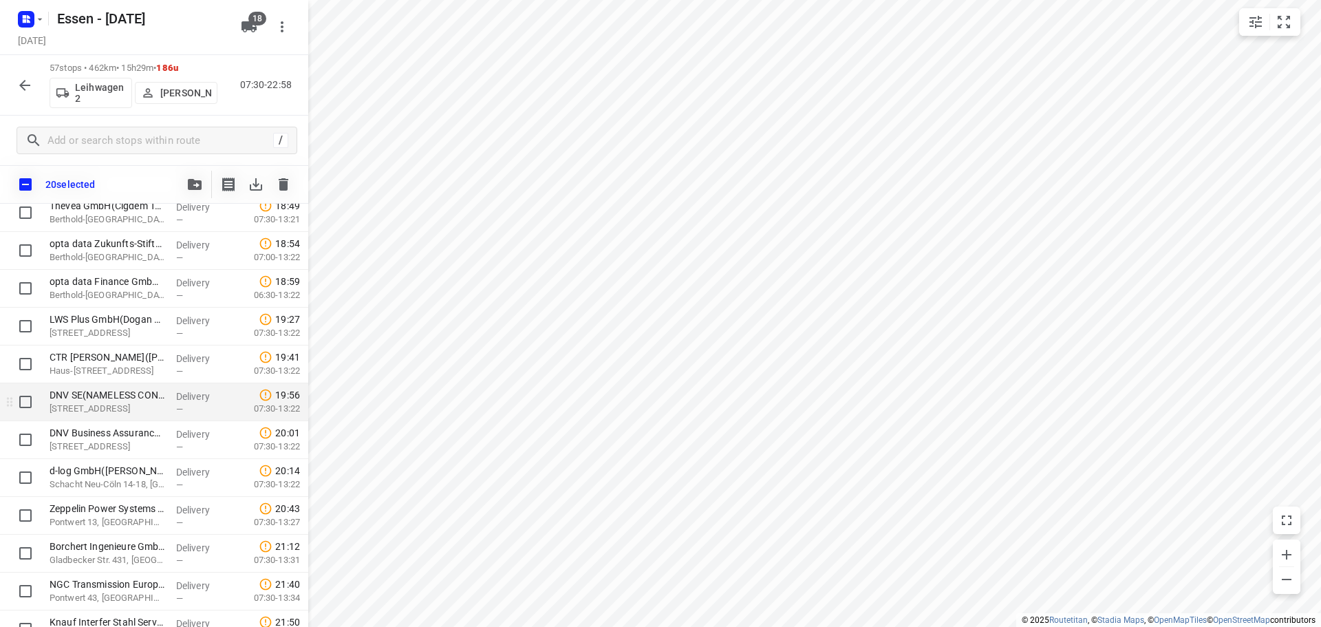
scroll to position [1652, 0]
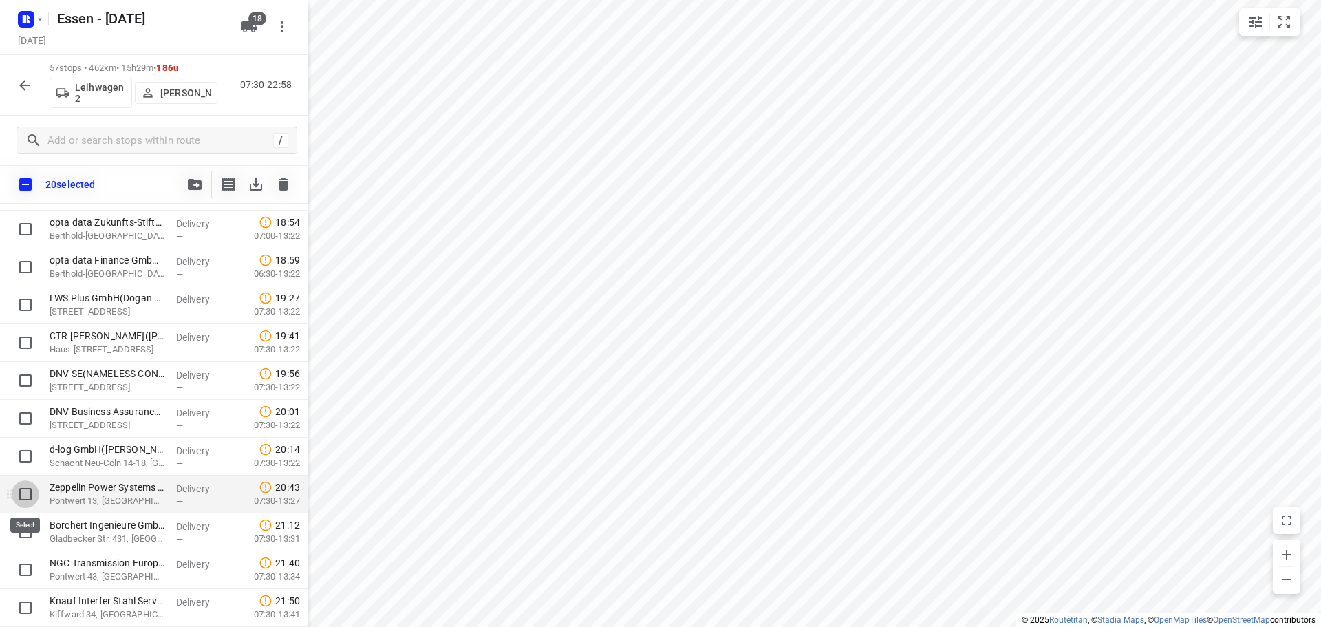
click at [26, 489] on input "checkbox" at bounding box center [26, 494] width 28 height 28
checkbox input "true"
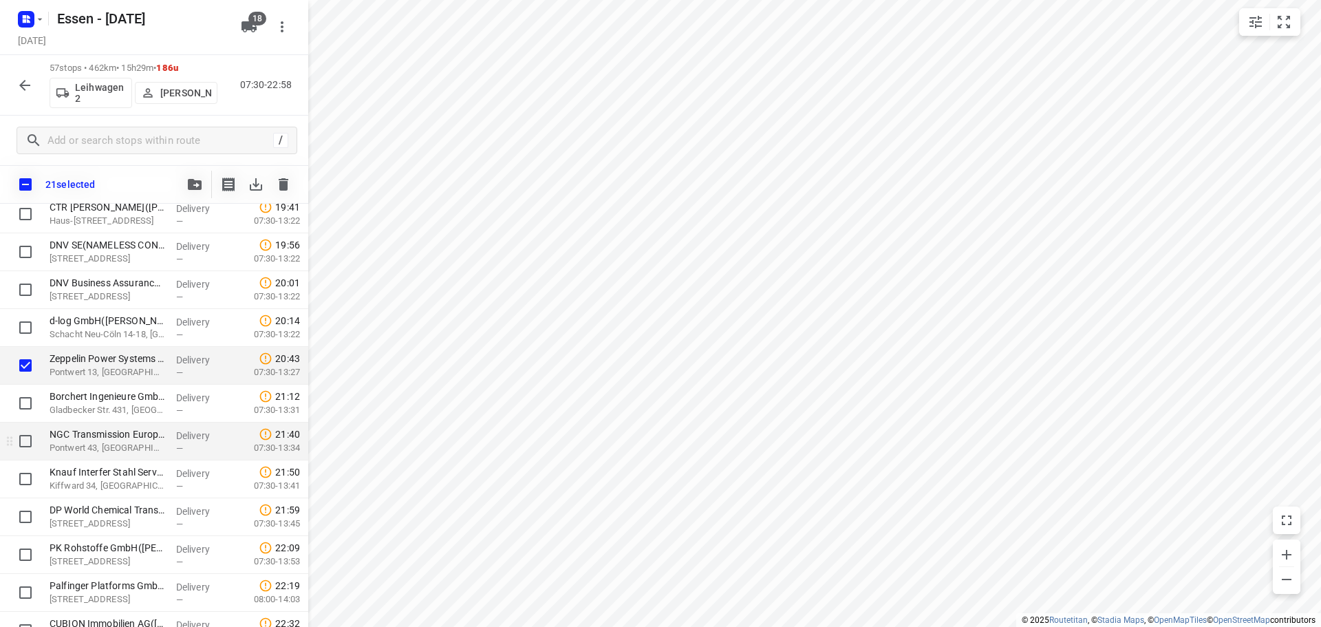
scroll to position [1789, 0]
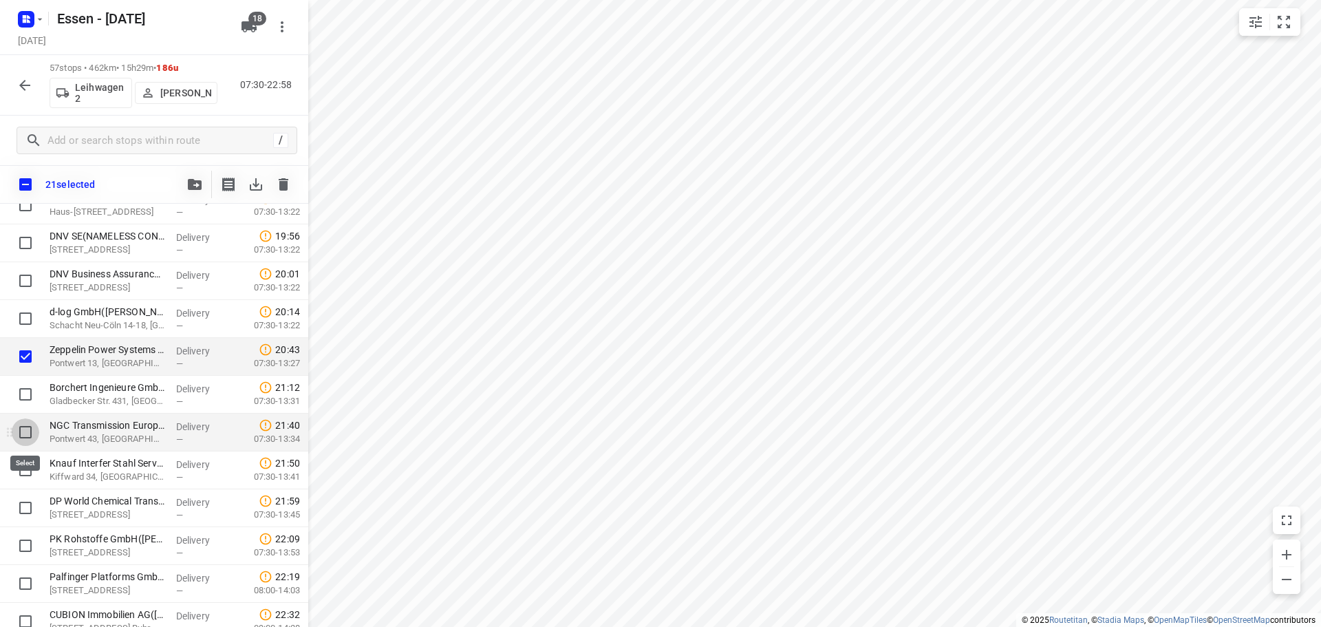
click at [24, 432] on input "checkbox" at bounding box center [26, 432] width 28 height 28
checkbox input "true"
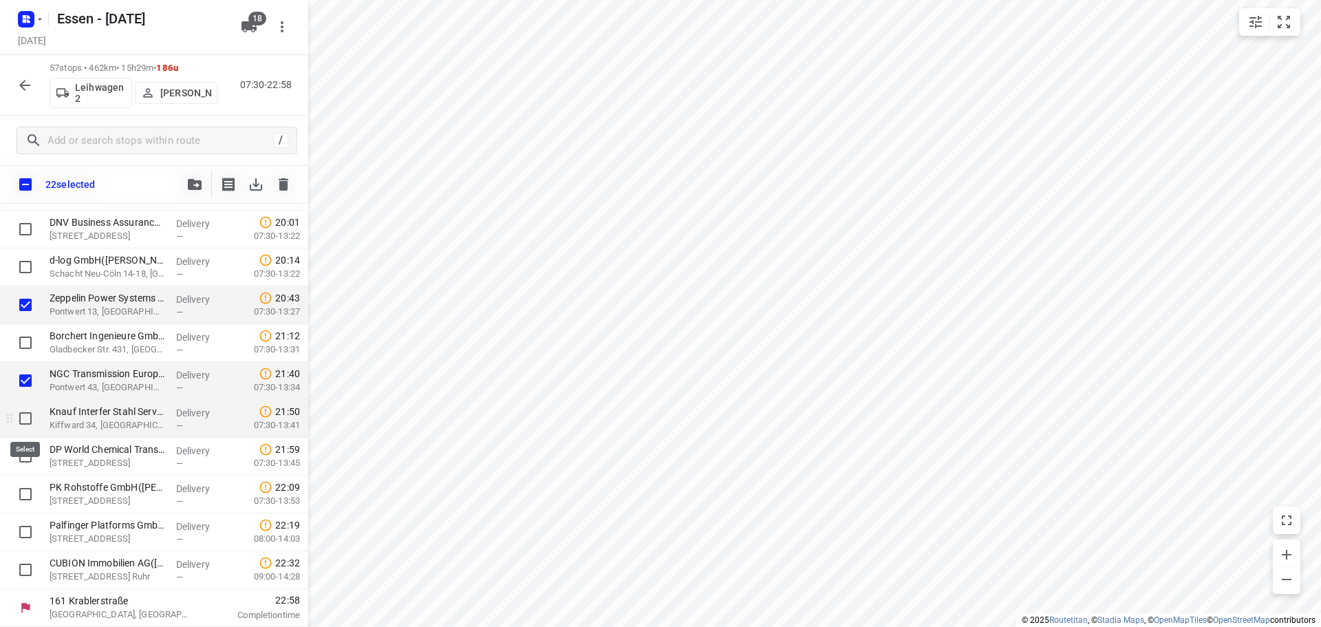
click at [28, 421] on input "checkbox" at bounding box center [26, 419] width 28 height 28
checkbox input "true"
click at [23, 455] on input "checkbox" at bounding box center [26, 457] width 28 height 28
checkbox input "true"
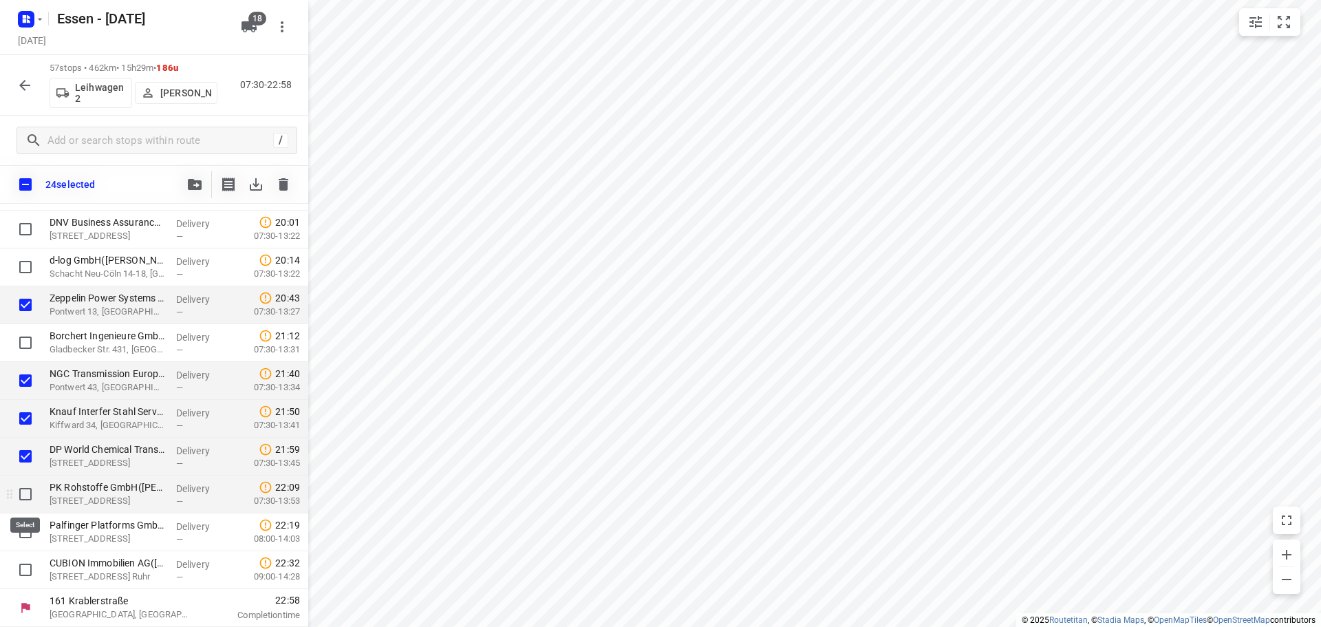
click at [23, 493] on input "checkbox" at bounding box center [26, 494] width 28 height 28
checkbox input "true"
click at [23, 531] on input "checkbox" at bounding box center [26, 532] width 28 height 28
checkbox input "true"
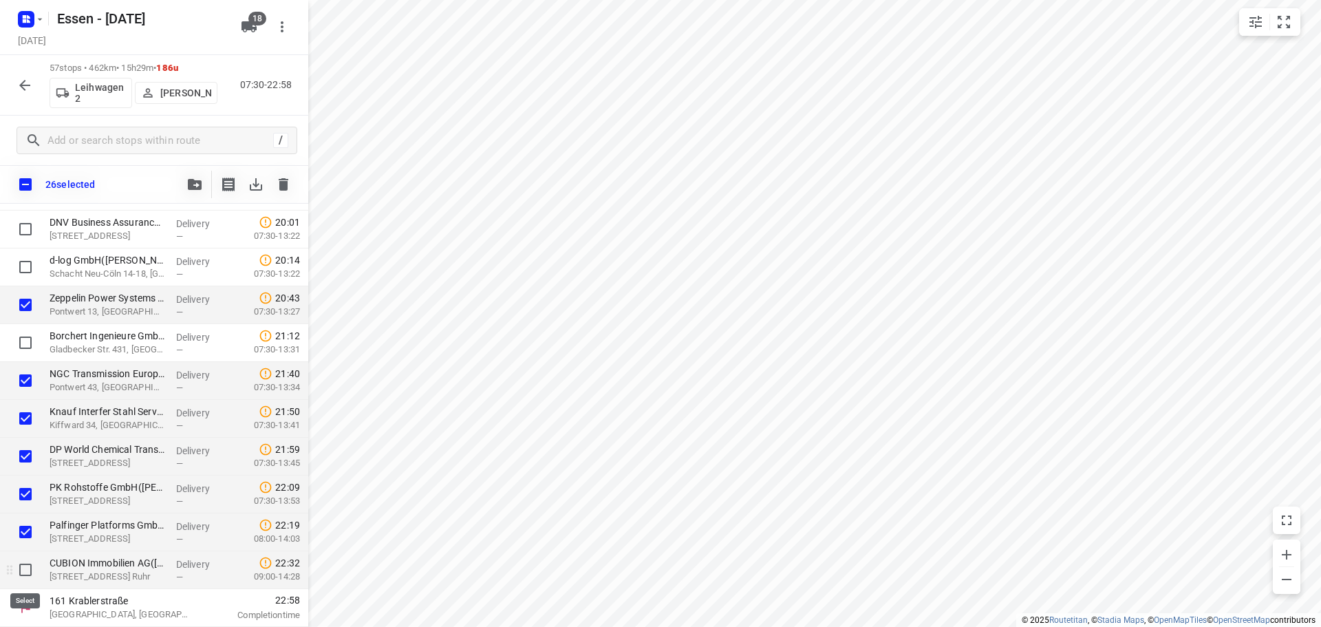
click at [27, 572] on input "checkbox" at bounding box center [26, 570] width 28 height 28
checkbox input "true"
click at [193, 187] on icon "button" at bounding box center [195, 184] width 14 height 11
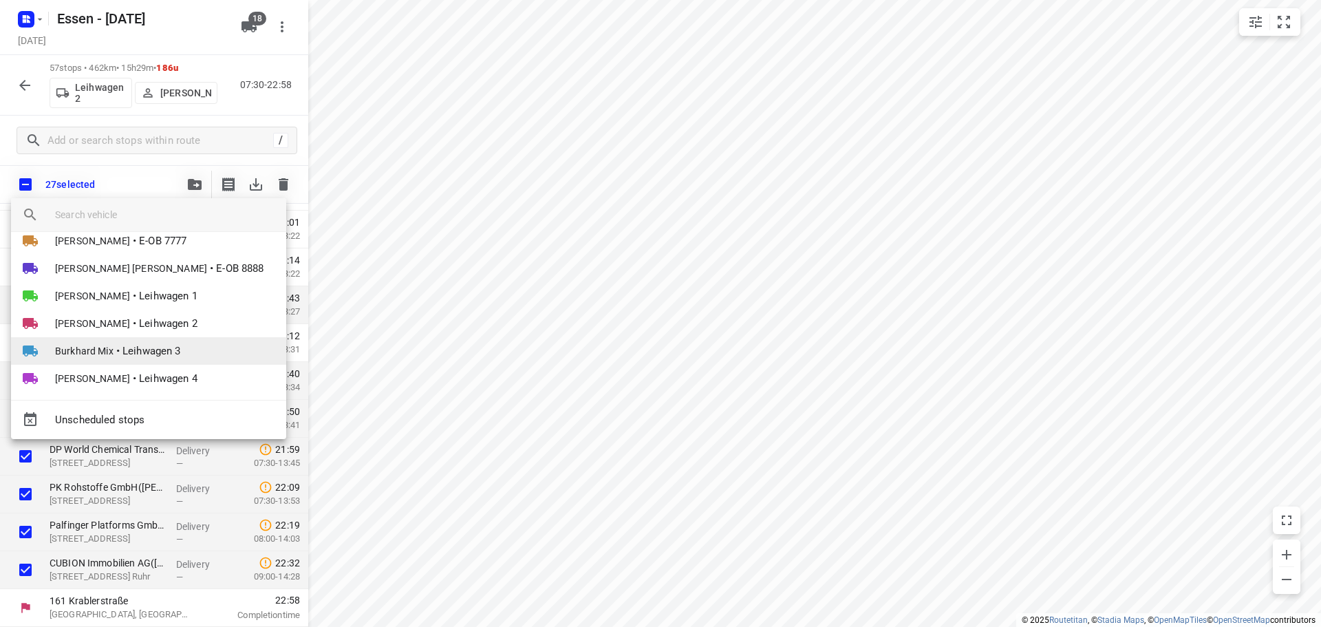
scroll to position [159, 0]
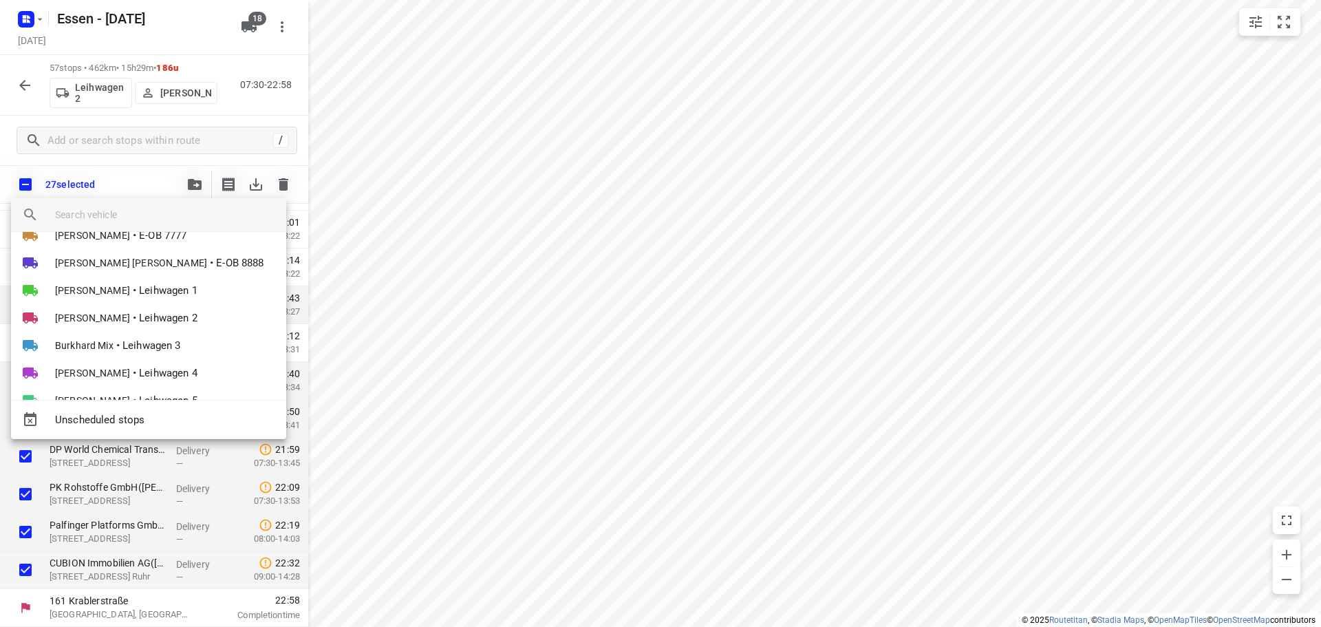
click at [142, 348] on span "Leihwagen 3" at bounding box center [152, 346] width 59 height 16
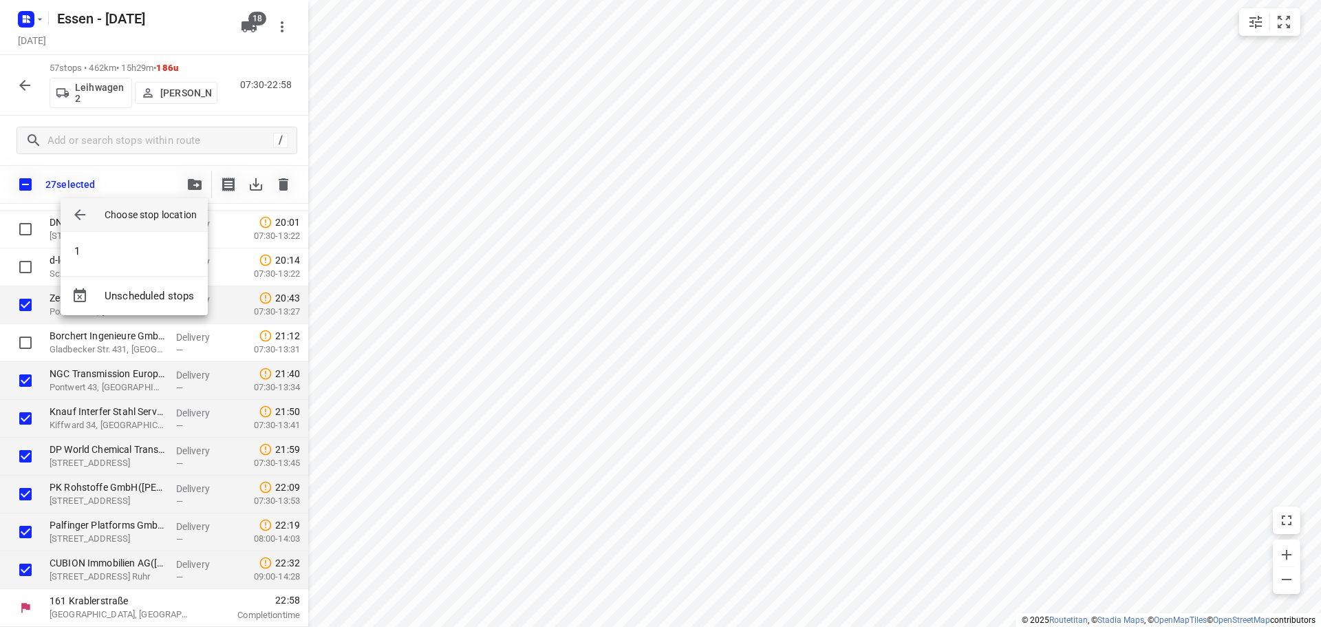
scroll to position [0, 0]
click at [76, 249] on li "1" at bounding box center [134, 251] width 147 height 28
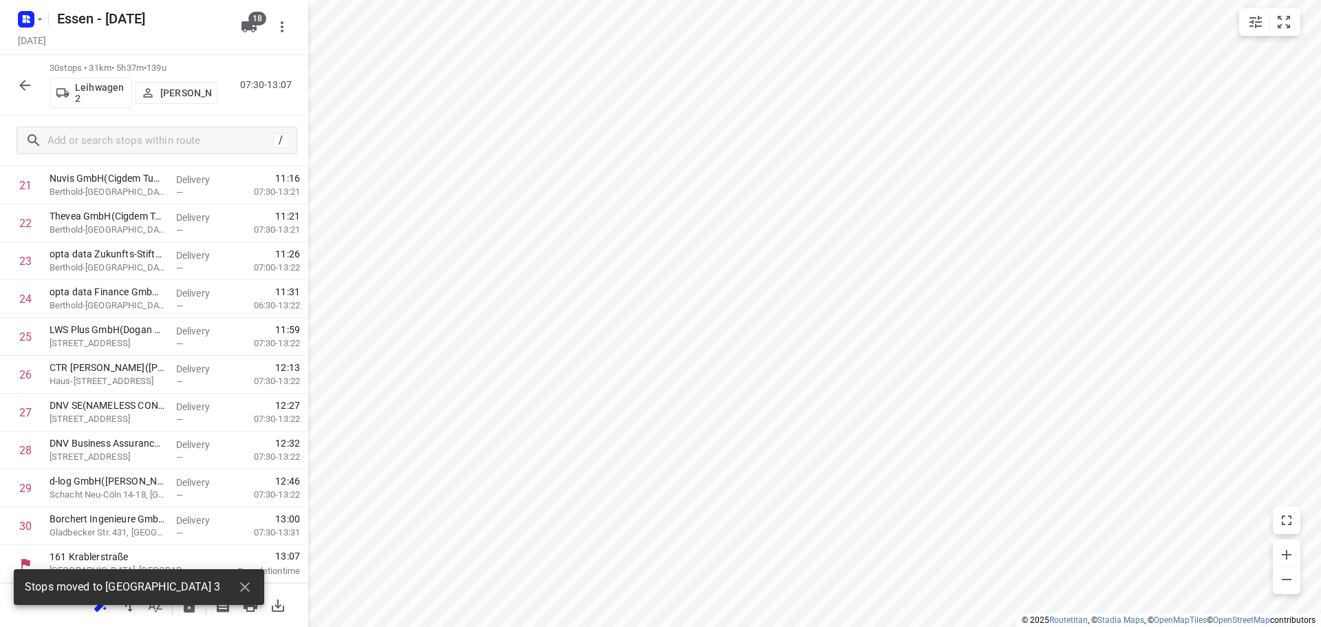
scroll to position [825, 0]
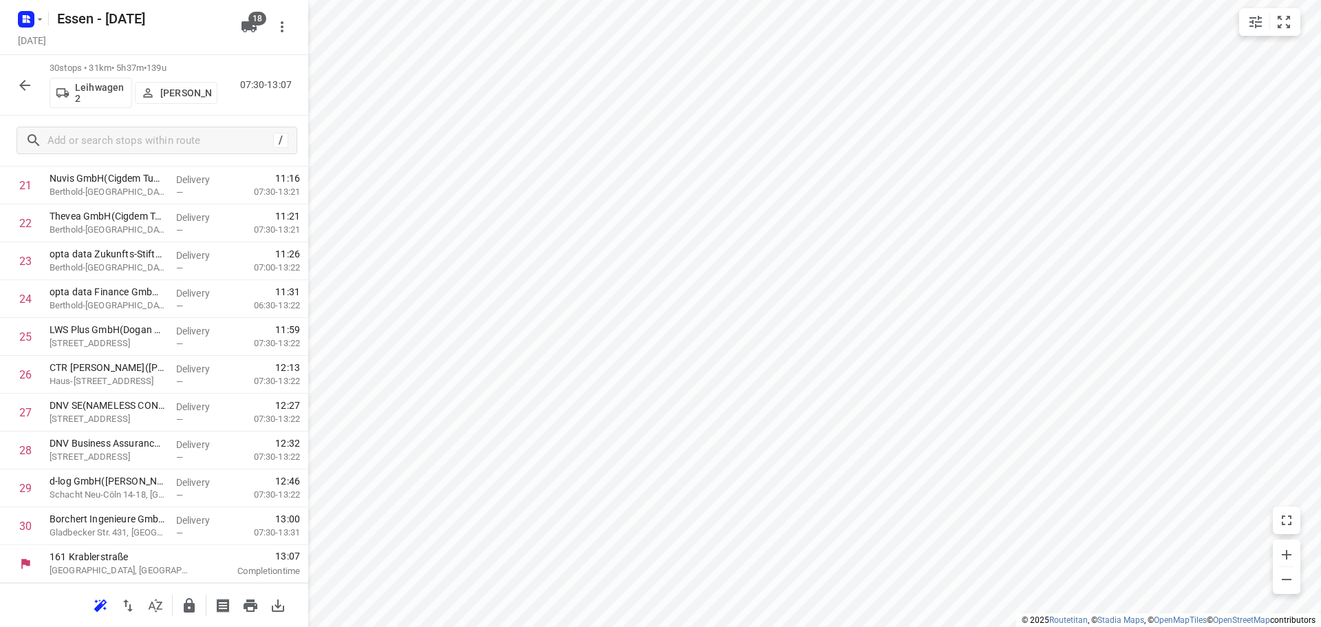
click at [18, 87] on icon "button" at bounding box center [25, 85] width 17 height 17
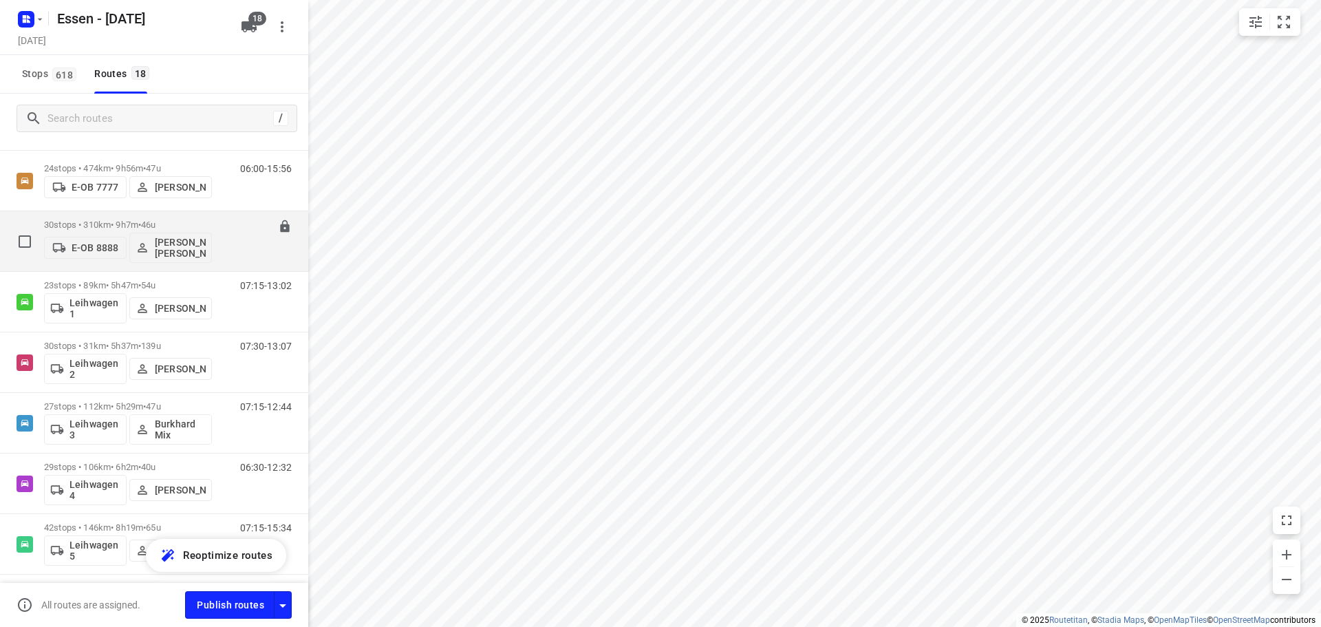
scroll to position [344, 0]
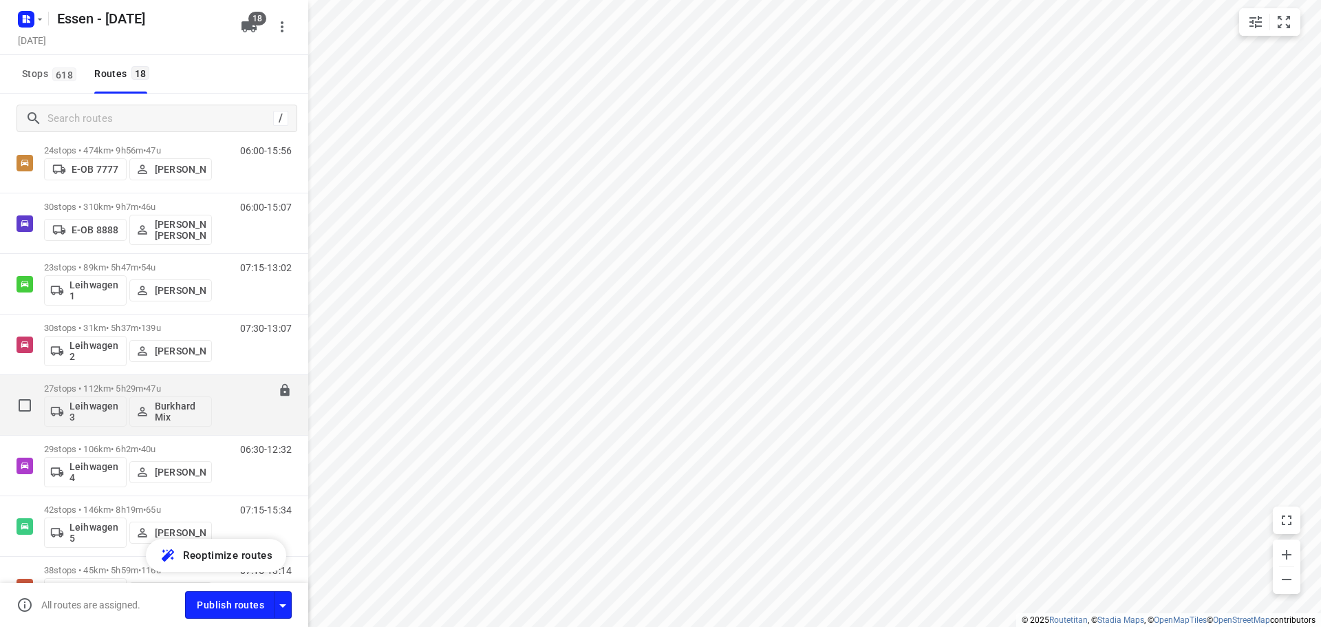
click at [113, 389] on p "27 stops • 112km • 5h29m • [DATE]" at bounding box center [128, 388] width 168 height 10
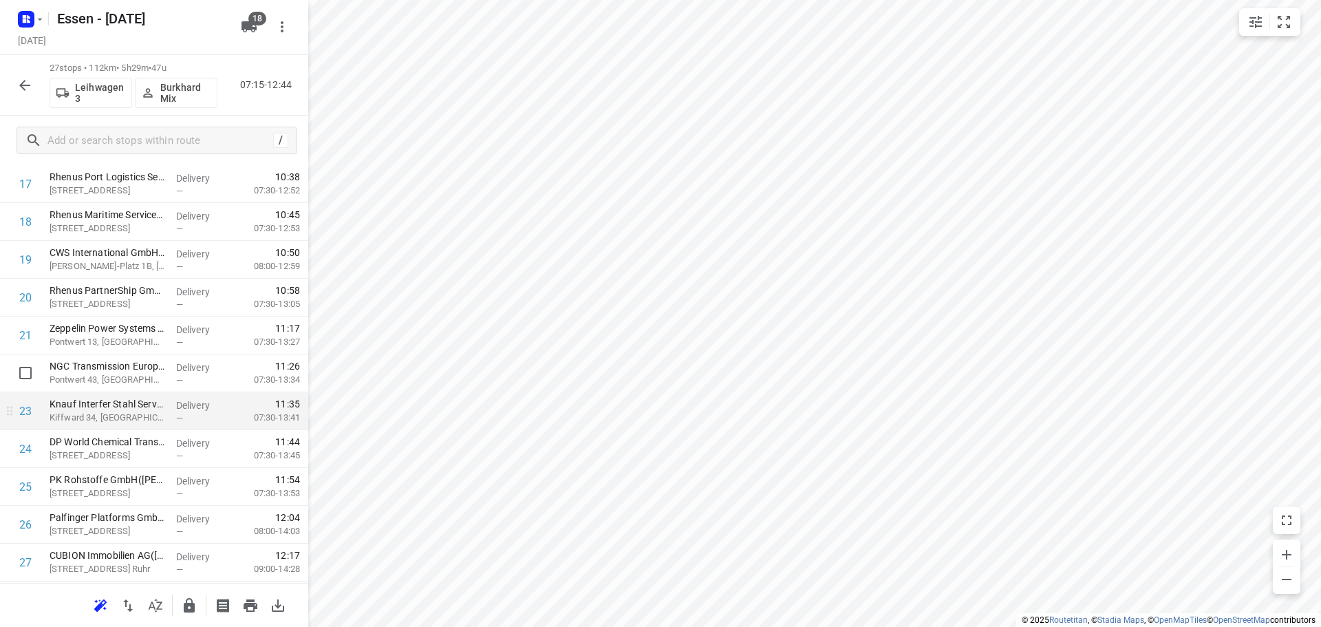
scroll to position [711, 0]
click at [187, 608] on icon "button" at bounding box center [189, 605] width 11 height 14
click at [18, 89] on icon "button" at bounding box center [25, 85] width 17 height 17
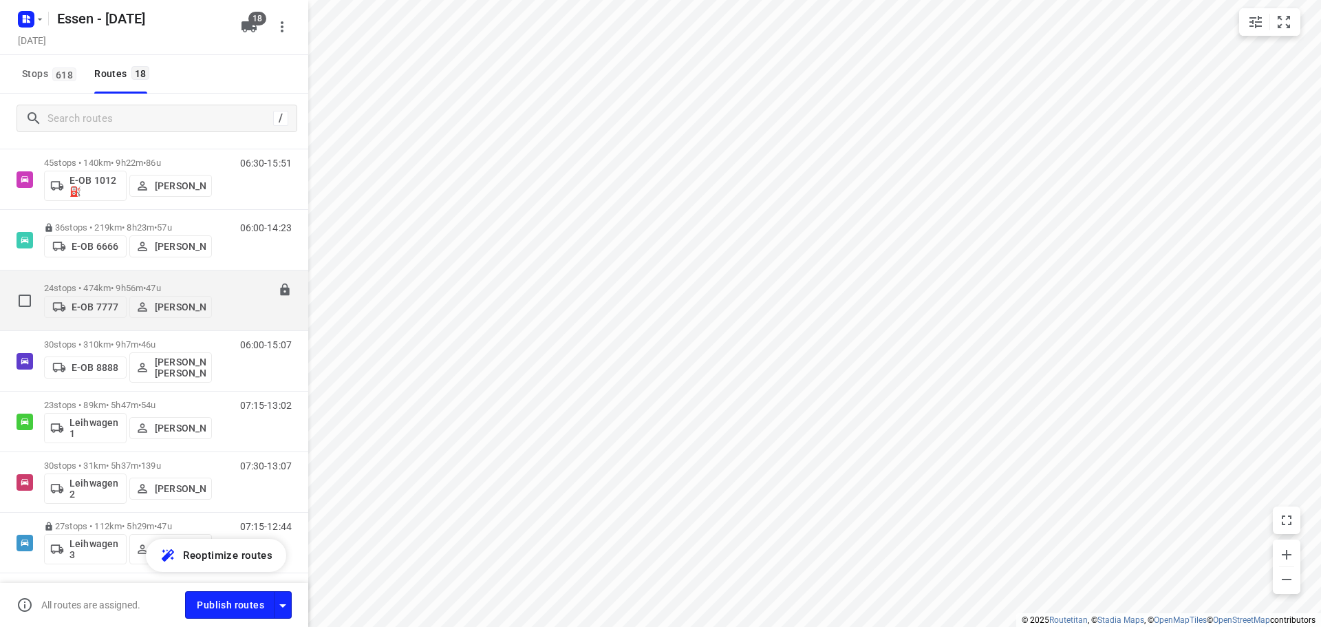
scroll to position [275, 0]
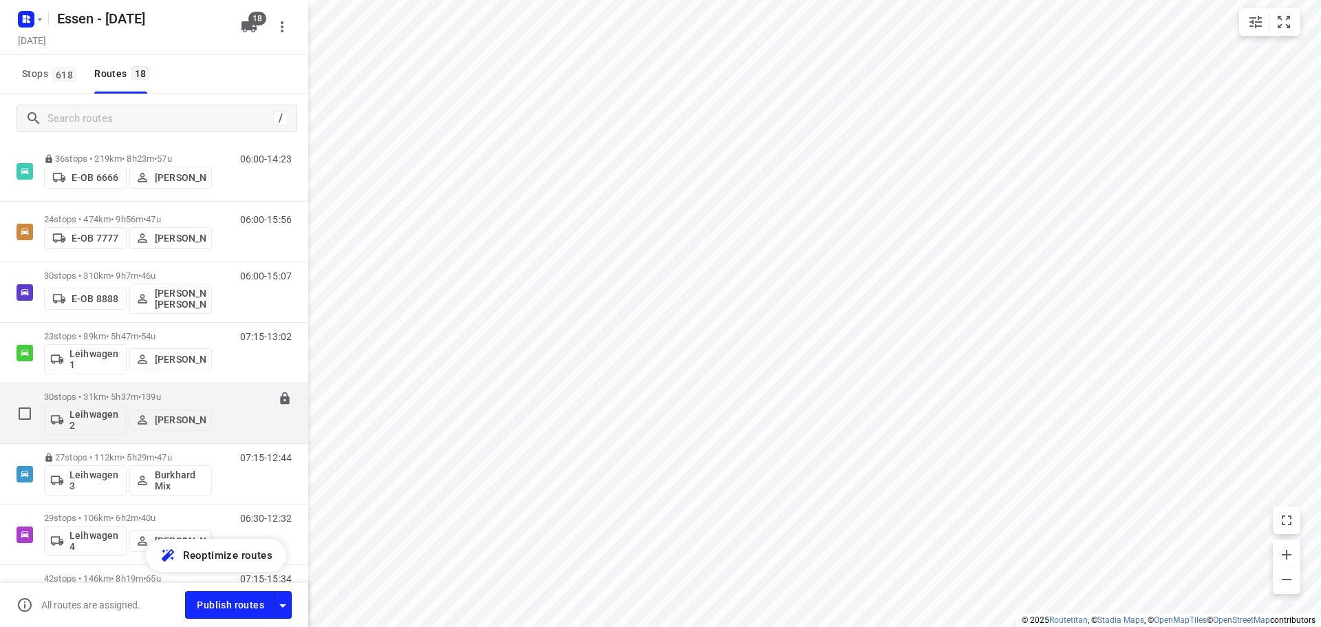
click at [124, 398] on p "30 stops • 31km • 5h37m • [DATE]" at bounding box center [128, 397] width 168 height 10
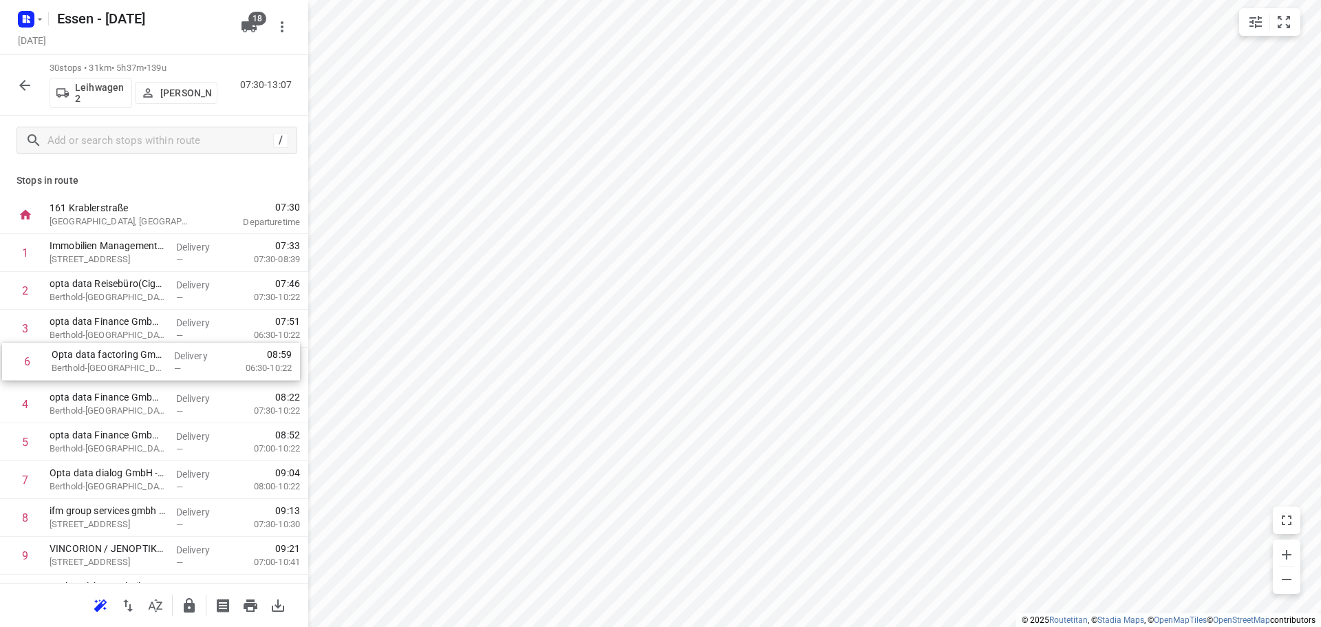
drag, startPoint x: 118, startPoint y: 448, endPoint x: 118, endPoint y: 364, distance: 84.0
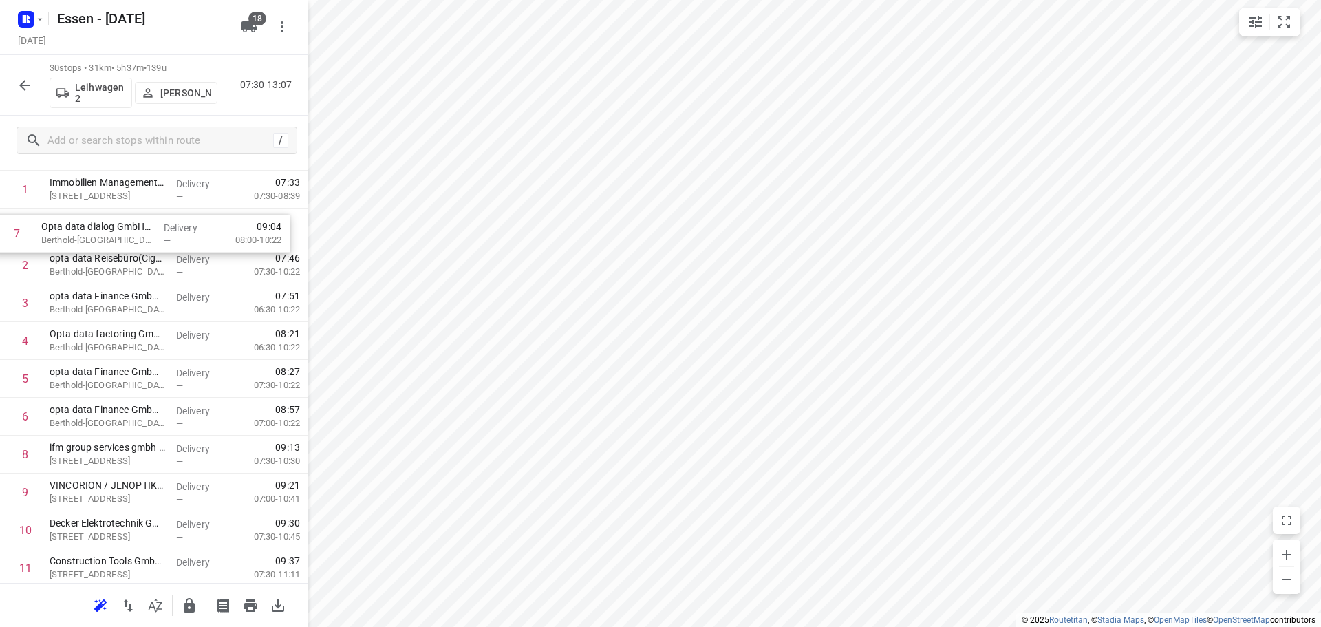
scroll to position [56, 0]
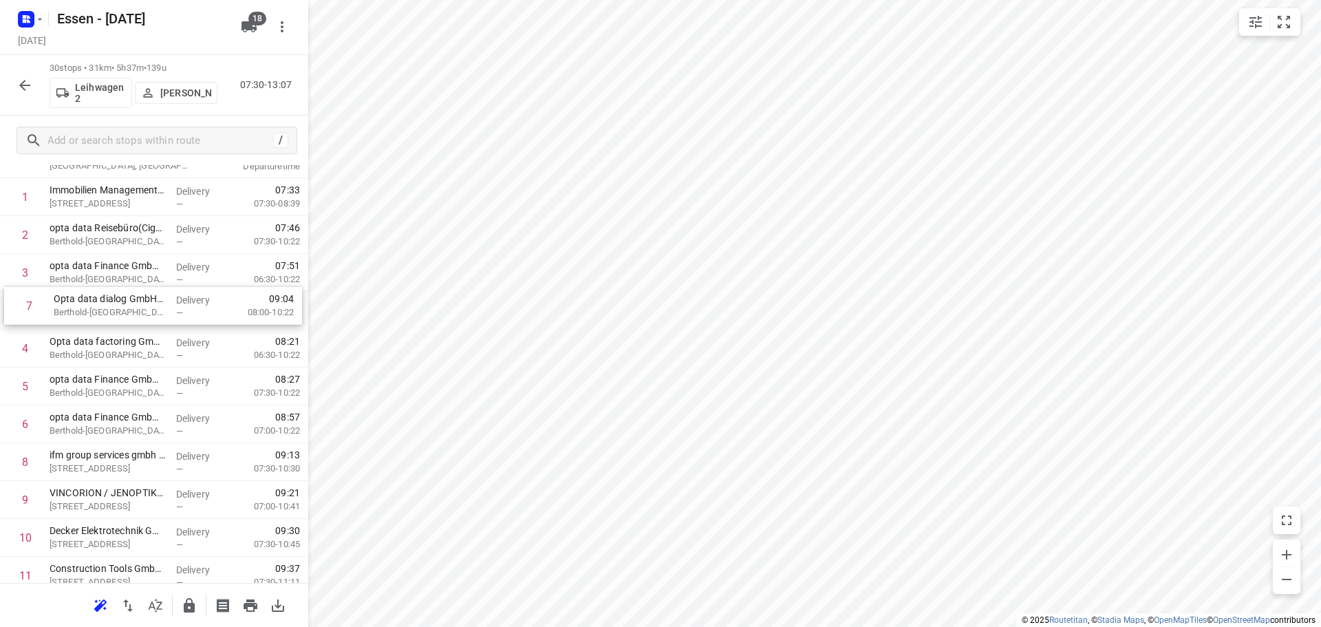
drag, startPoint x: 104, startPoint y: 343, endPoint x: 108, endPoint y: 300, distance: 42.9
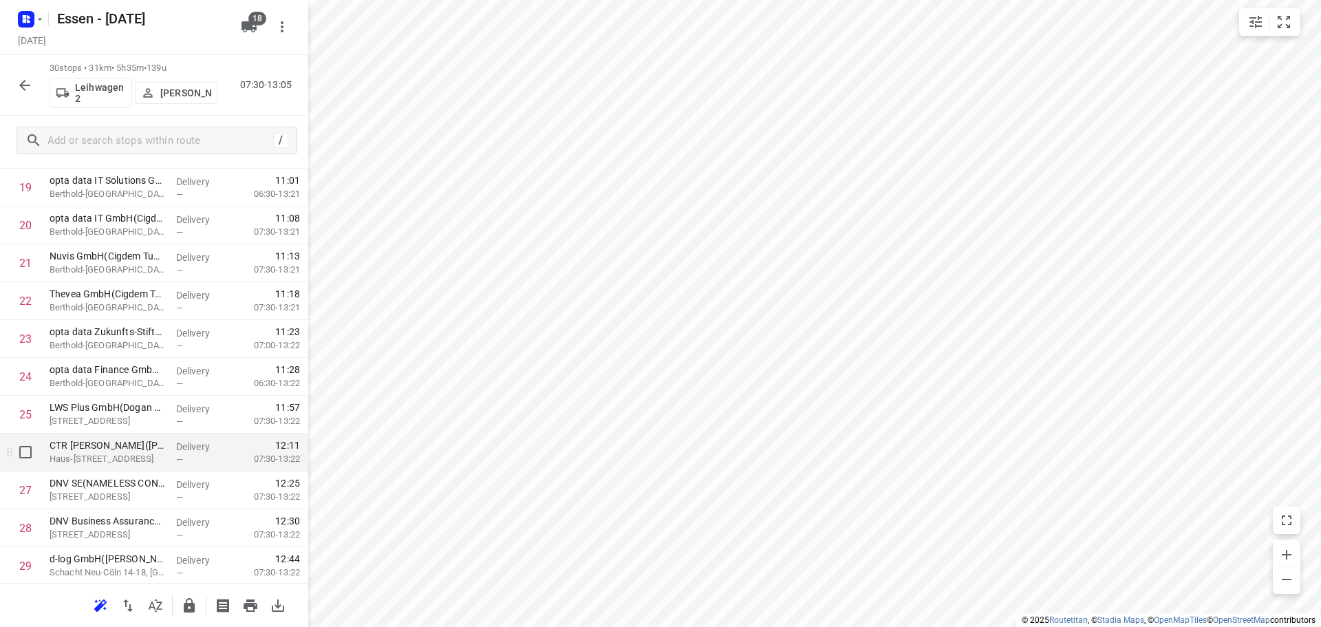
scroll to position [825, 0]
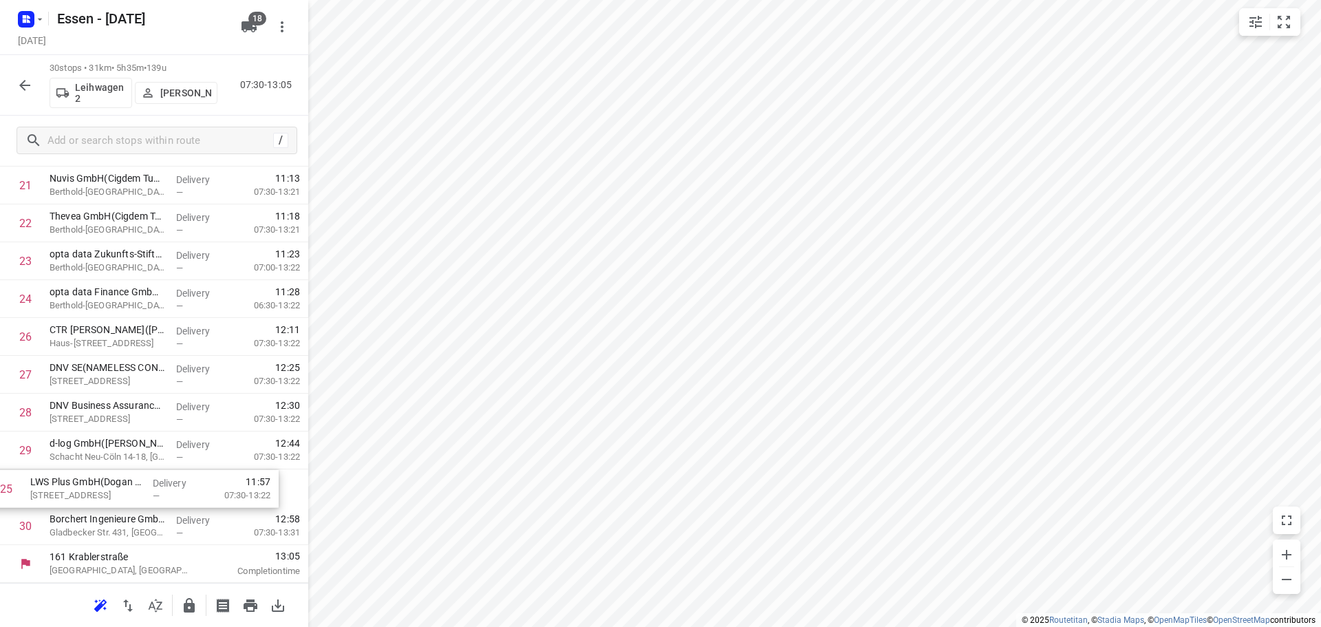
drag, startPoint x: 114, startPoint y: 340, endPoint x: 100, endPoint y: 496, distance: 156.2
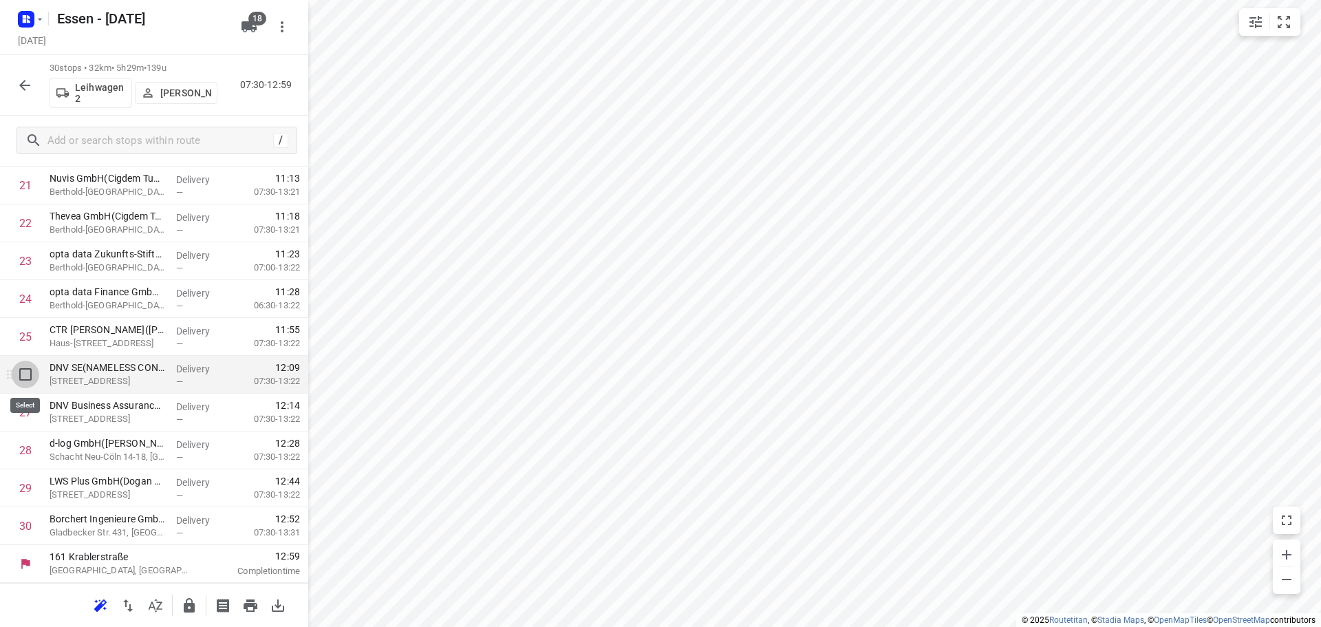
click at [27, 375] on input "checkbox" at bounding box center [26, 375] width 28 height 28
checkbox input "true"
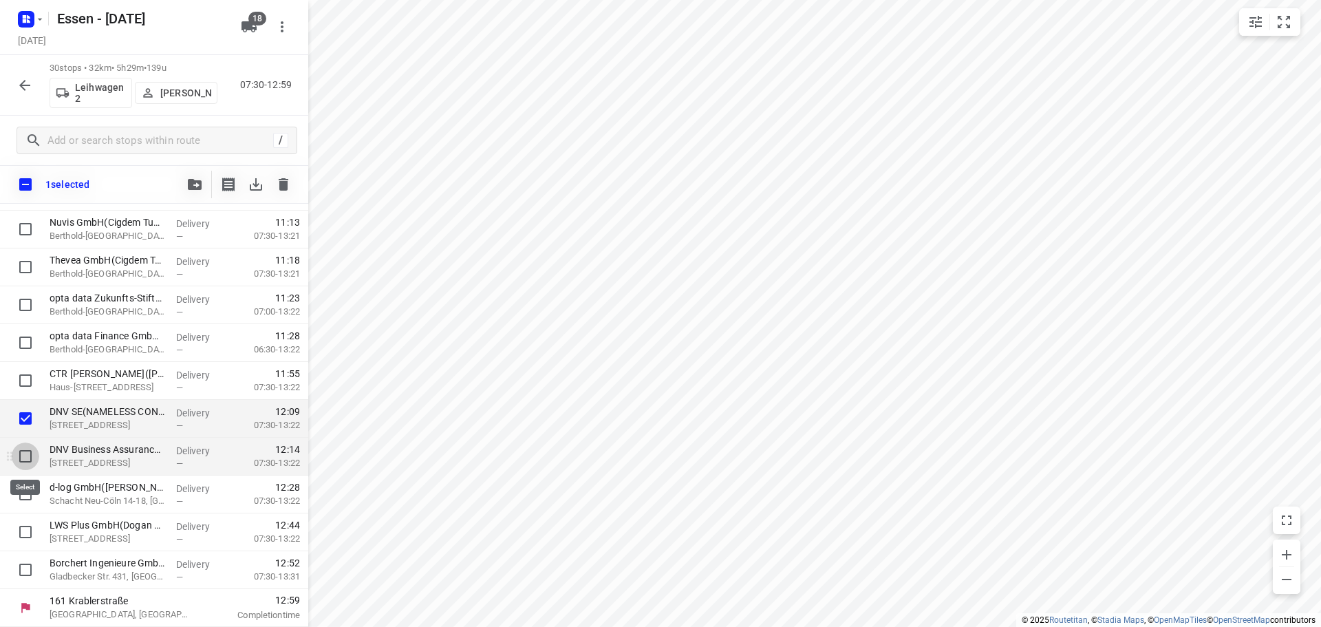
click at [20, 452] on input "checkbox" at bounding box center [26, 457] width 28 height 28
checkbox input "true"
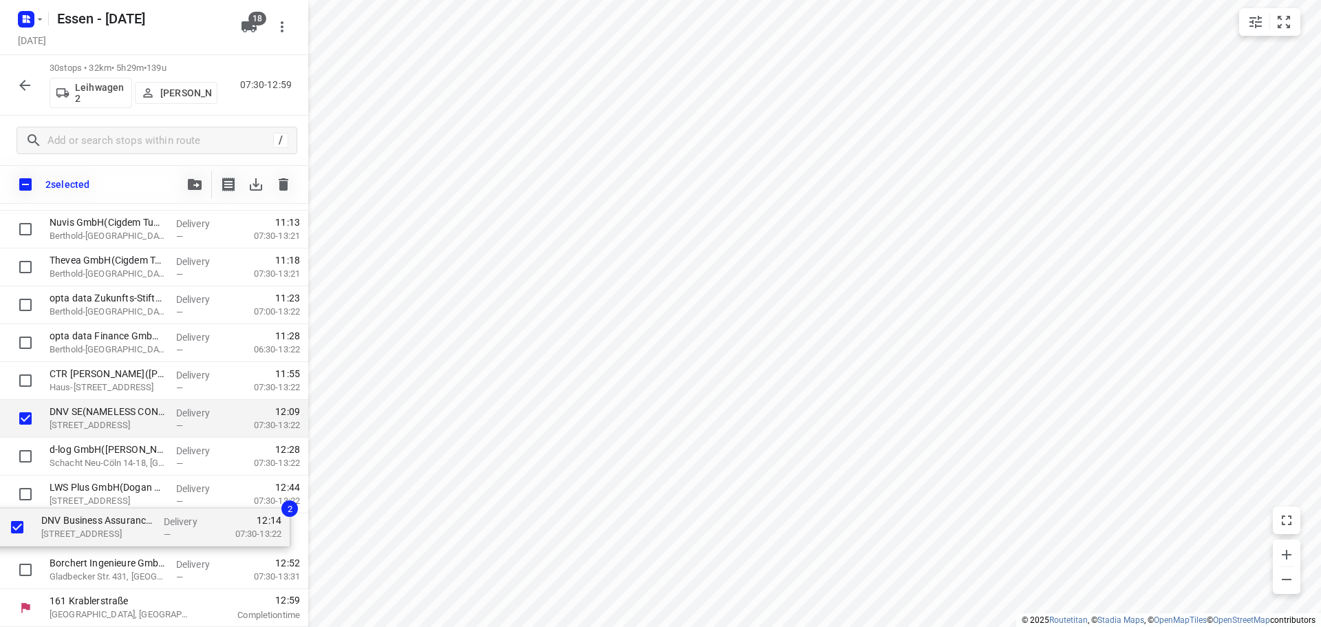
drag, startPoint x: 101, startPoint y: 455, endPoint x: 96, endPoint y: 530, distance: 75.2
click at [96, 530] on div "Immobilien Management Essen GmbH Standort [GEOGRAPHIC_DATA] ([GEOGRAPHIC_DATA])…" at bounding box center [154, 22] width 308 height 1136
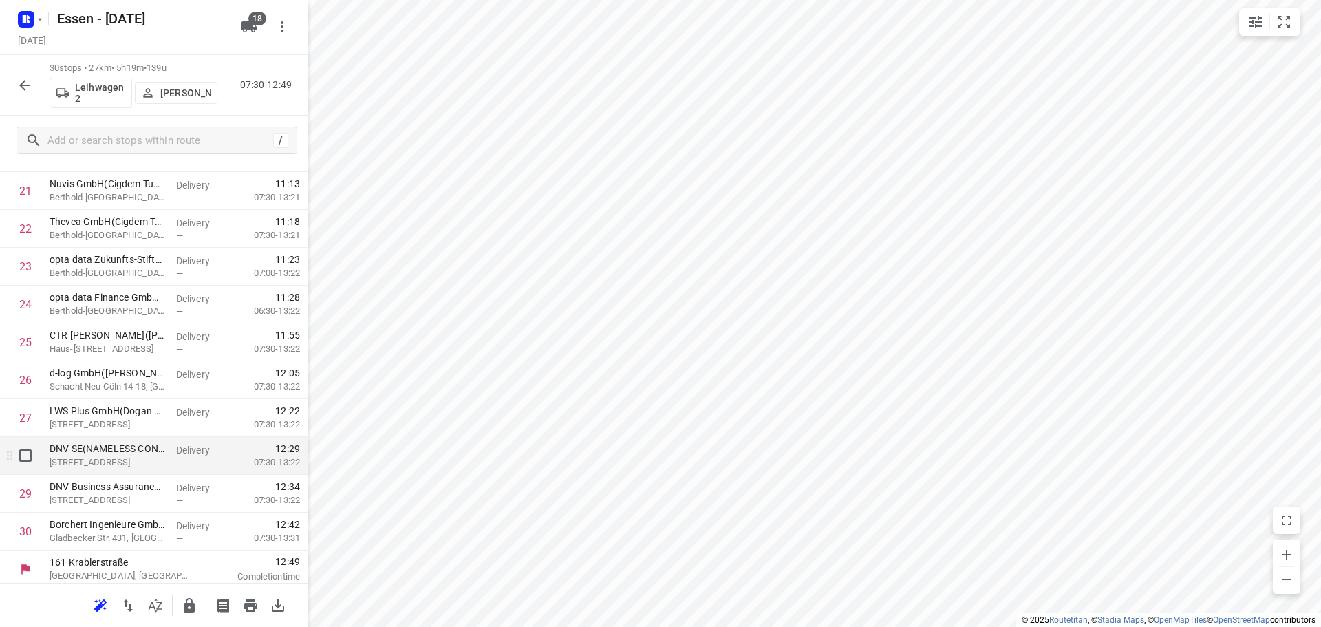
scroll to position [825, 0]
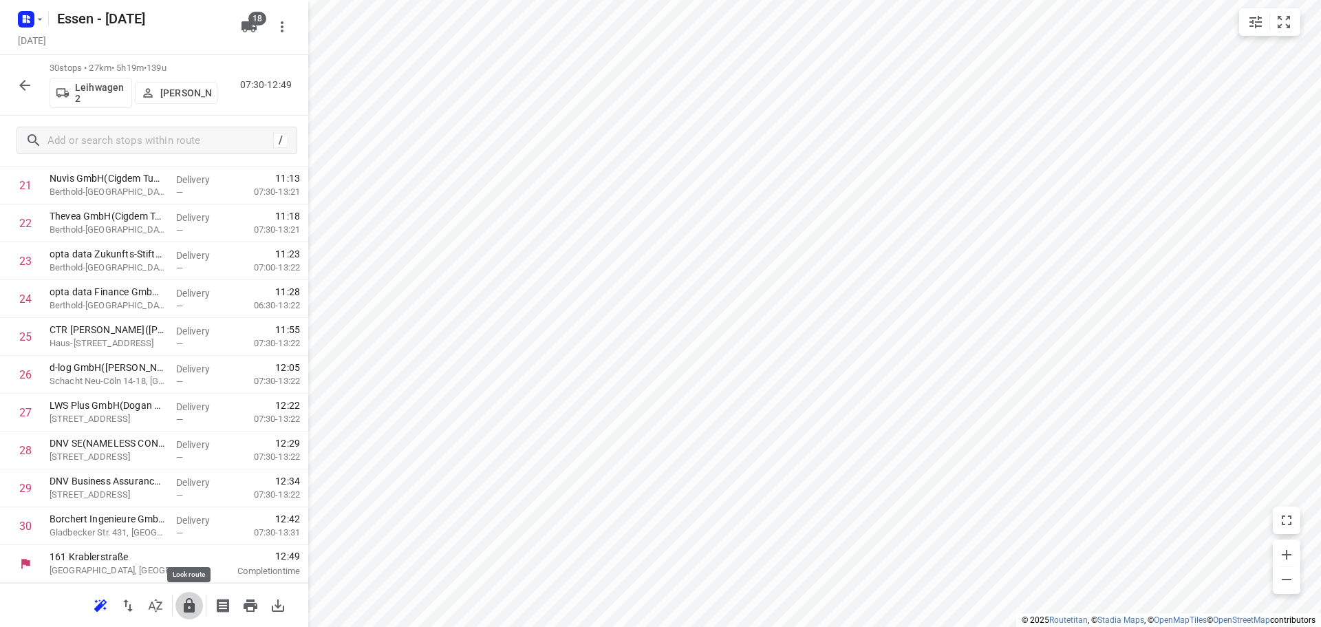
click at [194, 610] on icon "button" at bounding box center [189, 605] width 11 height 14
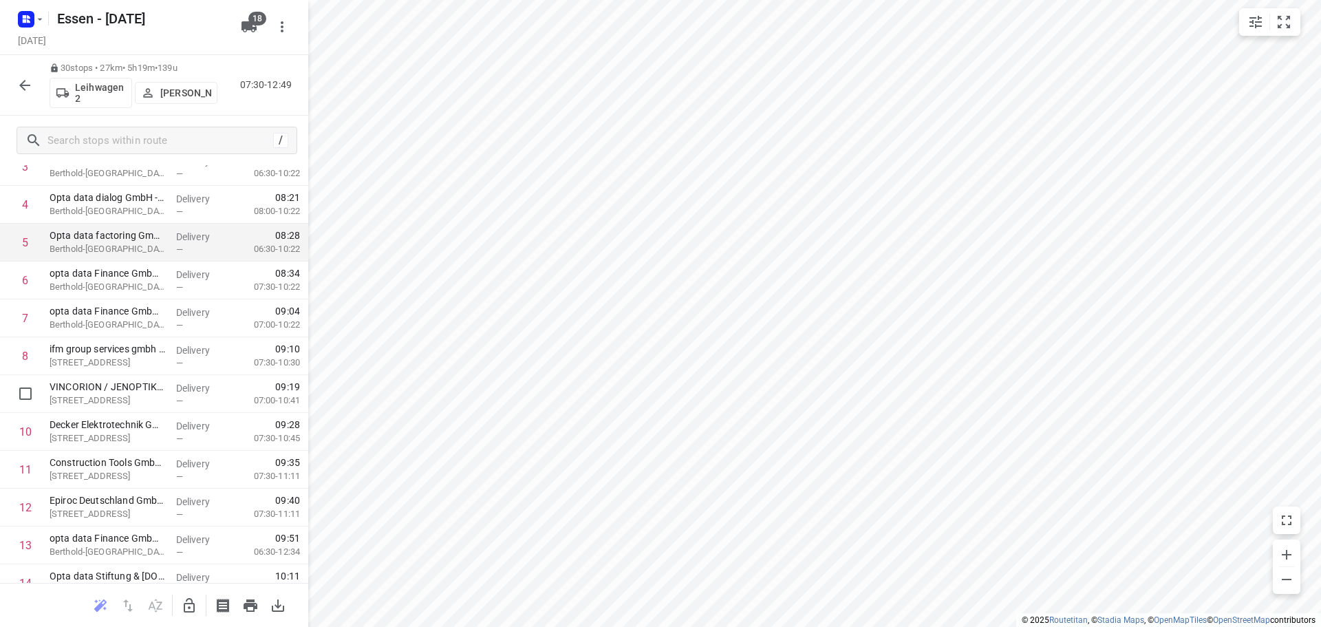
scroll to position [0, 0]
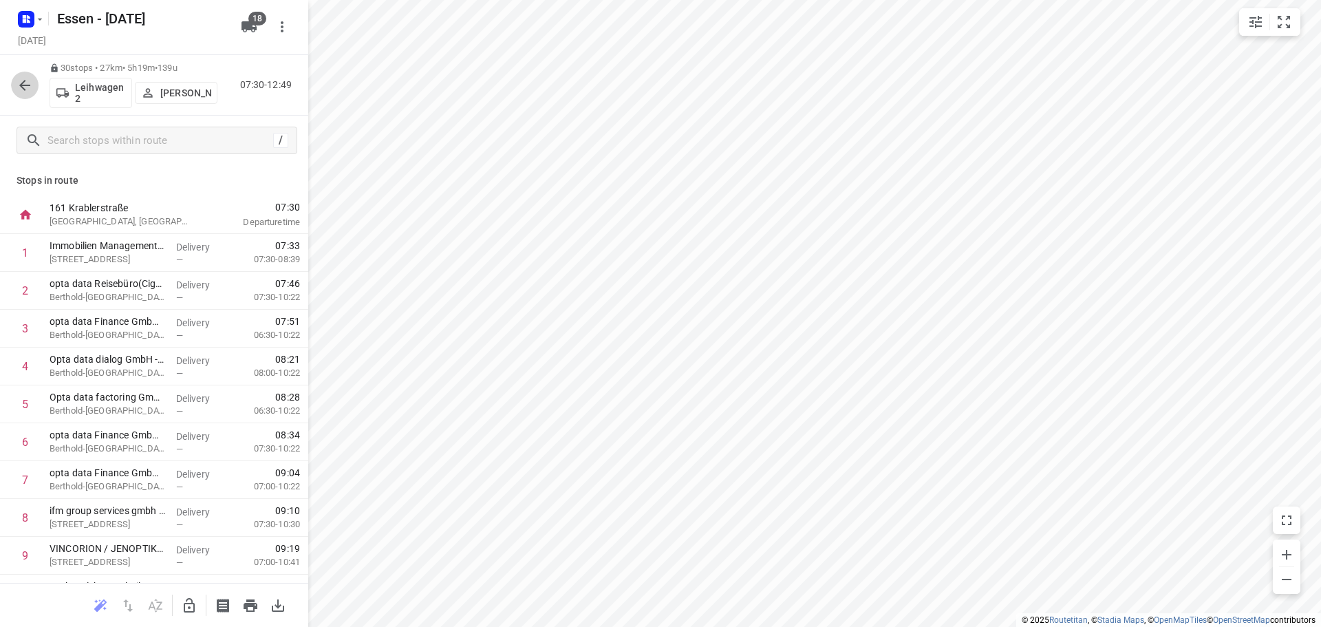
click at [29, 85] on icon "button" at bounding box center [24, 85] width 11 height 11
